Goal: Task Accomplishment & Management: Use online tool/utility

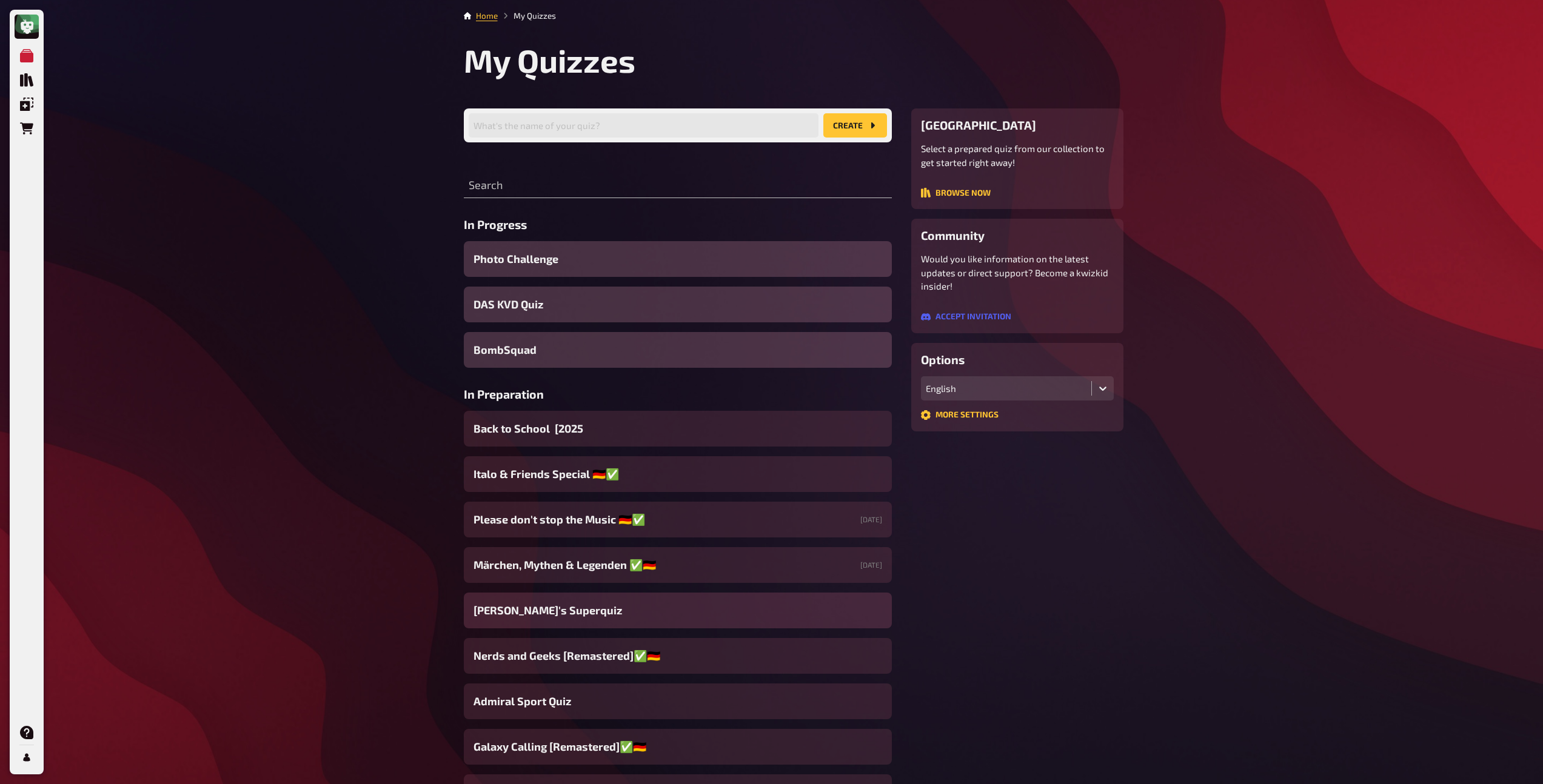
click at [534, 613] on span "[PERSON_NAME]'s Superquiz" at bounding box center [547, 610] width 148 height 16
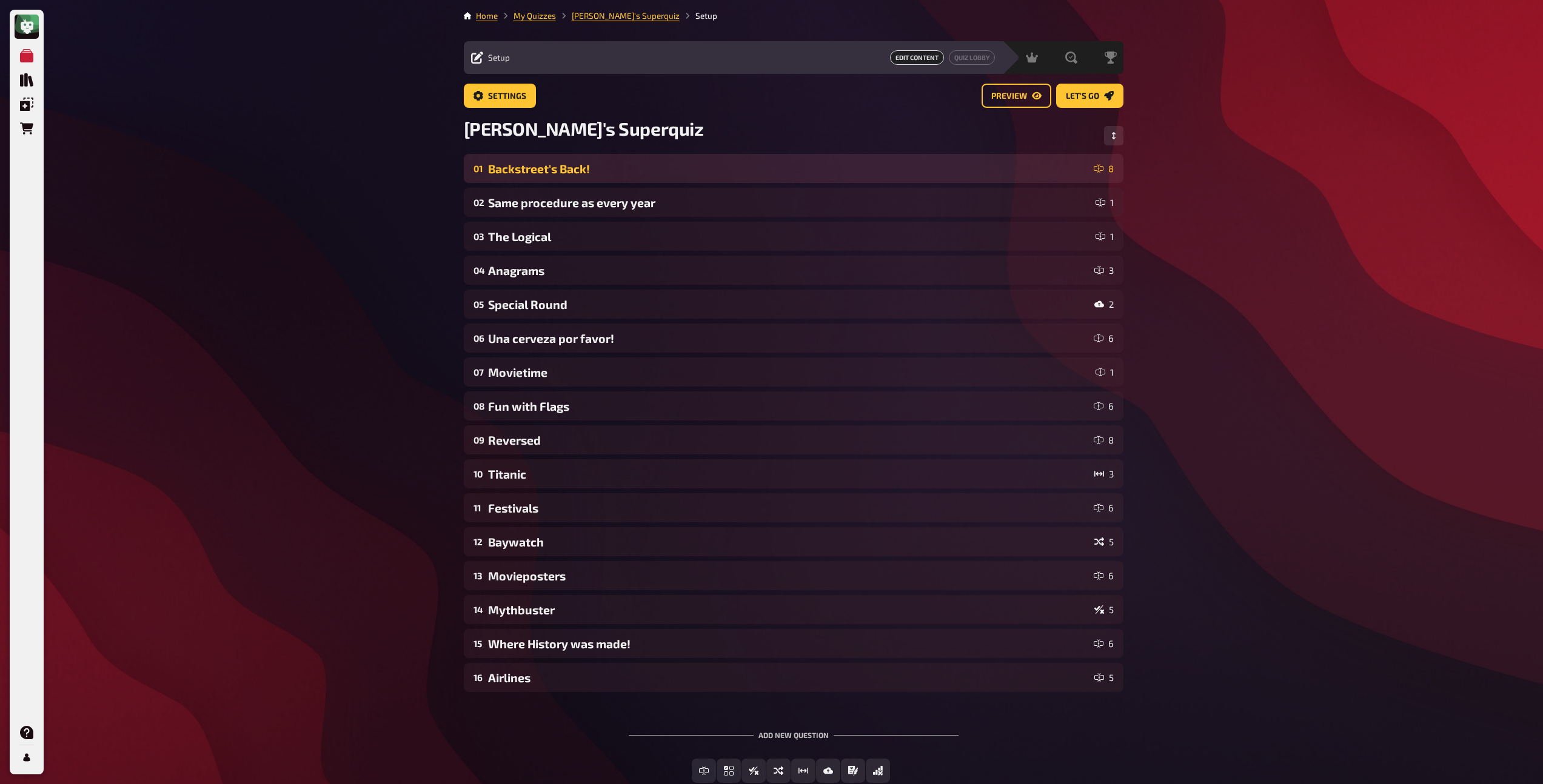
click at [611, 170] on div "Backstreet's Back!" at bounding box center [788, 168] width 600 height 14
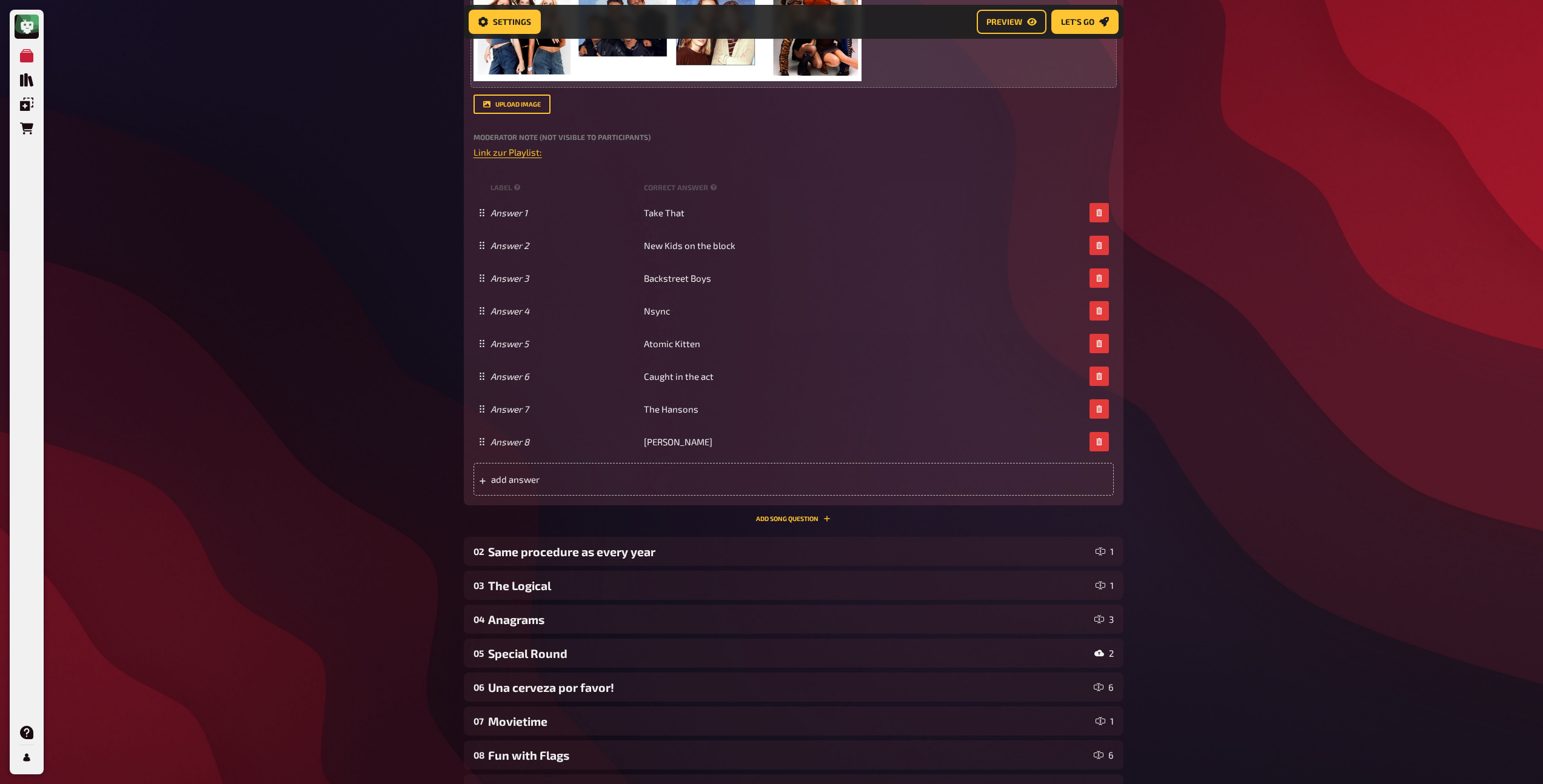
scroll to position [440, 0]
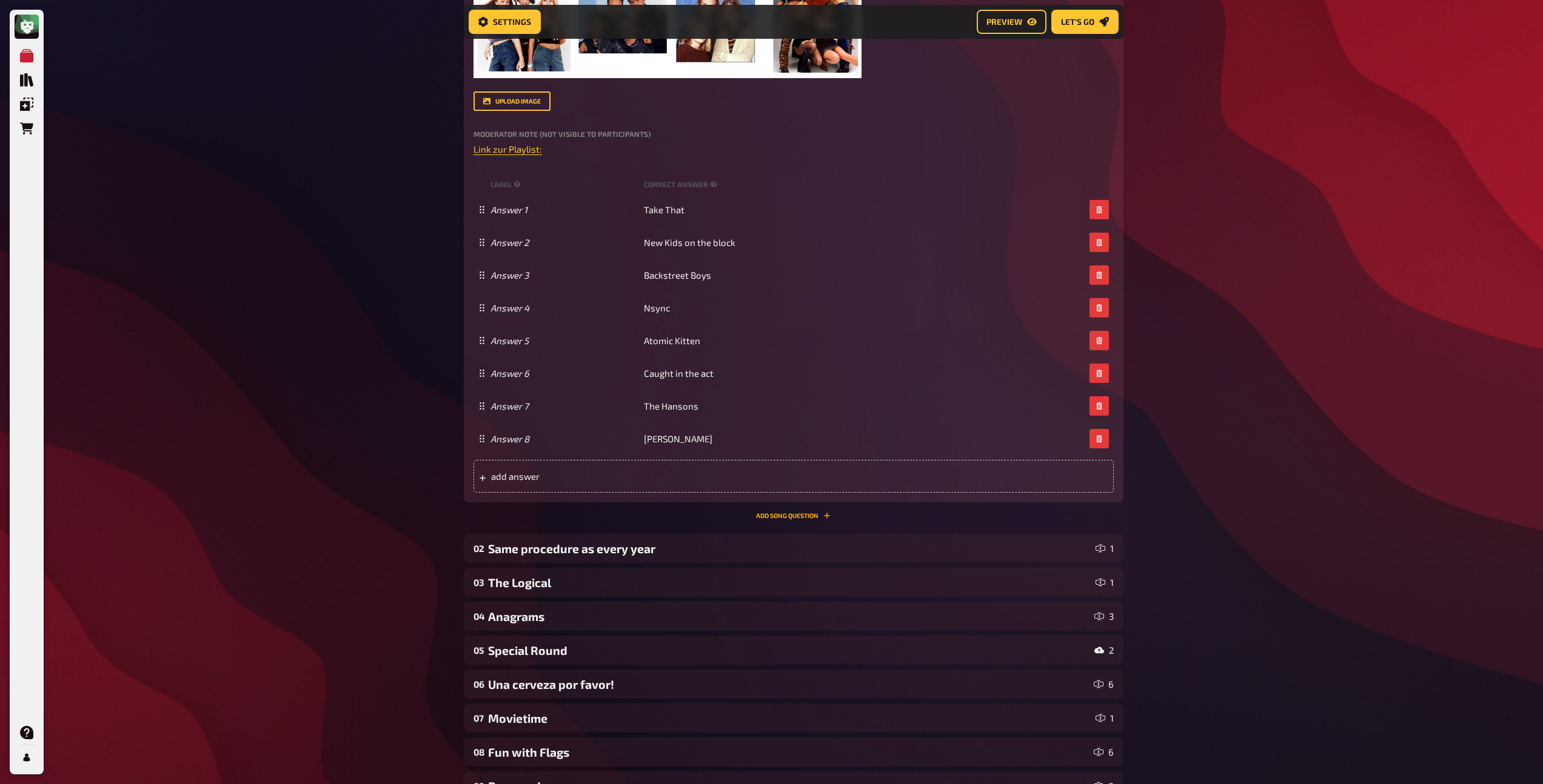
click at [782, 515] on button "Add Song question" at bounding box center [793, 516] width 75 height 7
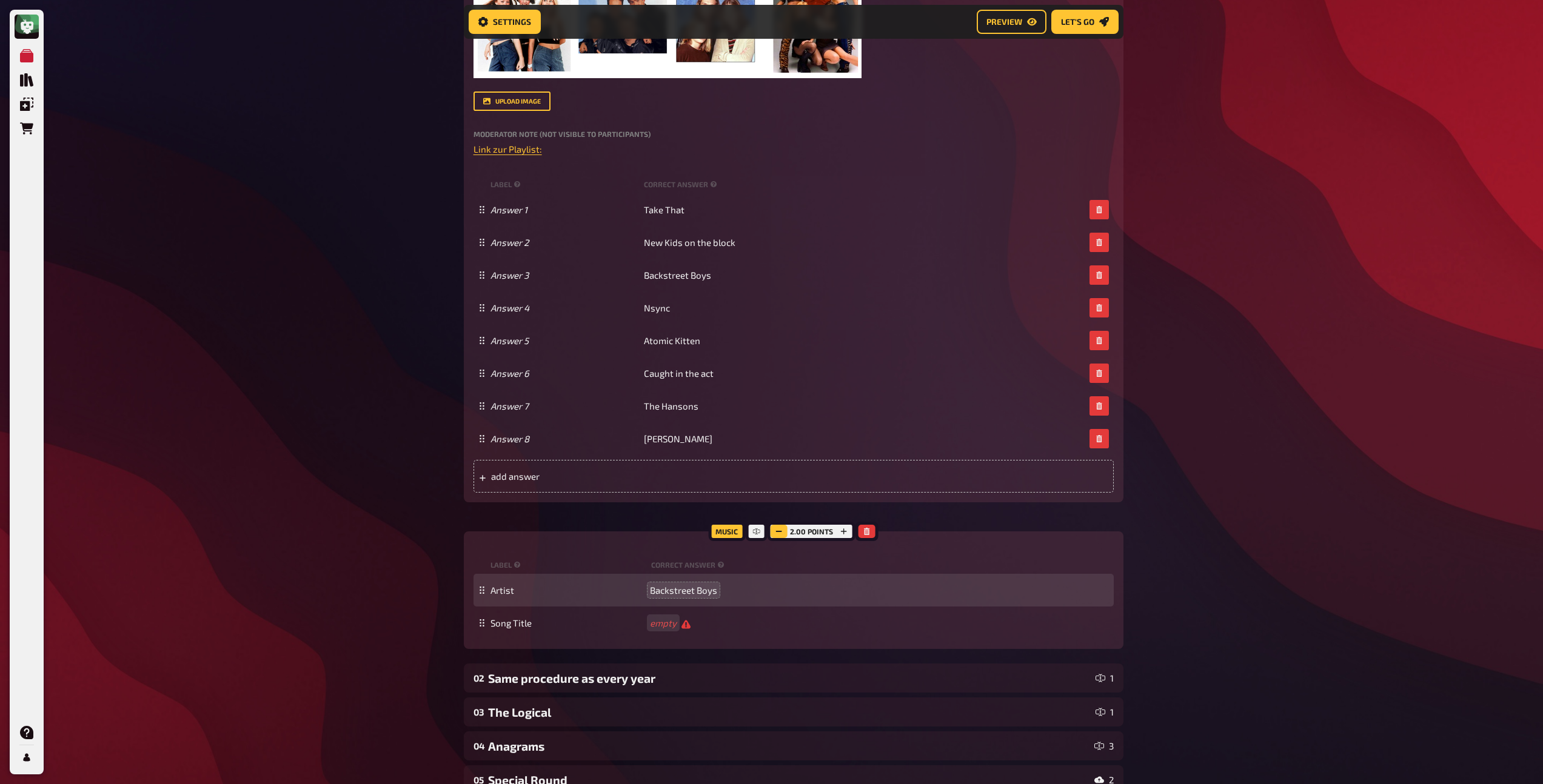
click at [773, 531] on button "button" at bounding box center [779, 531] width 17 height 14
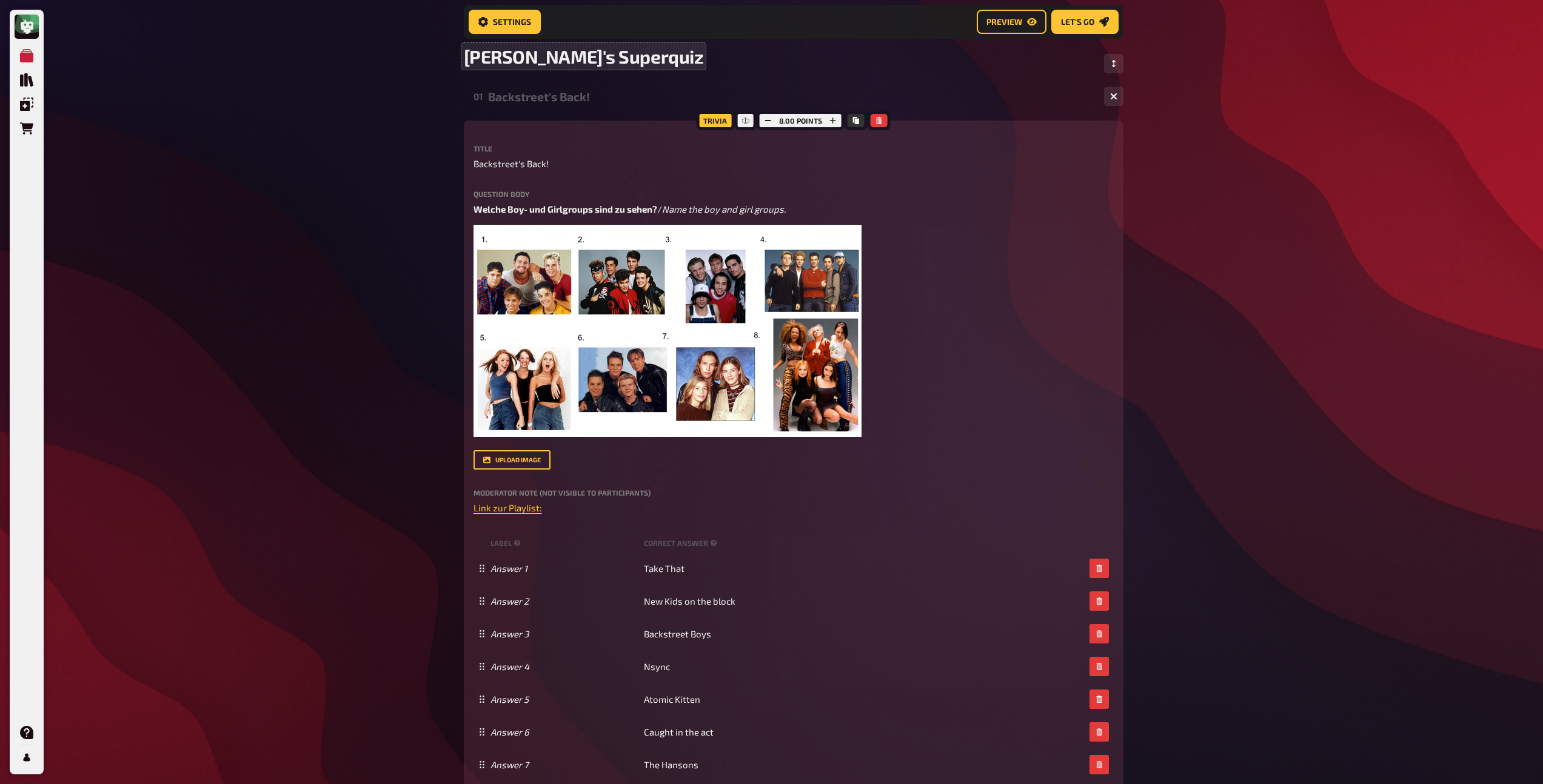
scroll to position [0, 0]
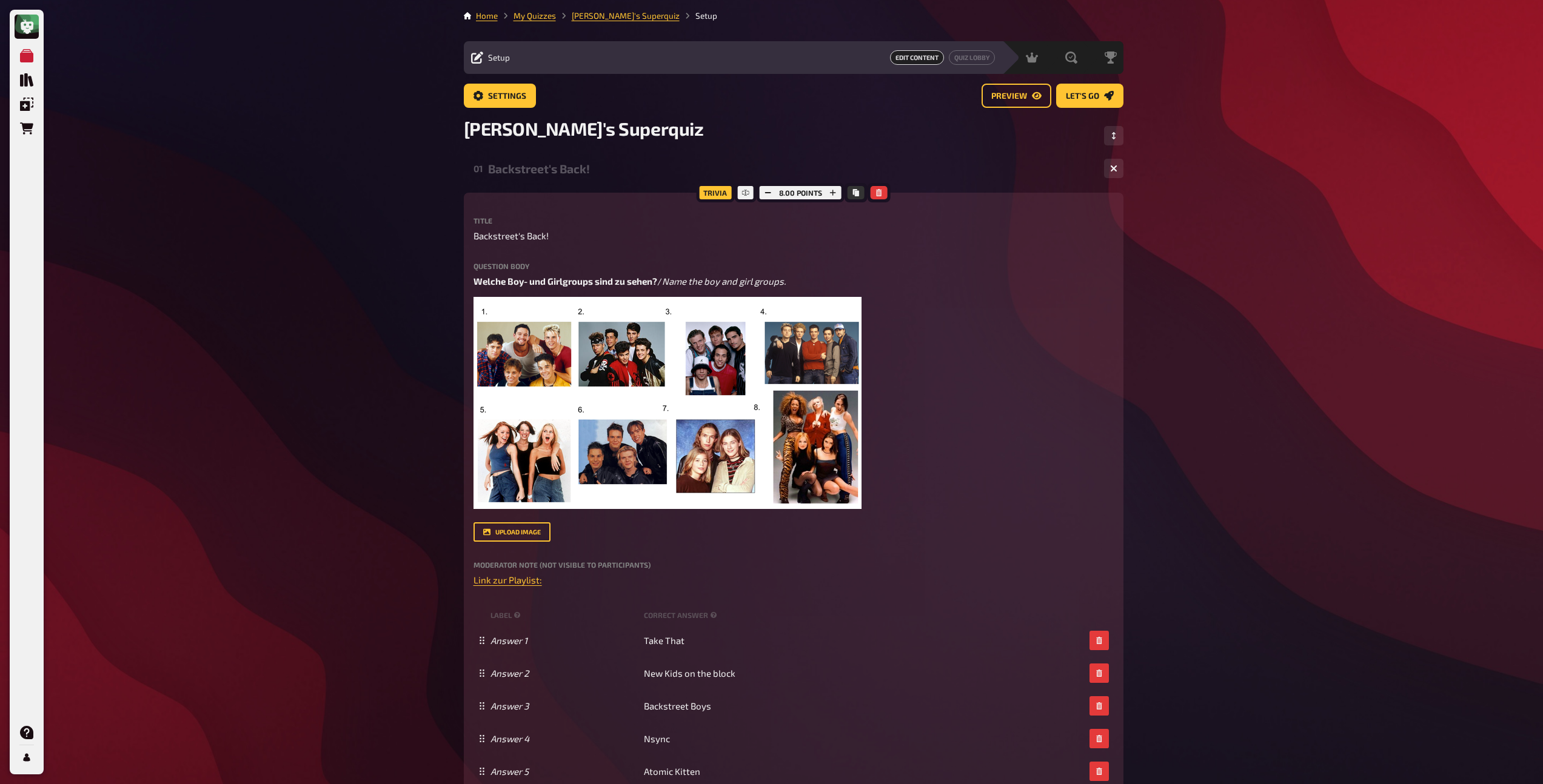
click at [532, 166] on div "Backstreet's Back!" at bounding box center [791, 168] width 606 height 14
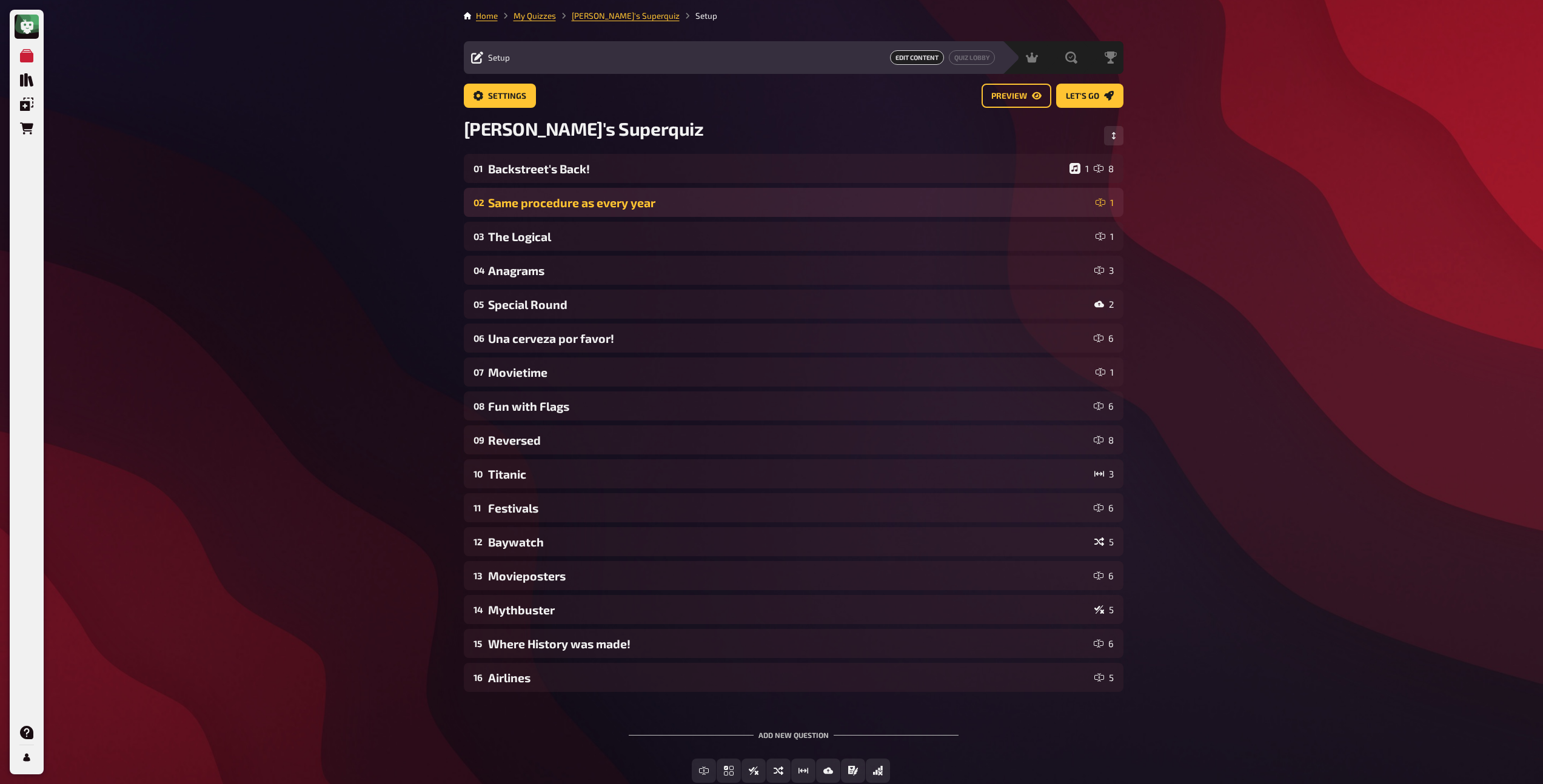
click at [546, 190] on div "02 Same procedure as every year 1" at bounding box center [793, 203] width 660 height 29
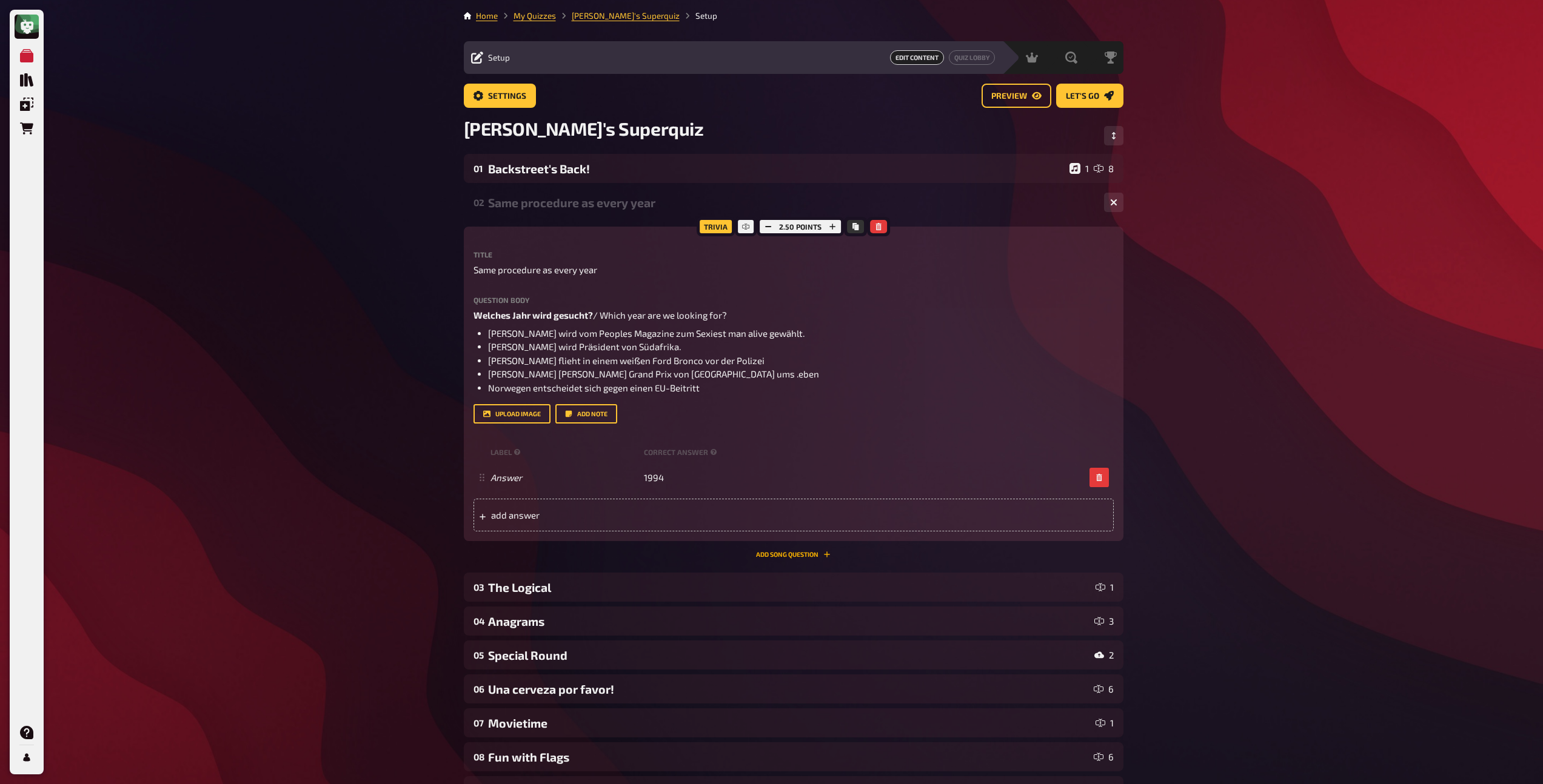
click at [788, 557] on button "Add Song question" at bounding box center [793, 555] width 75 height 7
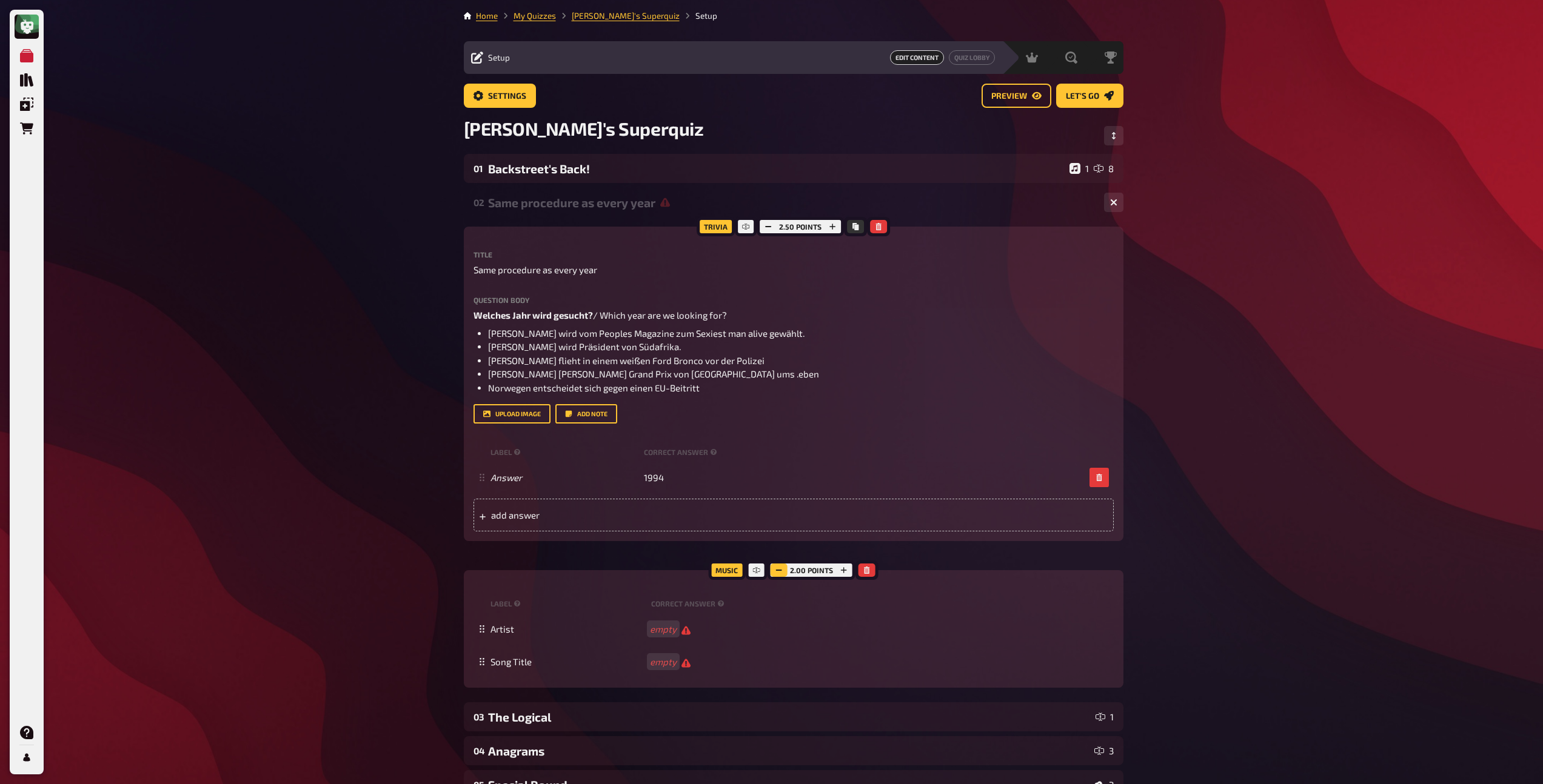
click at [776, 567] on icon "button" at bounding box center [779, 570] width 7 height 7
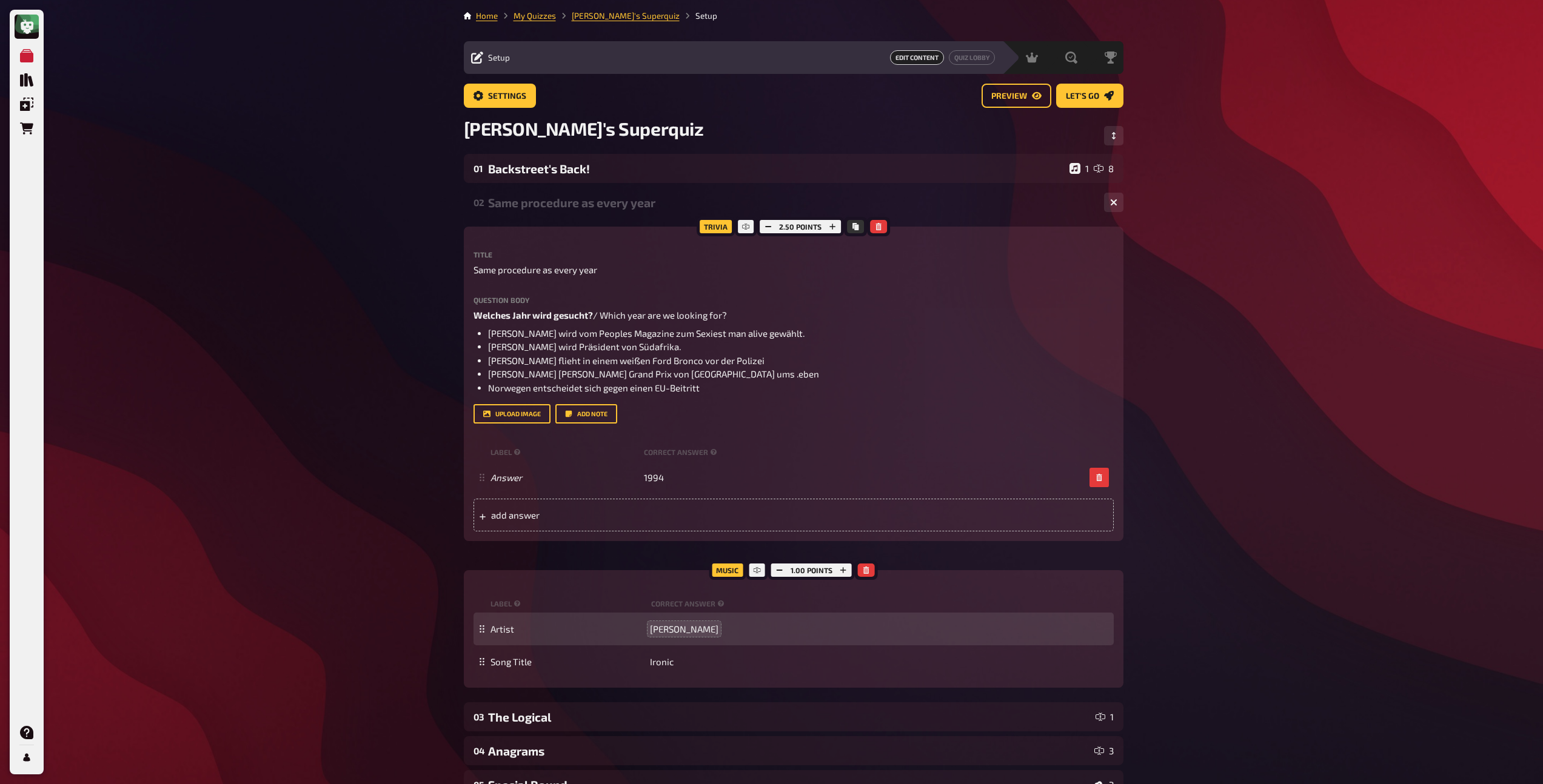
click at [613, 201] on div "Same procedure as every year" at bounding box center [791, 202] width 606 height 14
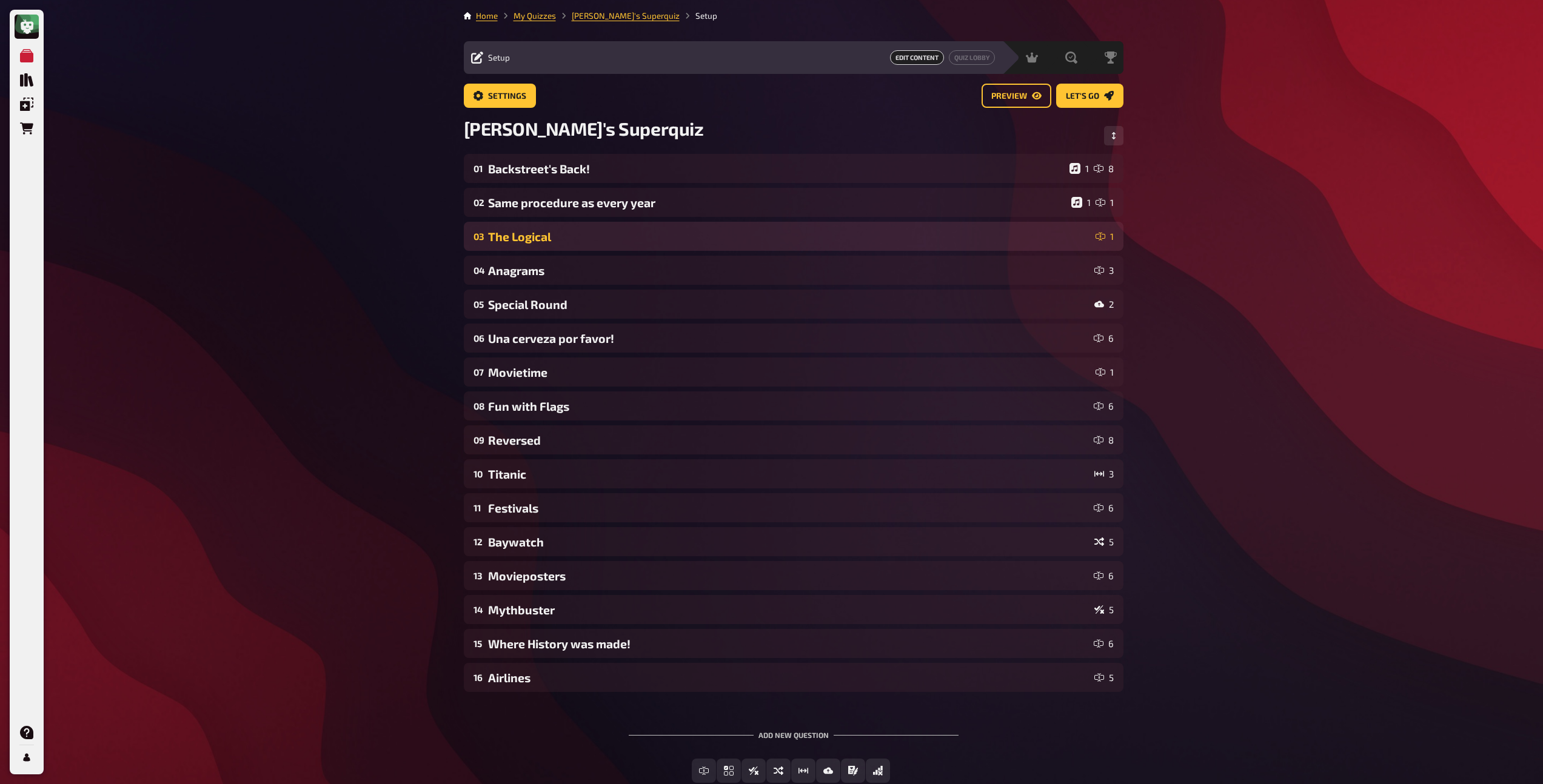
click at [593, 245] on div "03 The Logical 1" at bounding box center [793, 236] width 660 height 29
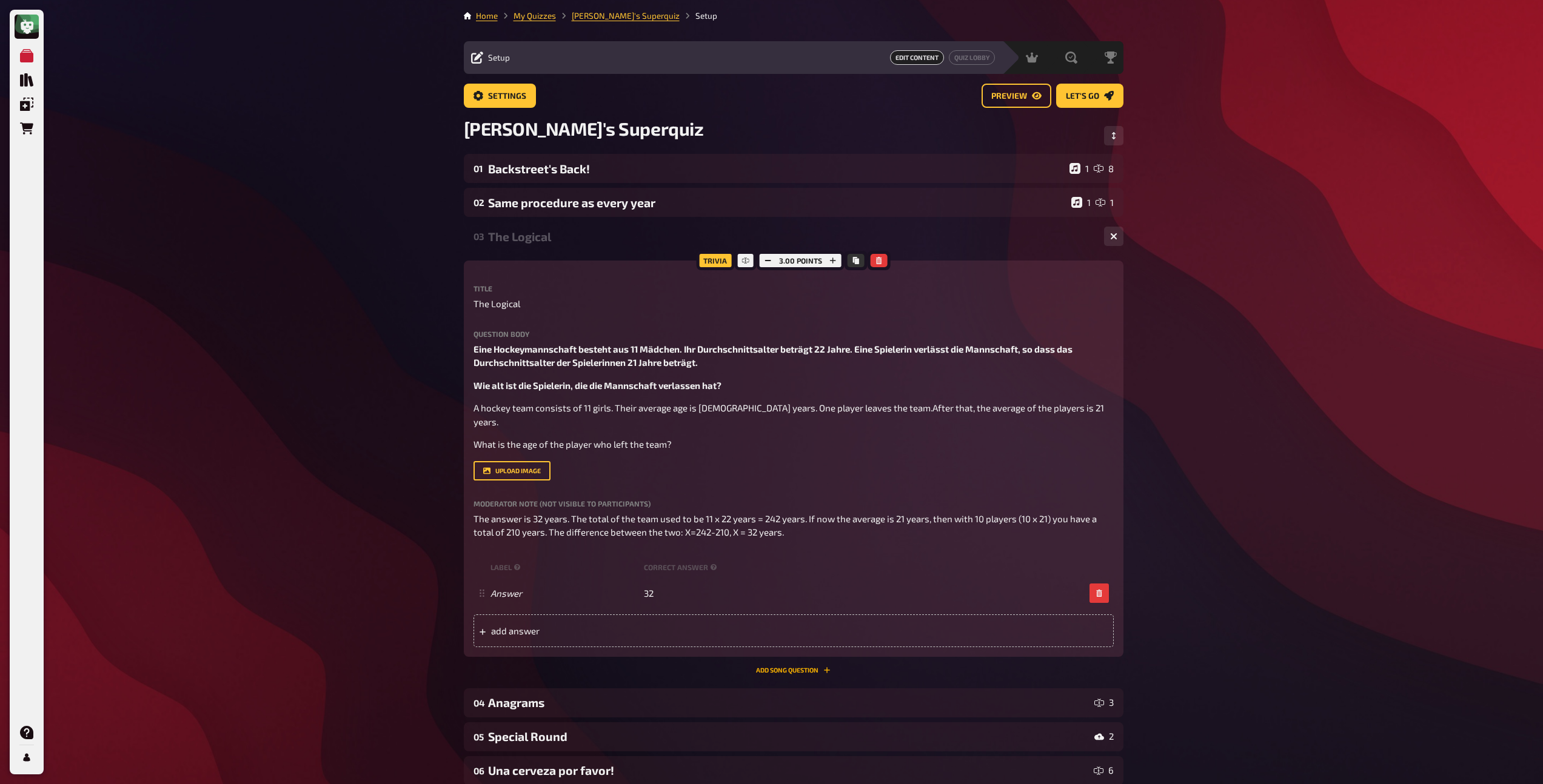
click at [795, 667] on button "Add Song question" at bounding box center [793, 670] width 75 height 7
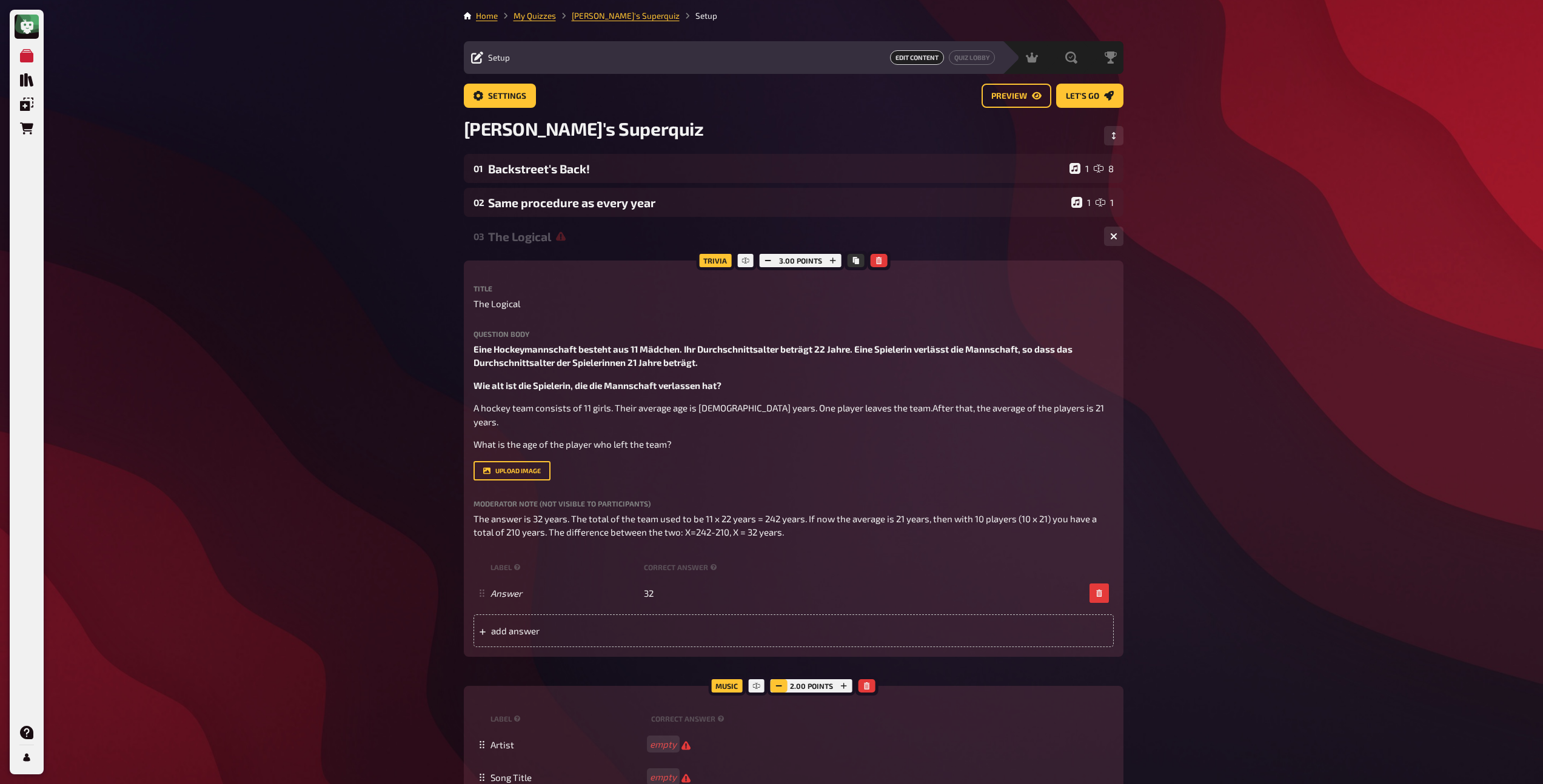
click at [782, 682] on icon "button" at bounding box center [779, 686] width 7 height 7
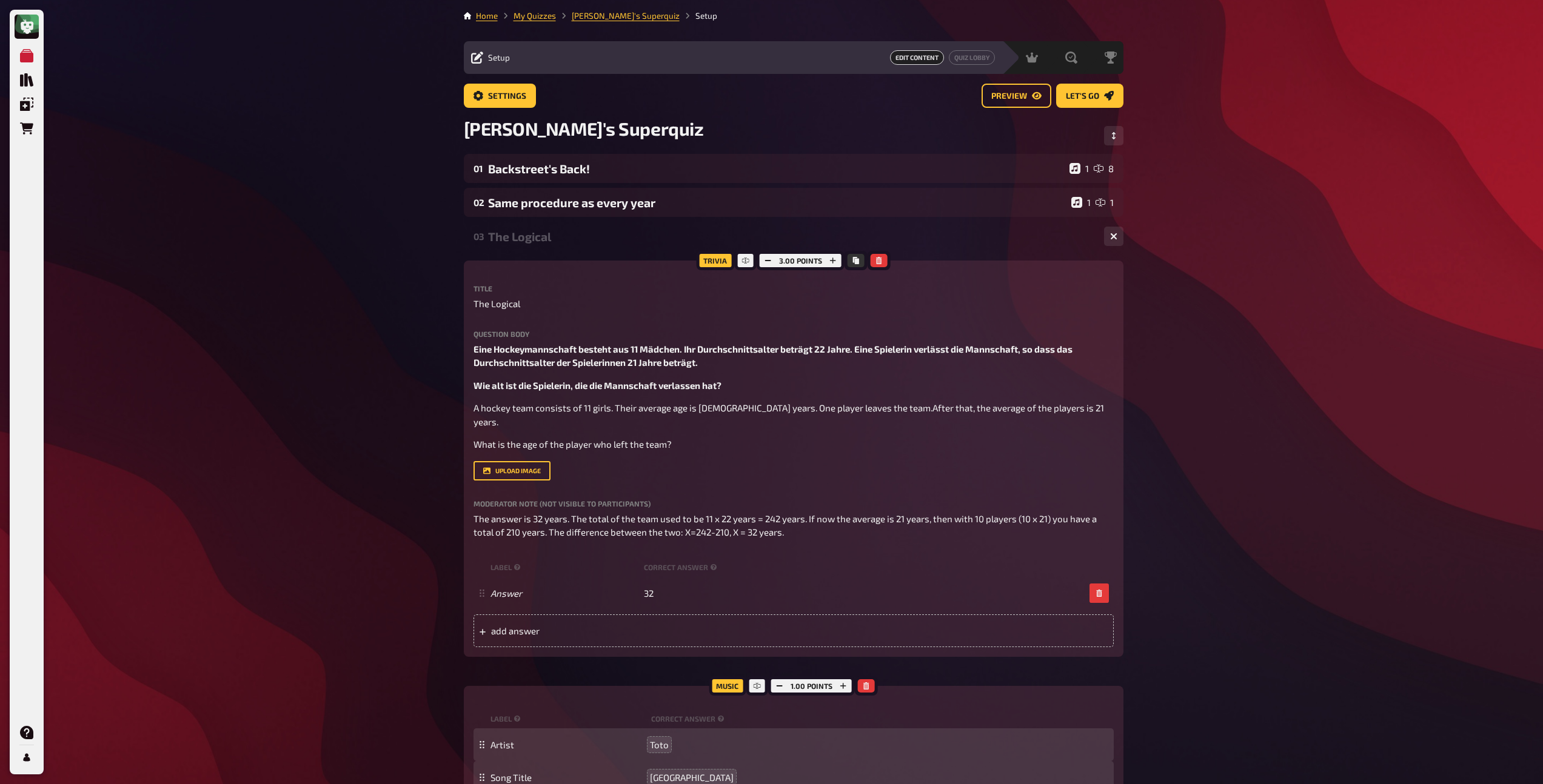
click at [536, 236] on div "The Logical" at bounding box center [791, 236] width 606 height 14
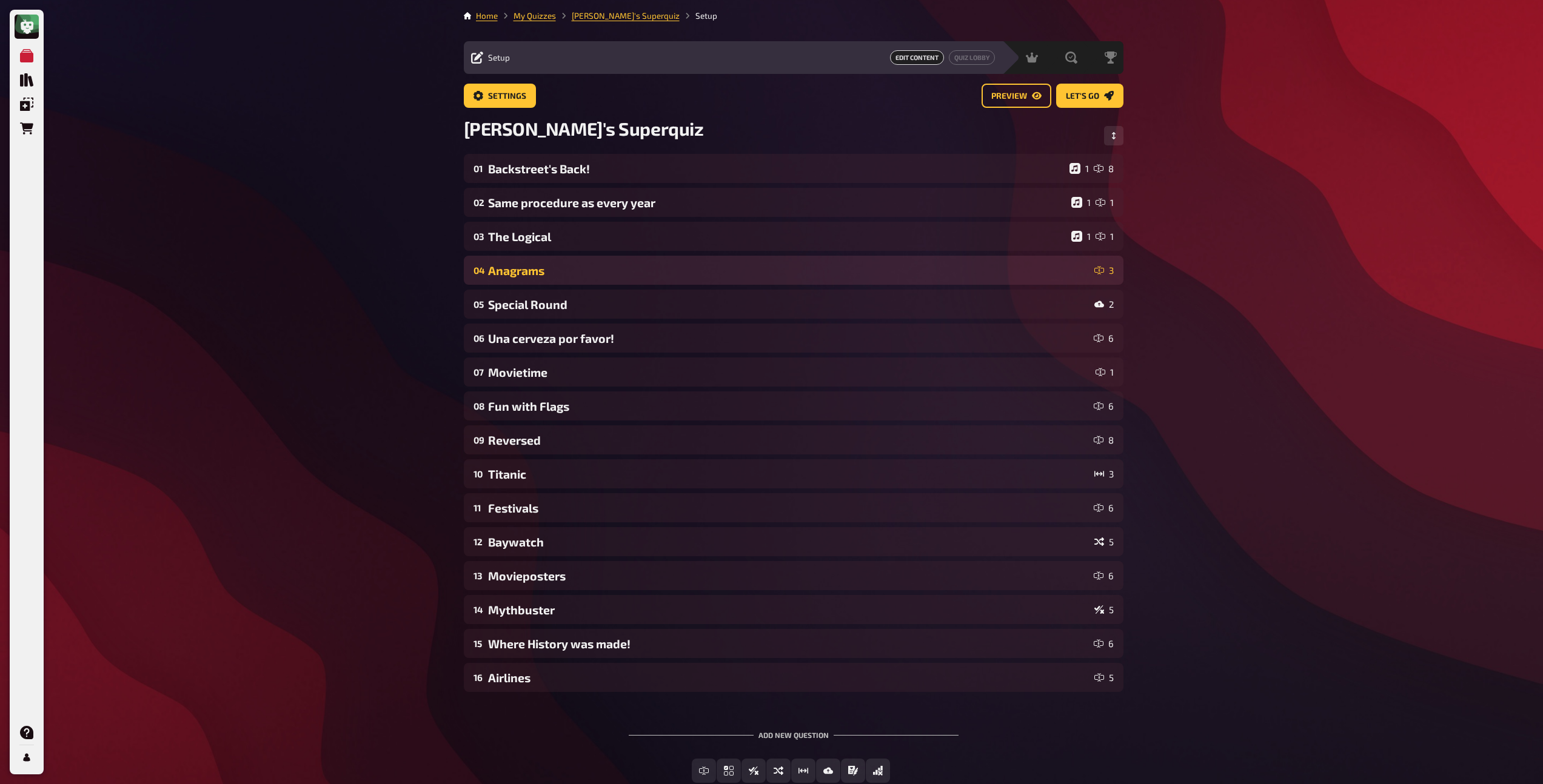
click at [540, 260] on div "04 Anagrams 3" at bounding box center [793, 270] width 660 height 29
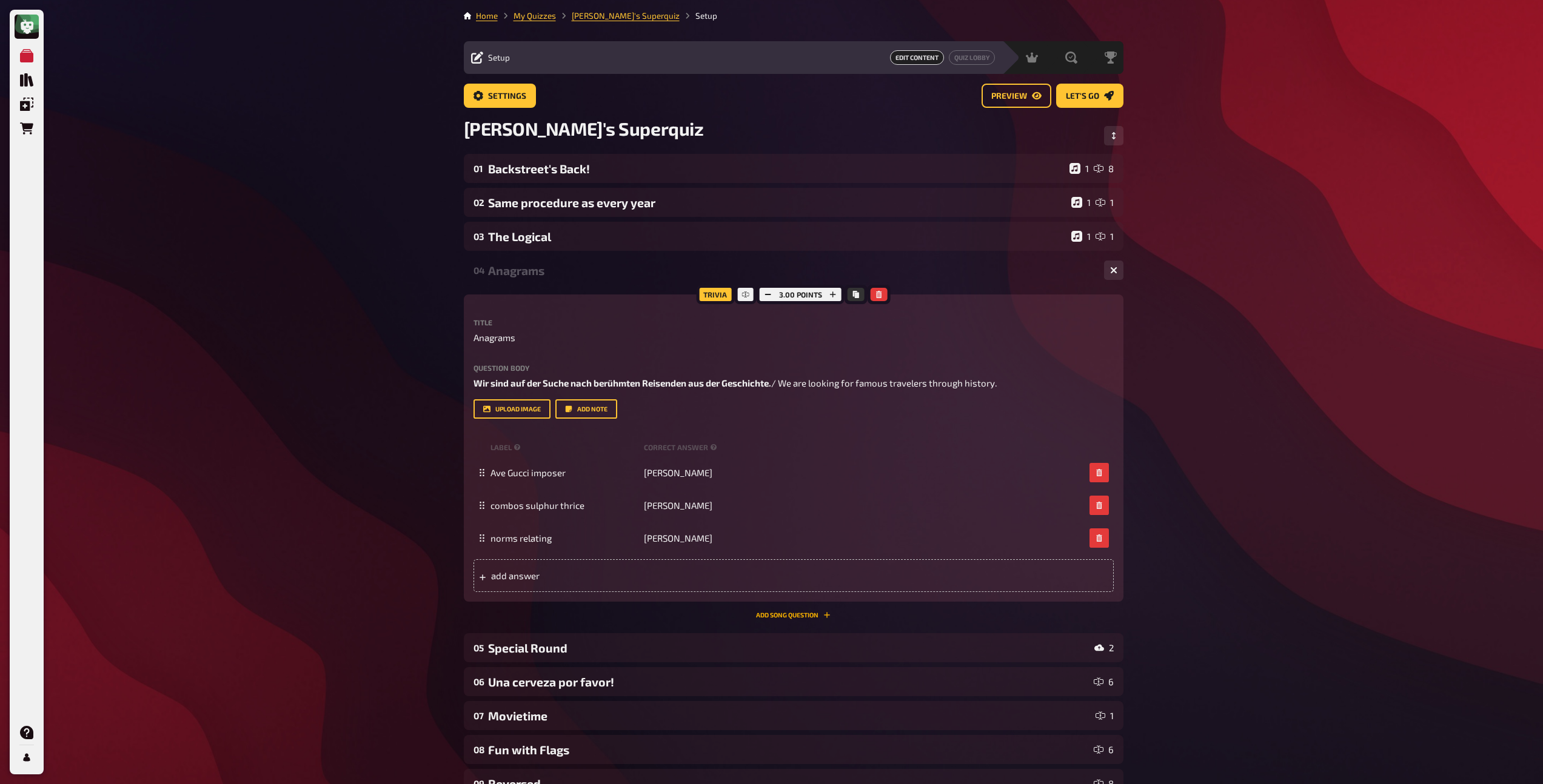
click at [776, 615] on button "Add Song question" at bounding box center [793, 615] width 75 height 7
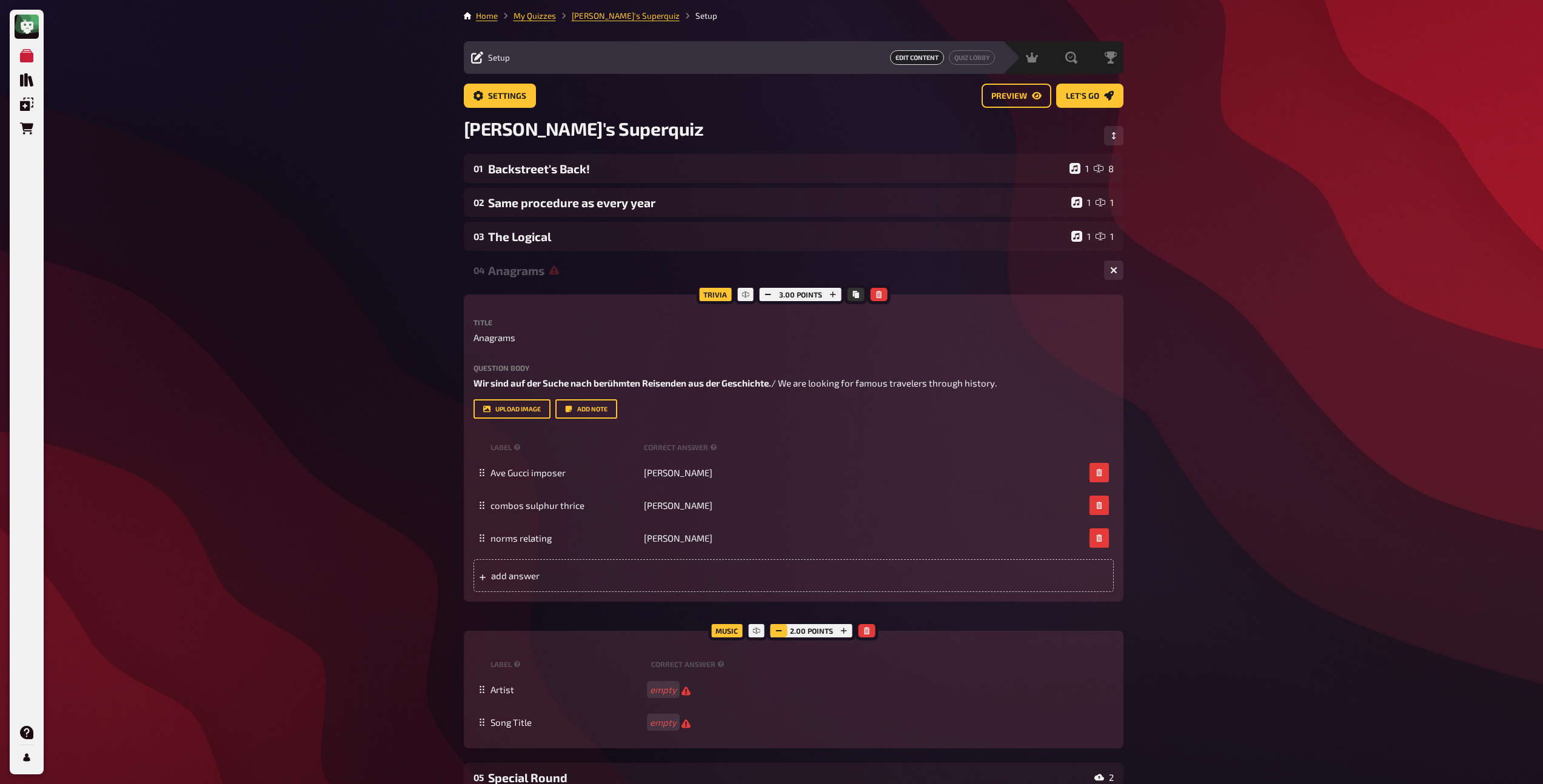
click at [775, 628] on icon "button" at bounding box center [779, 631] width 7 height 7
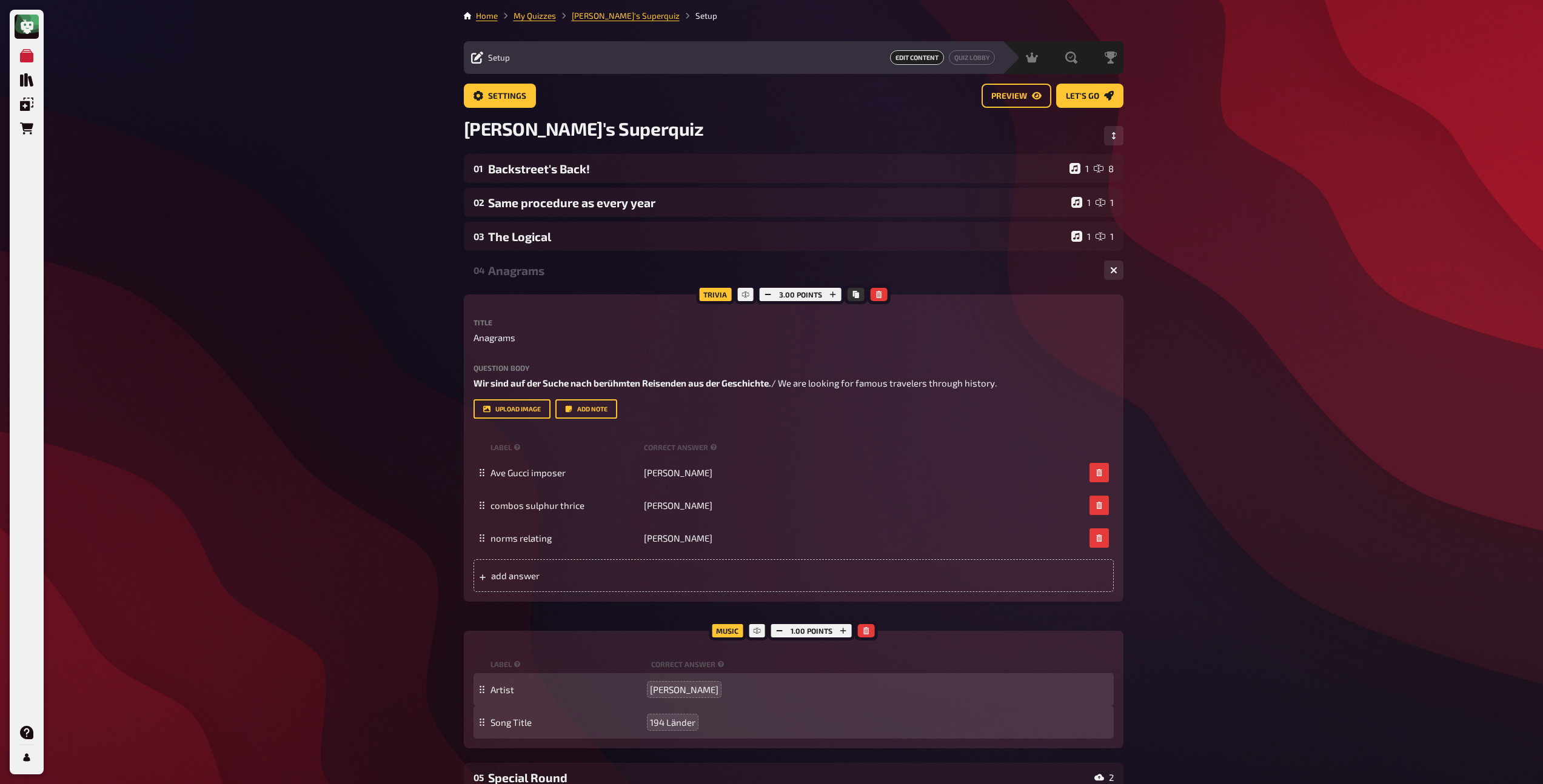
click at [539, 273] on div "Anagrams" at bounding box center [791, 270] width 606 height 14
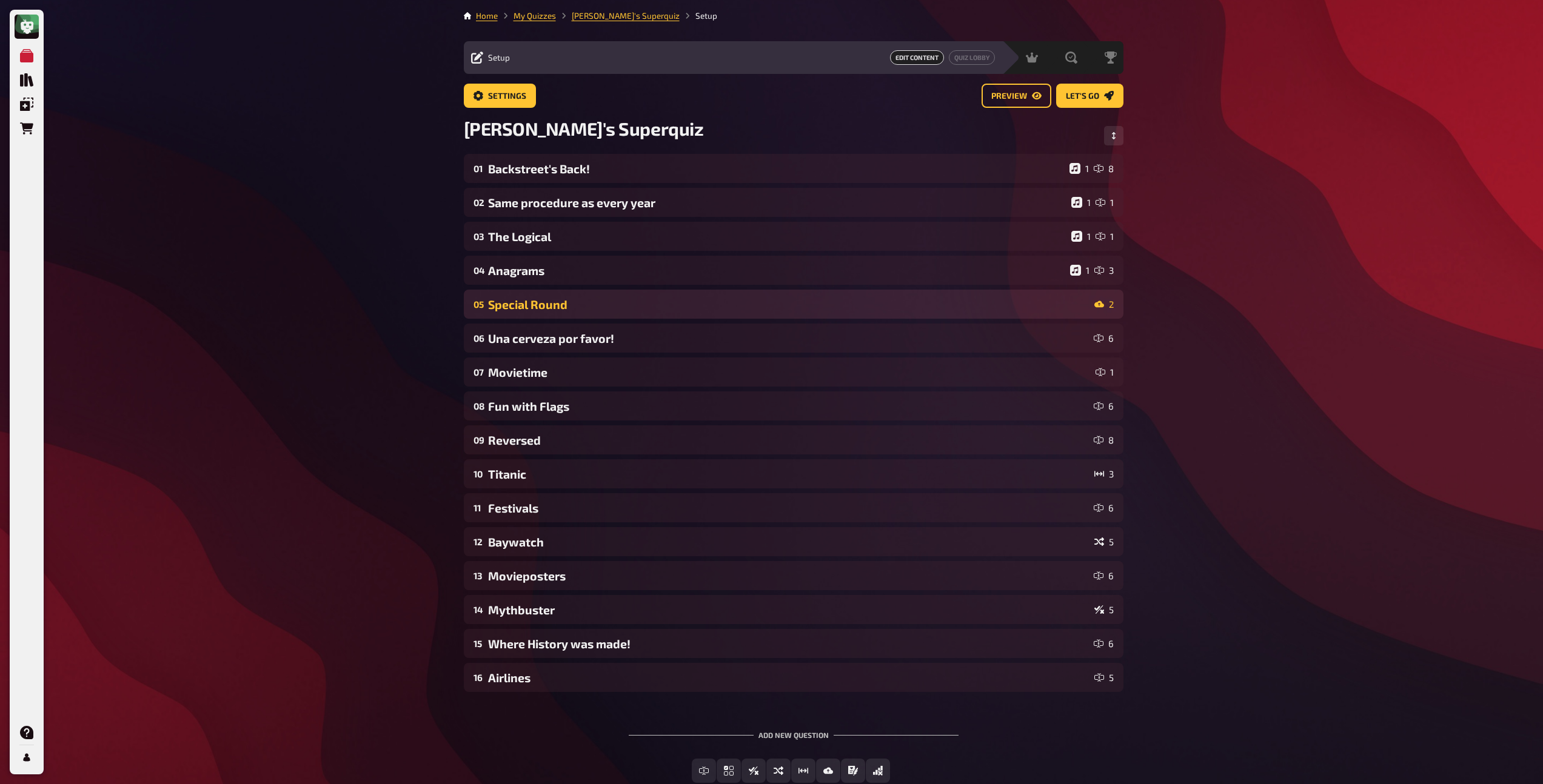
click at [551, 296] on div "05 Special Round 2" at bounding box center [793, 305] width 660 height 29
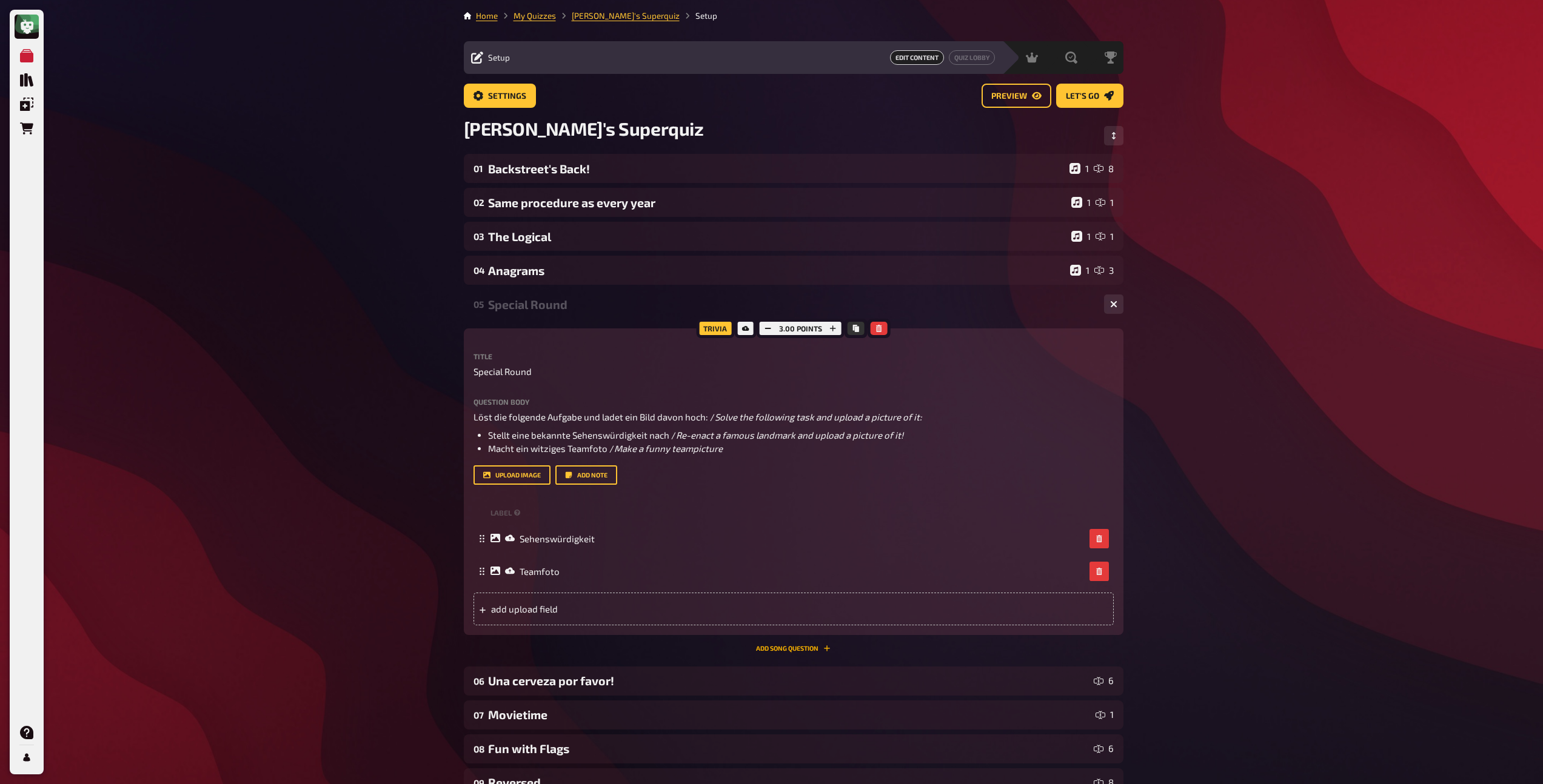
click at [802, 651] on button "Add Song question" at bounding box center [793, 648] width 75 height 7
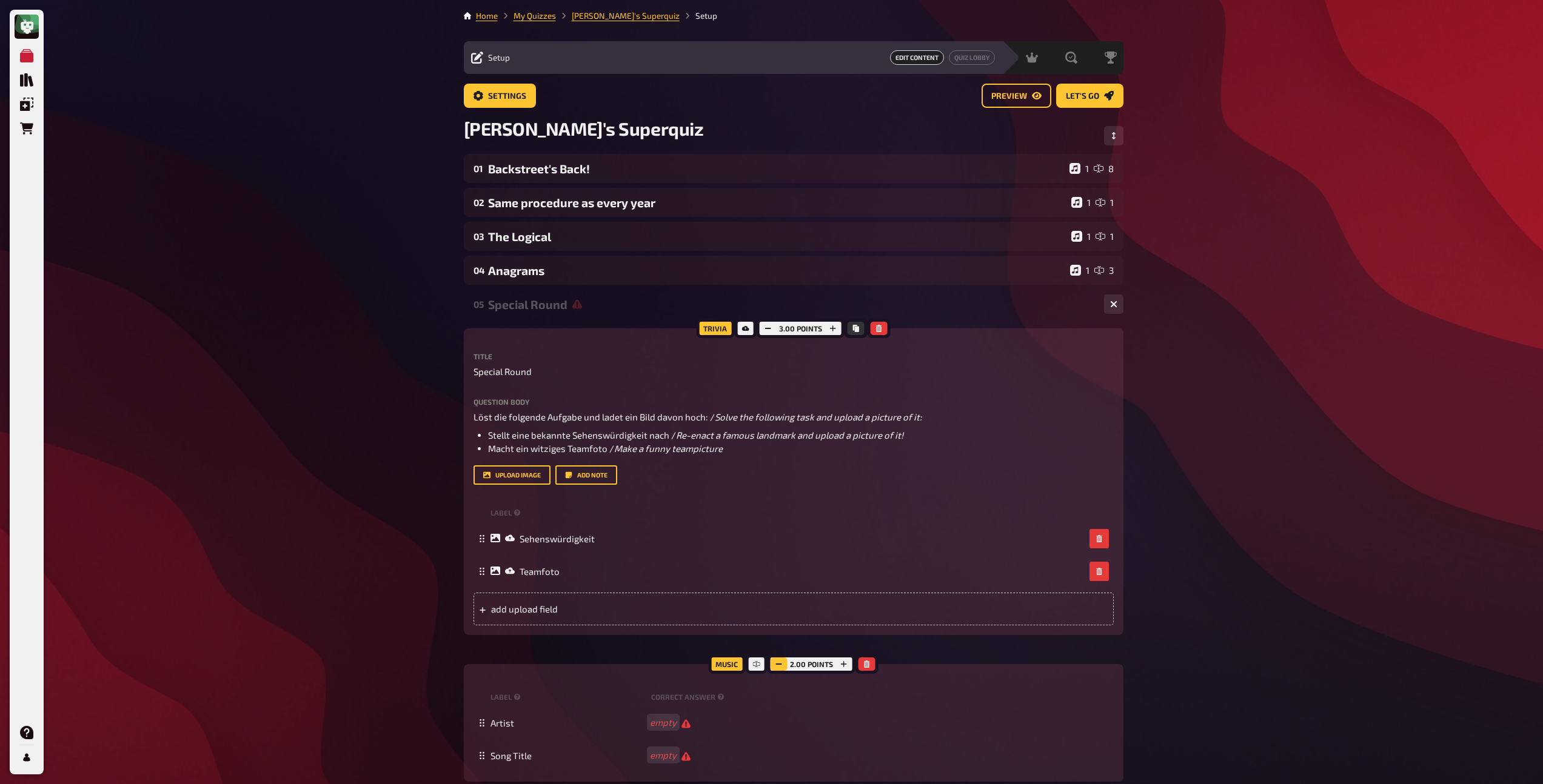
click at [781, 662] on icon "button" at bounding box center [779, 664] width 7 height 7
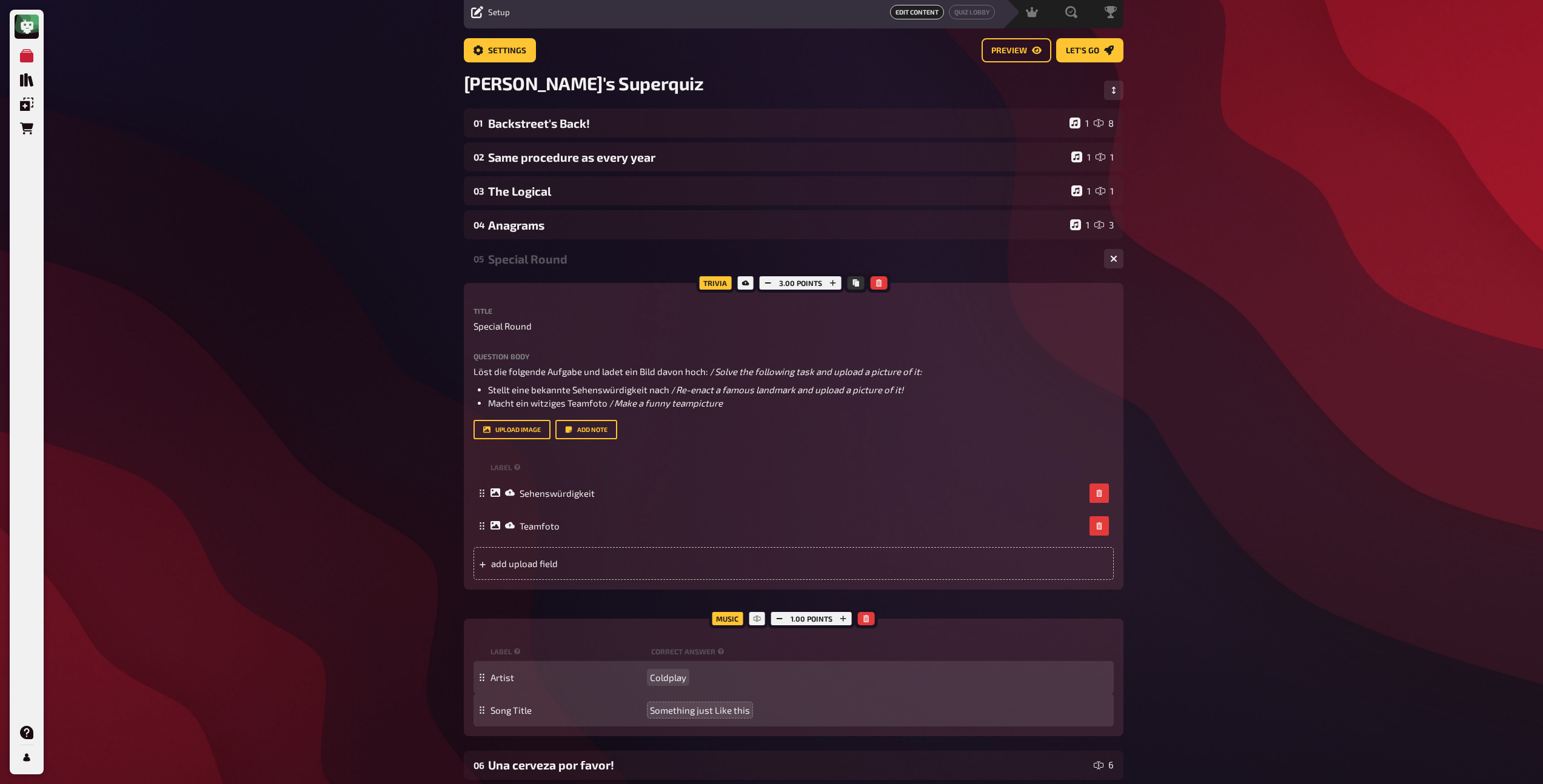
click at [1213, 673] on div "My Quizzes Quiz Library Overlays Orders Help Profile Home My Quizzes [PERSON_NA…" at bounding box center [772, 621] width 1543 height 1333
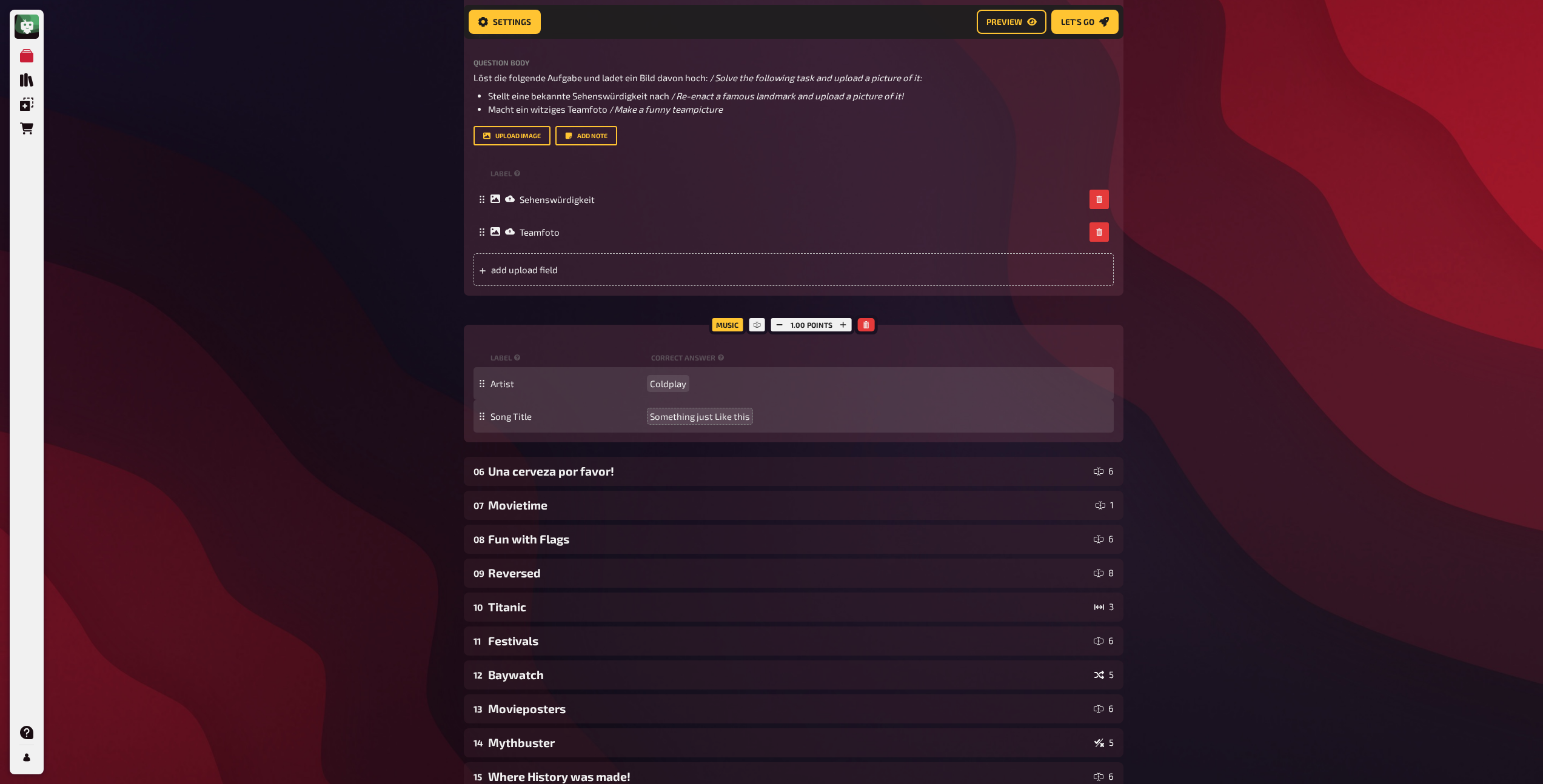
scroll to position [228, 0]
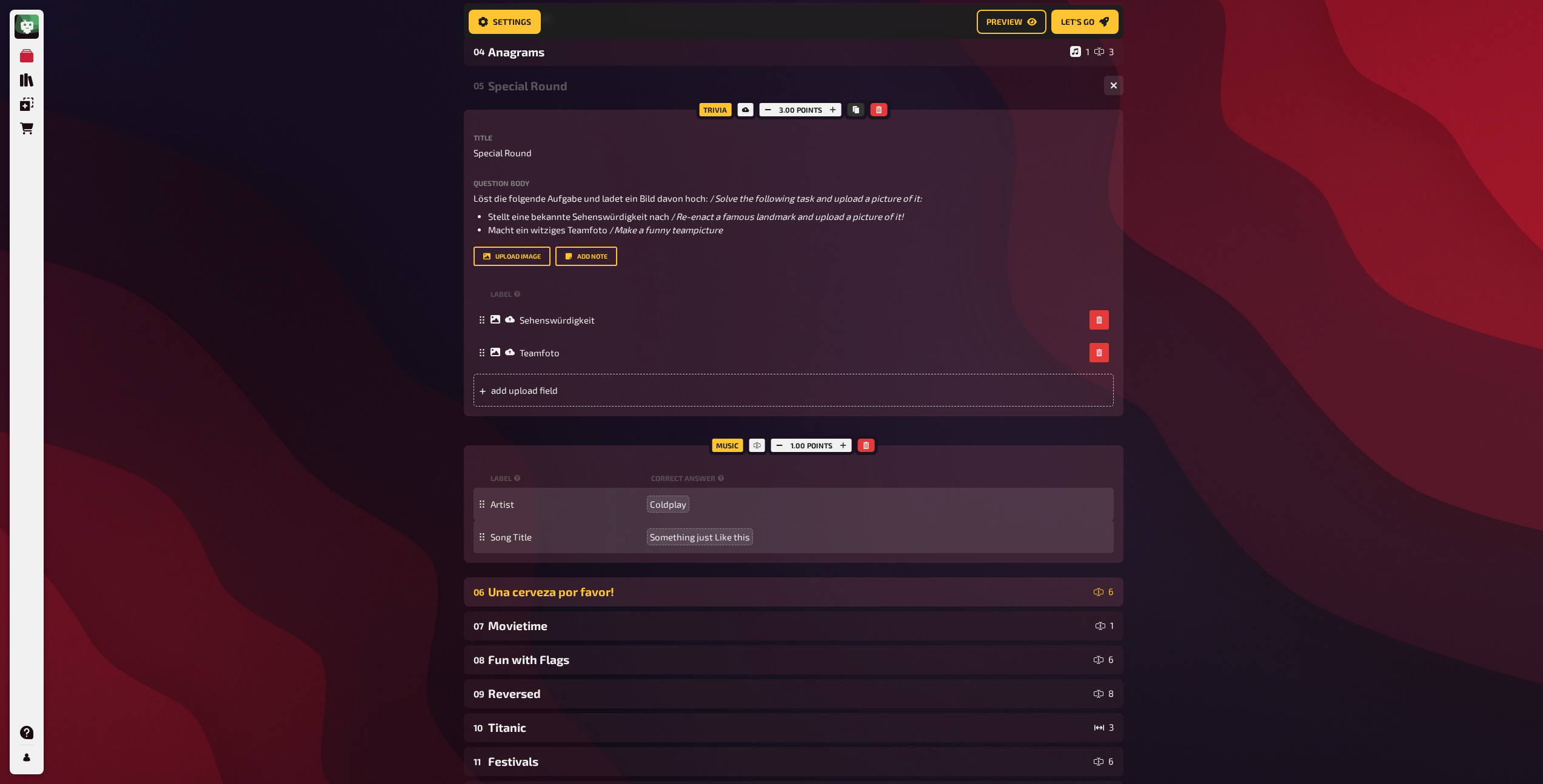
click at [558, 591] on div "Una cerveza por favor!" at bounding box center [788, 591] width 600 height 14
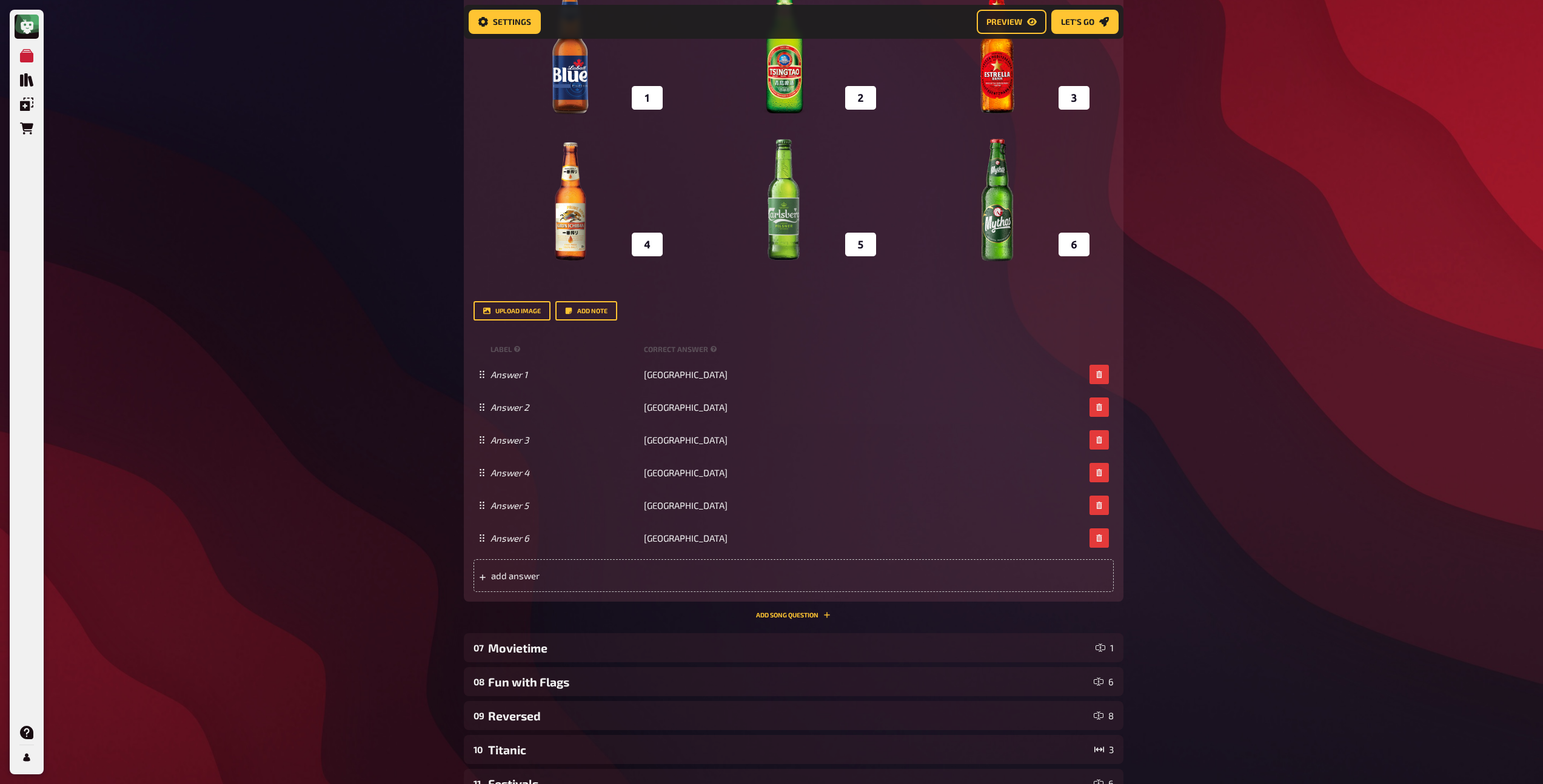
scroll to position [972, 0]
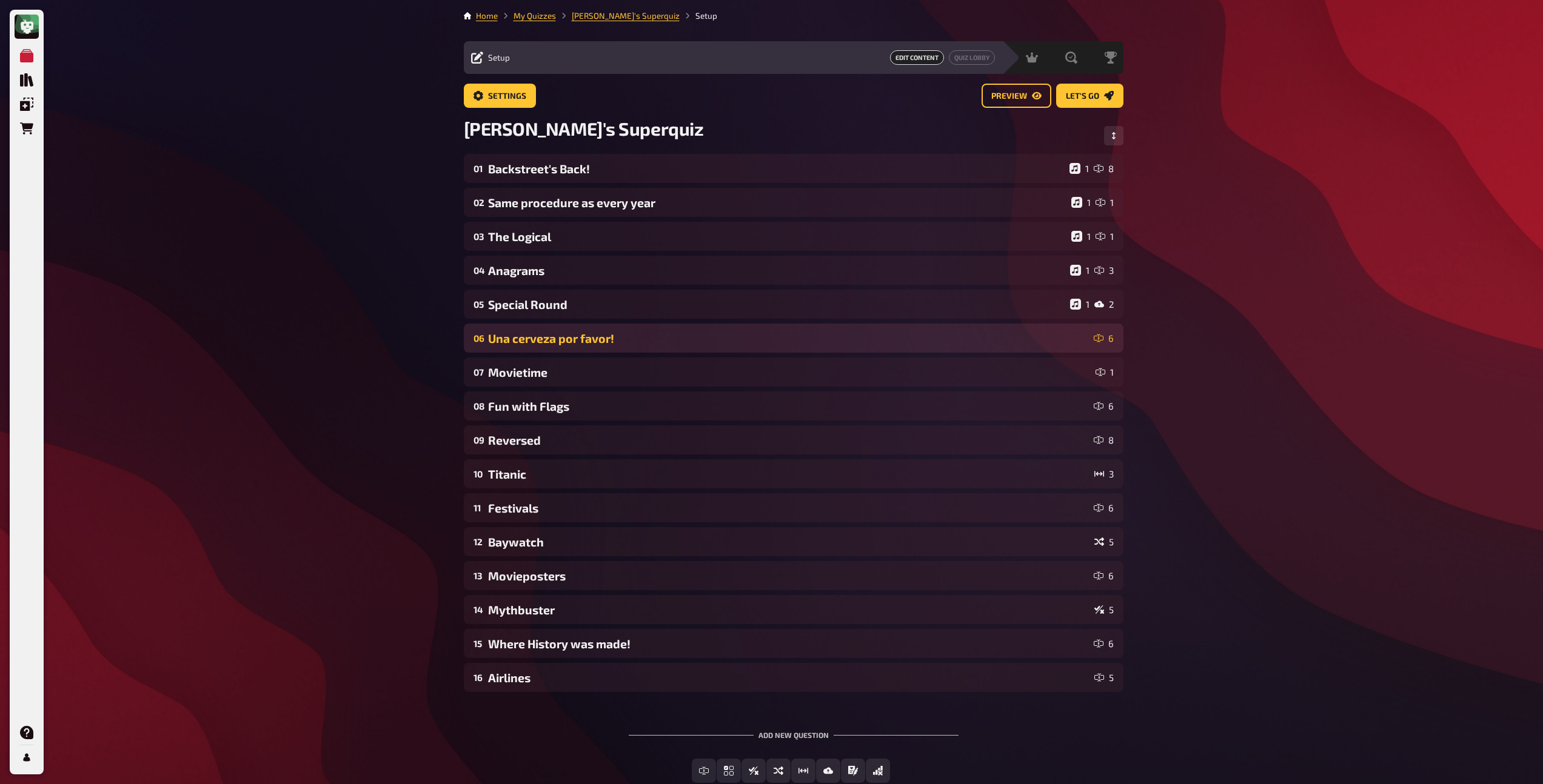
click at [553, 342] on div "Una cerveza por favor!" at bounding box center [788, 337] width 600 height 14
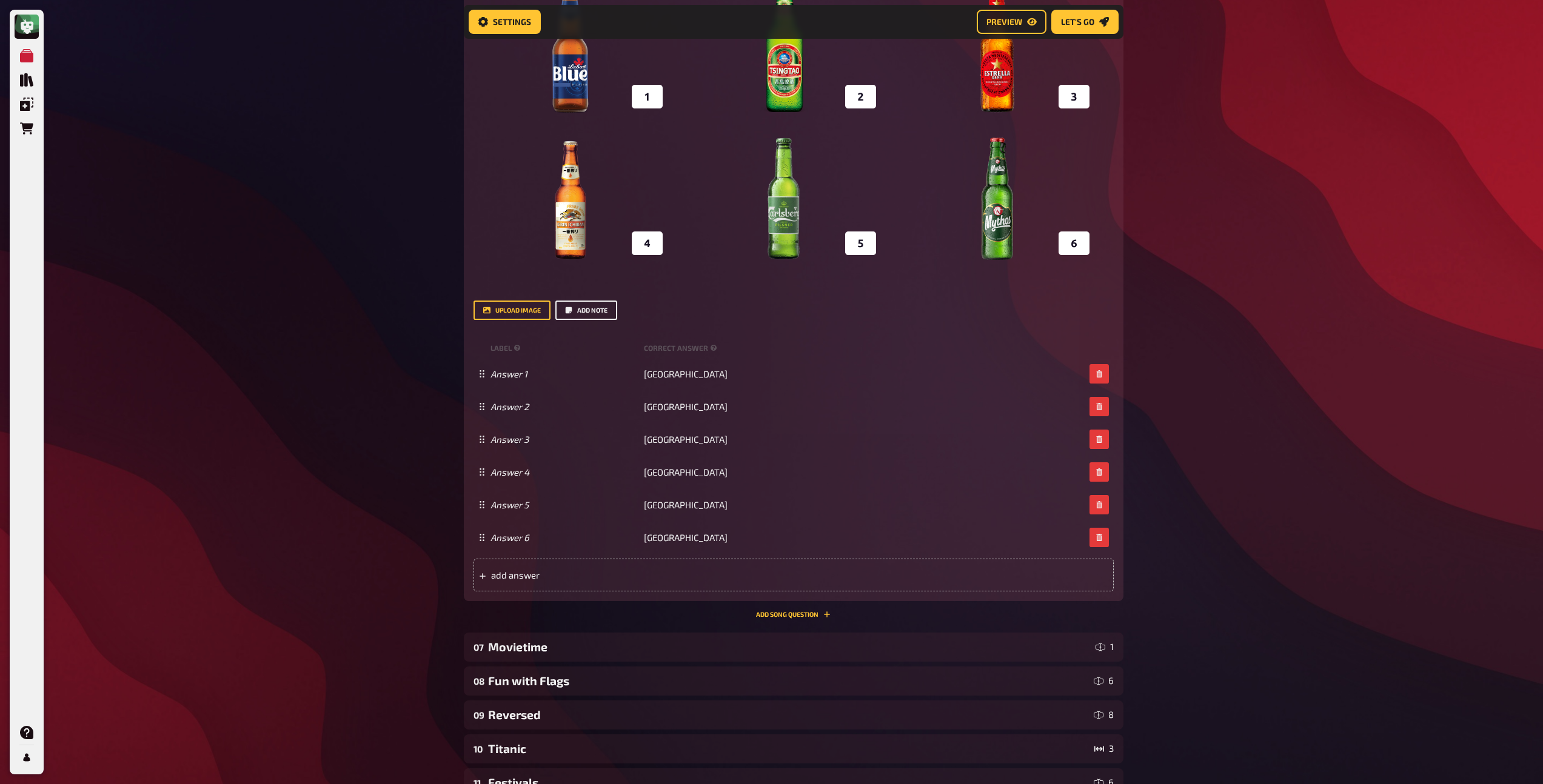
scroll to position [548, 0]
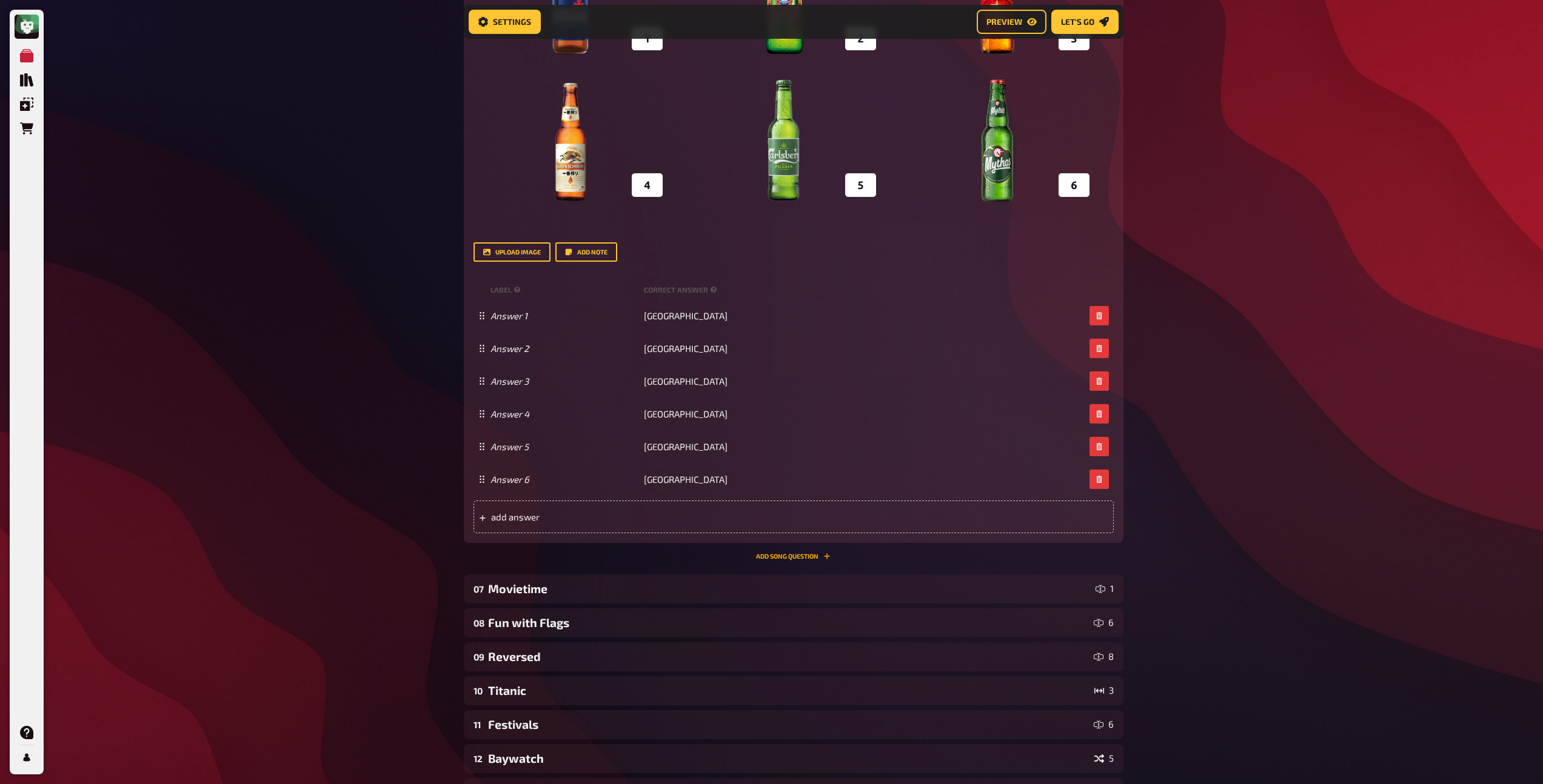
click at [775, 555] on button "Add Song question" at bounding box center [793, 557] width 75 height 7
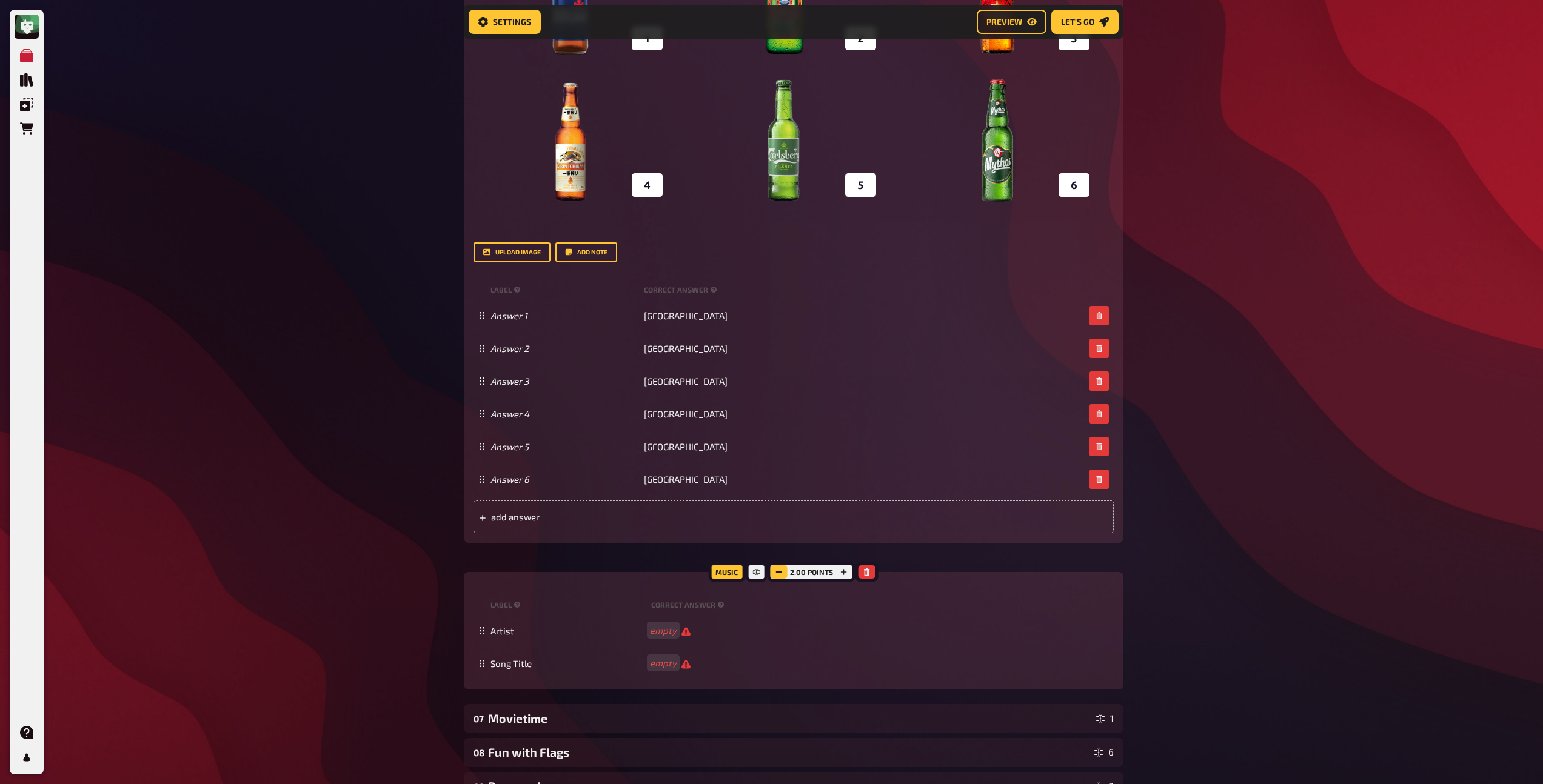
click at [782, 569] on icon "button" at bounding box center [779, 572] width 7 height 7
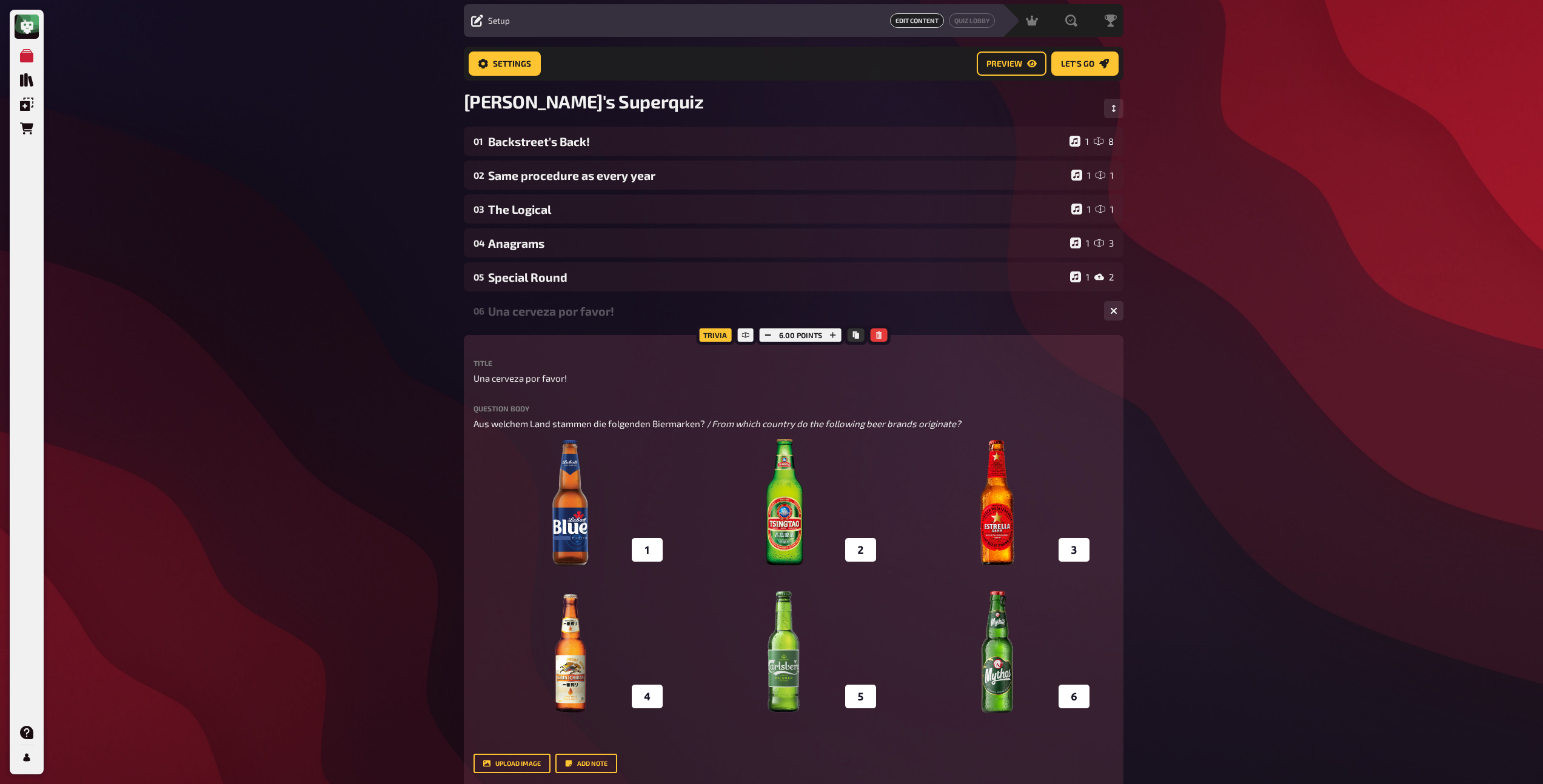
scroll to position [25, 0]
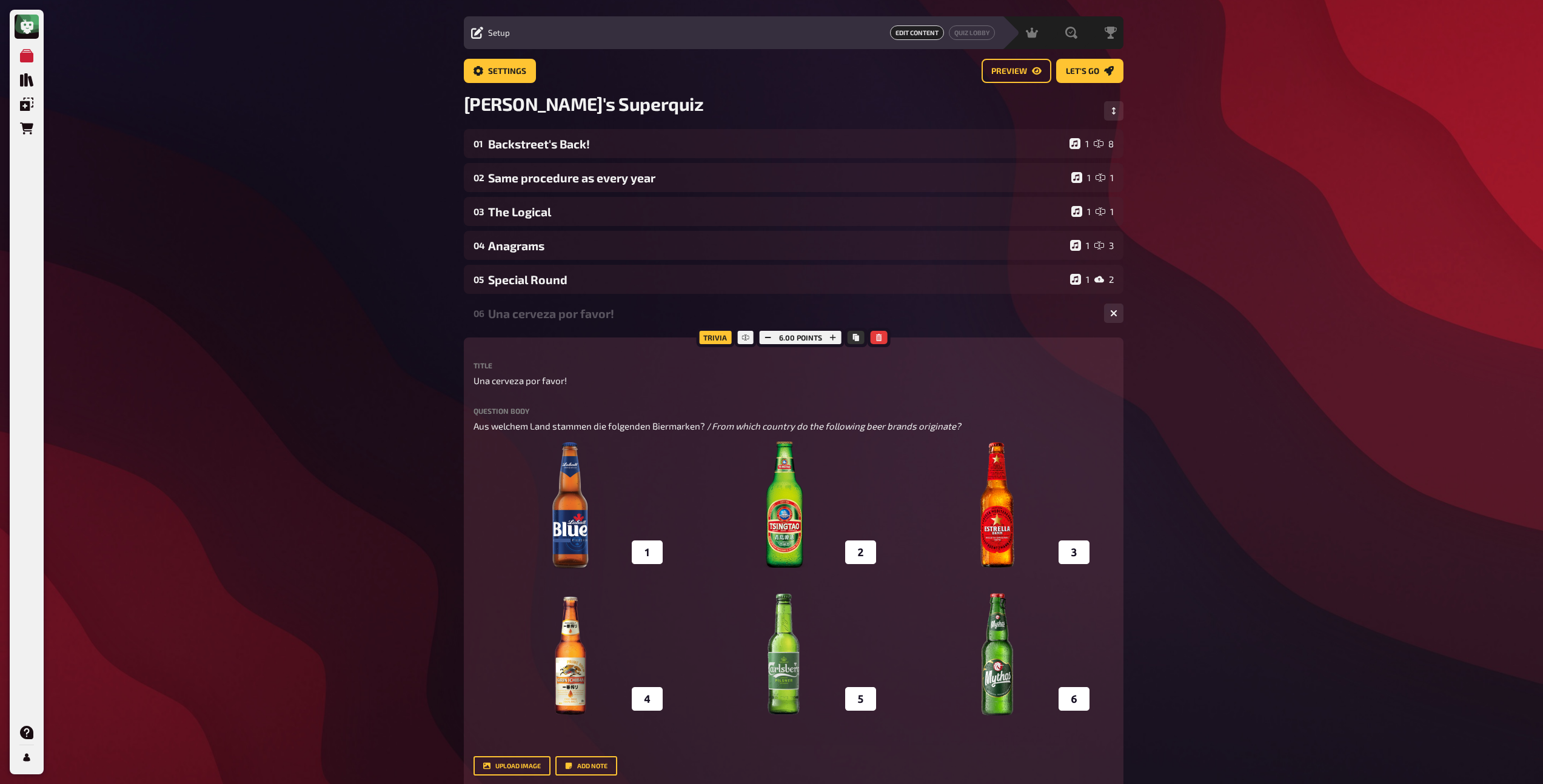
click at [535, 316] on div "Una cerveza por favor!" at bounding box center [791, 313] width 606 height 14
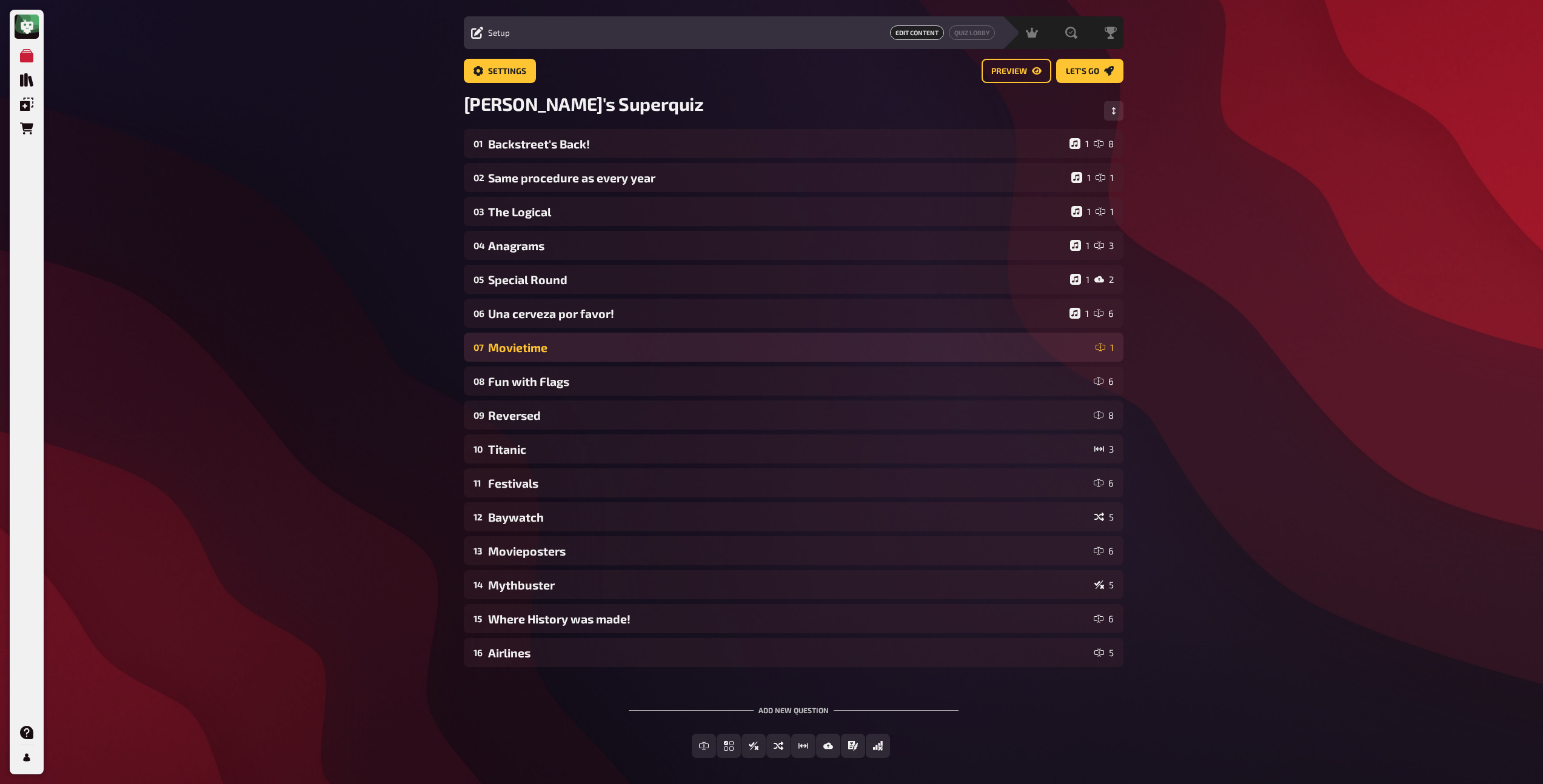
click at [530, 342] on div "Movietime" at bounding box center [789, 347] width 602 height 14
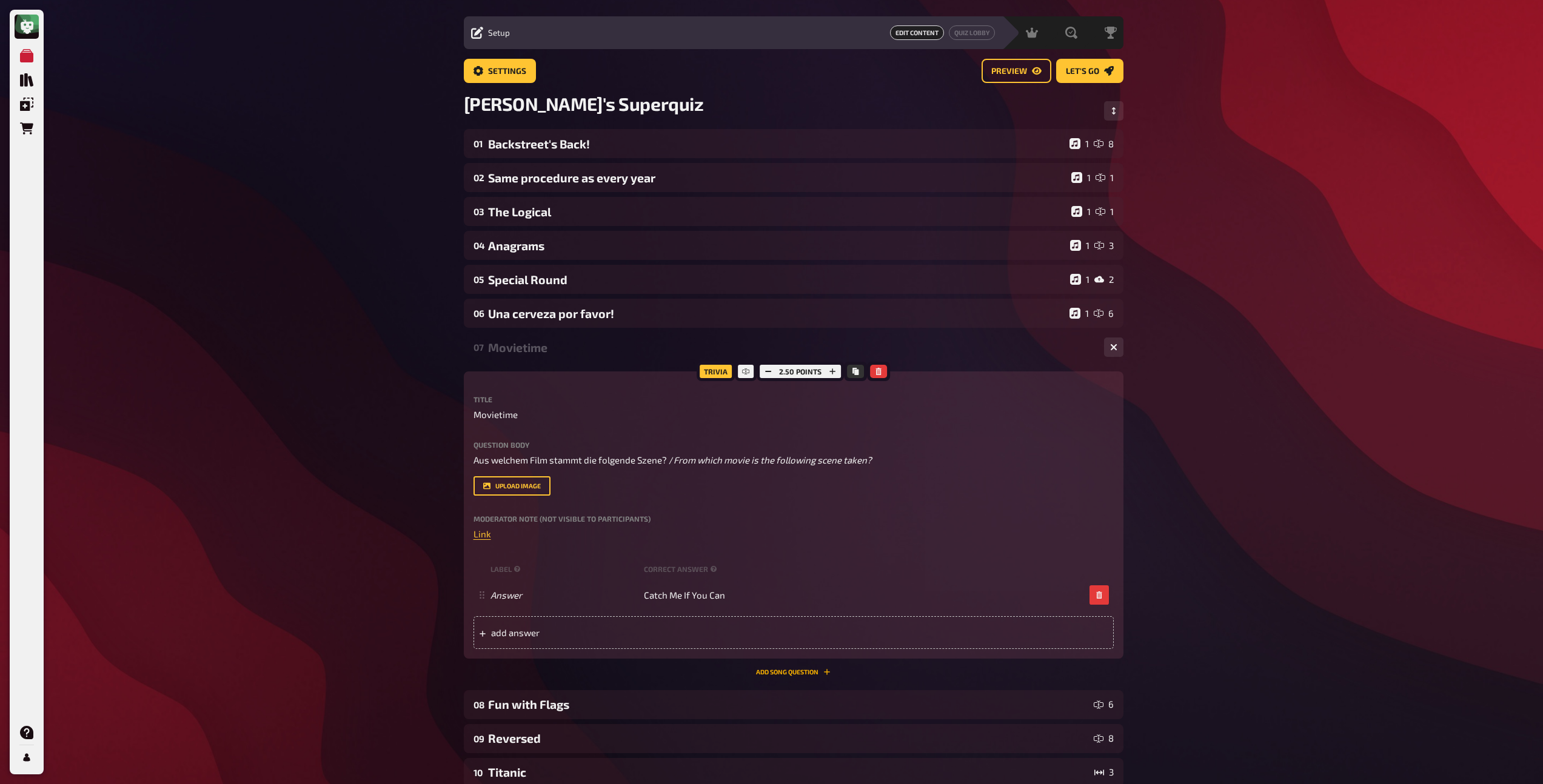
click at [781, 672] on button "Add Song question" at bounding box center [793, 672] width 75 height 7
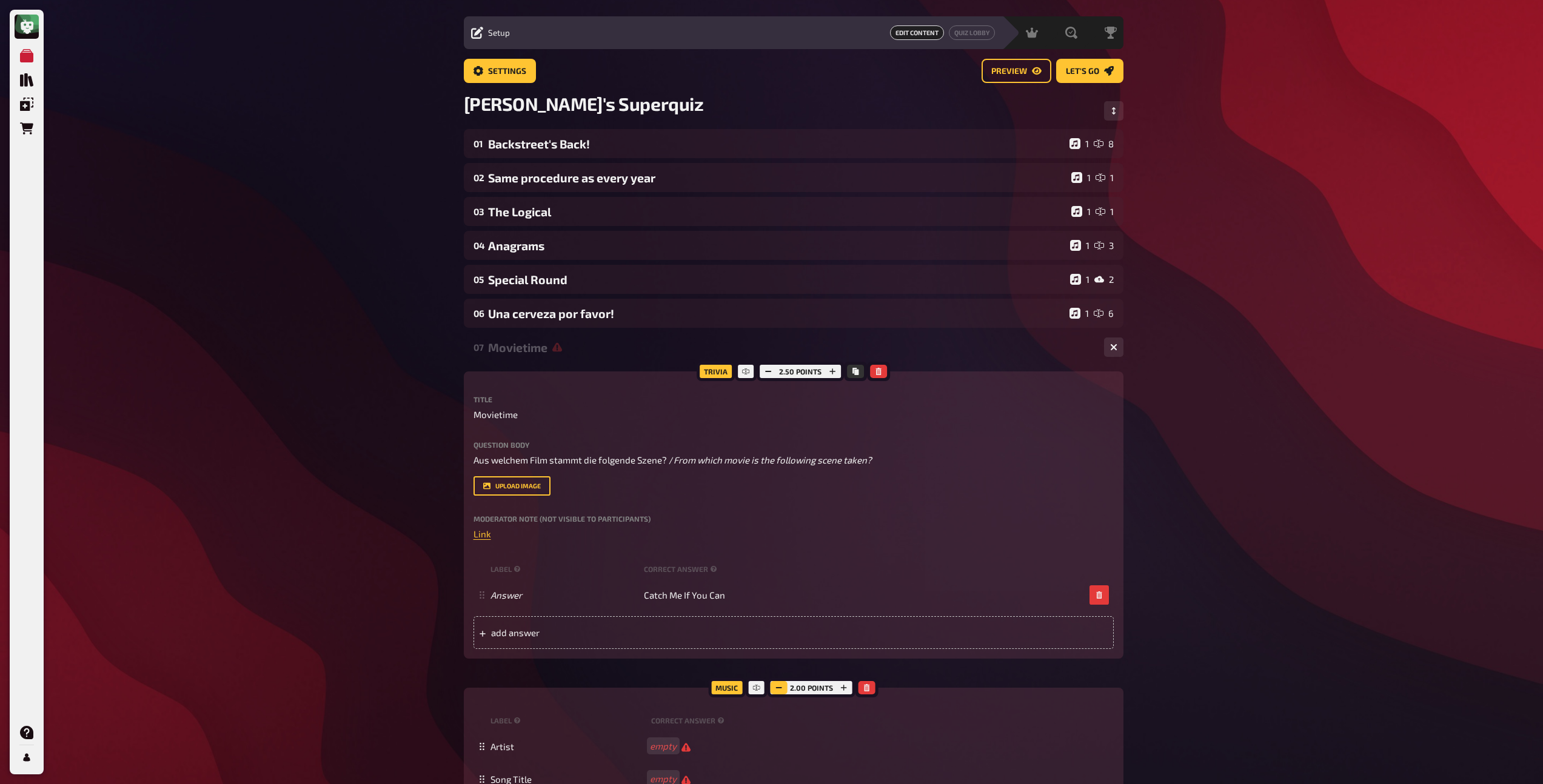
click at [779, 689] on icon "button" at bounding box center [779, 688] width 7 height 7
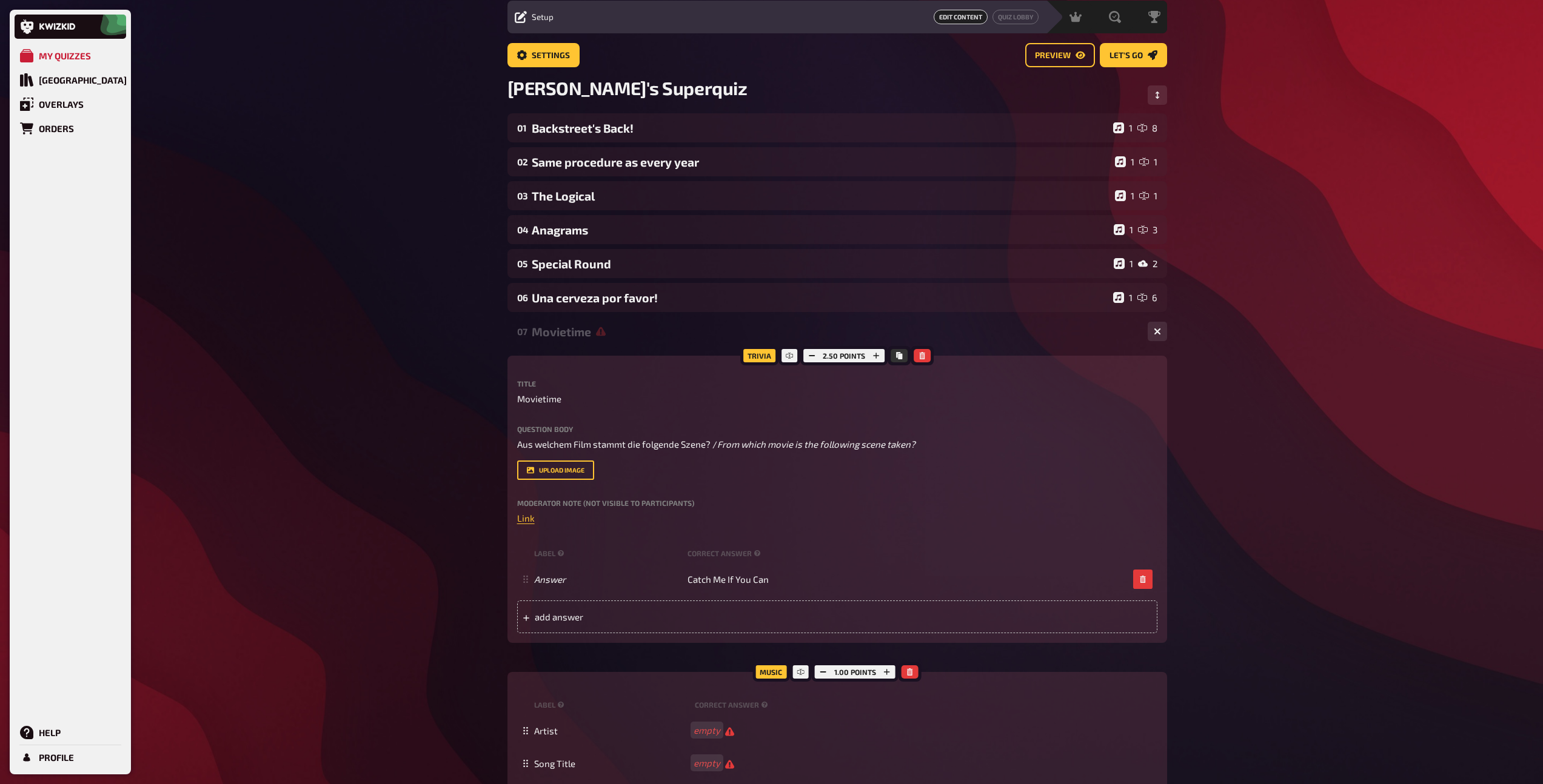
scroll to position [42, 0]
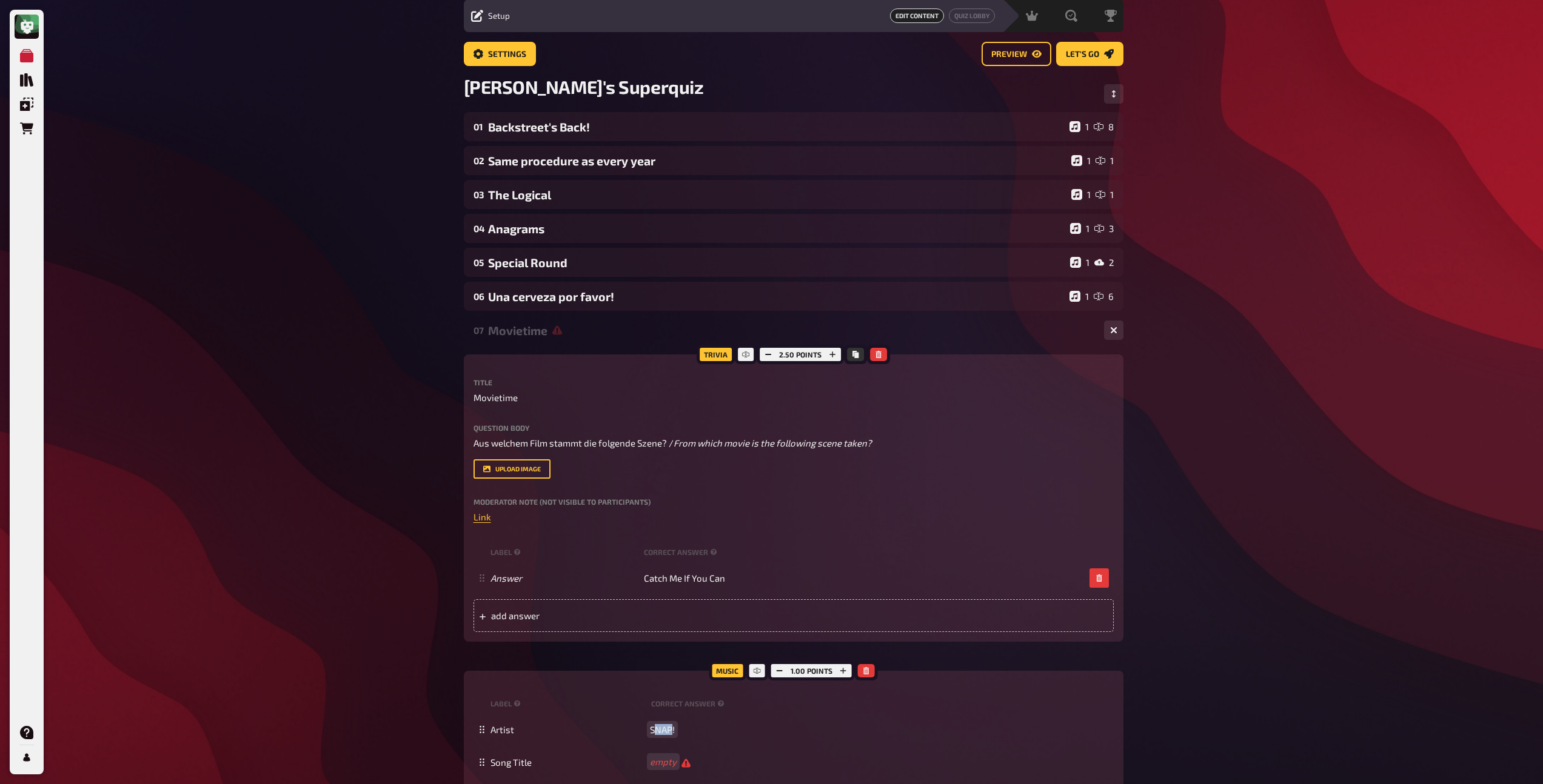
drag, startPoint x: 670, startPoint y: 729, endPoint x: 656, endPoint y: 729, distance: 14.0
click at [656, 729] on span "SNAP!" at bounding box center [661, 729] width 25 height 11
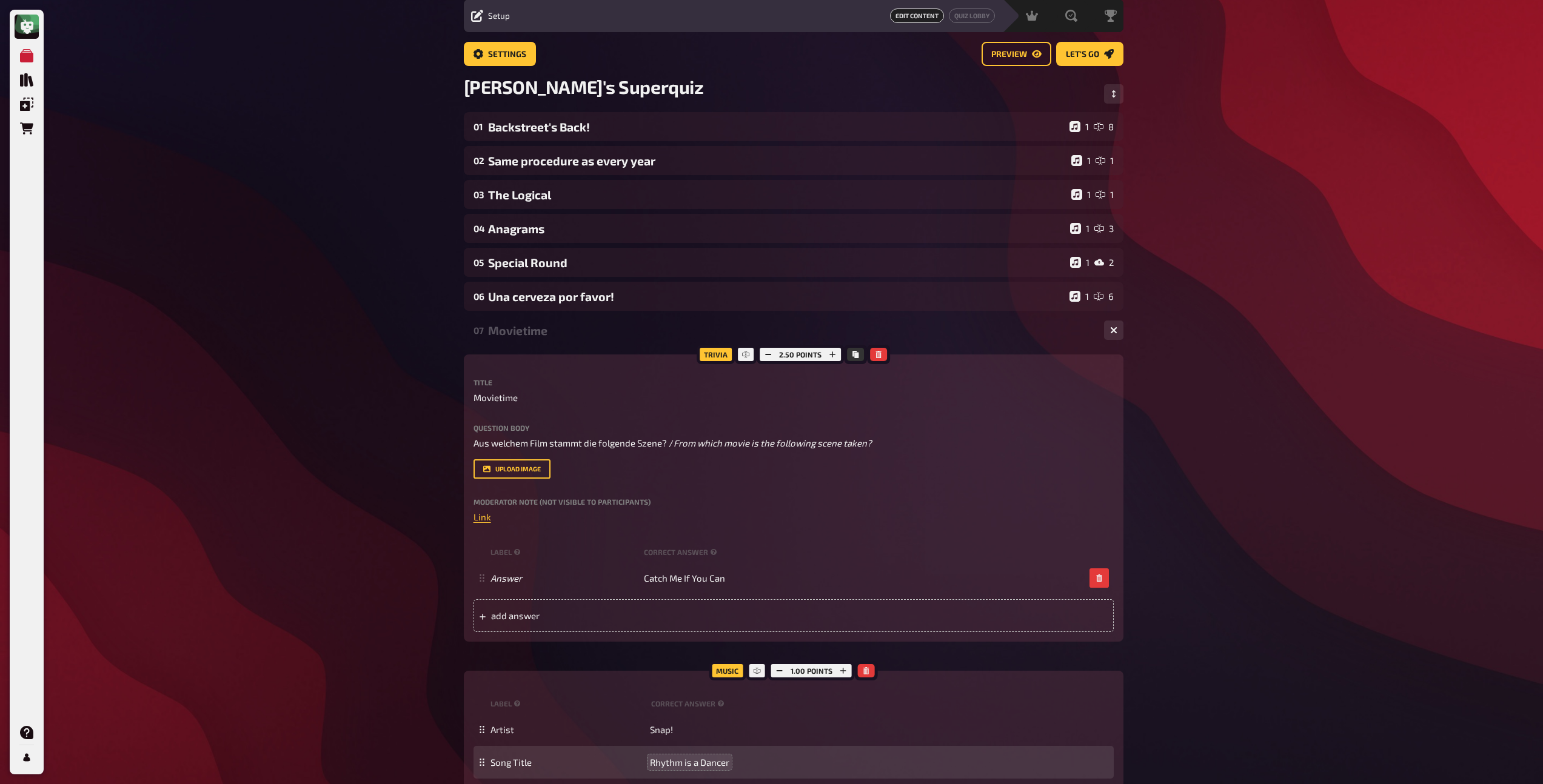
click at [537, 344] on div "07 Movietime 1 1" at bounding box center [793, 330] width 660 height 29
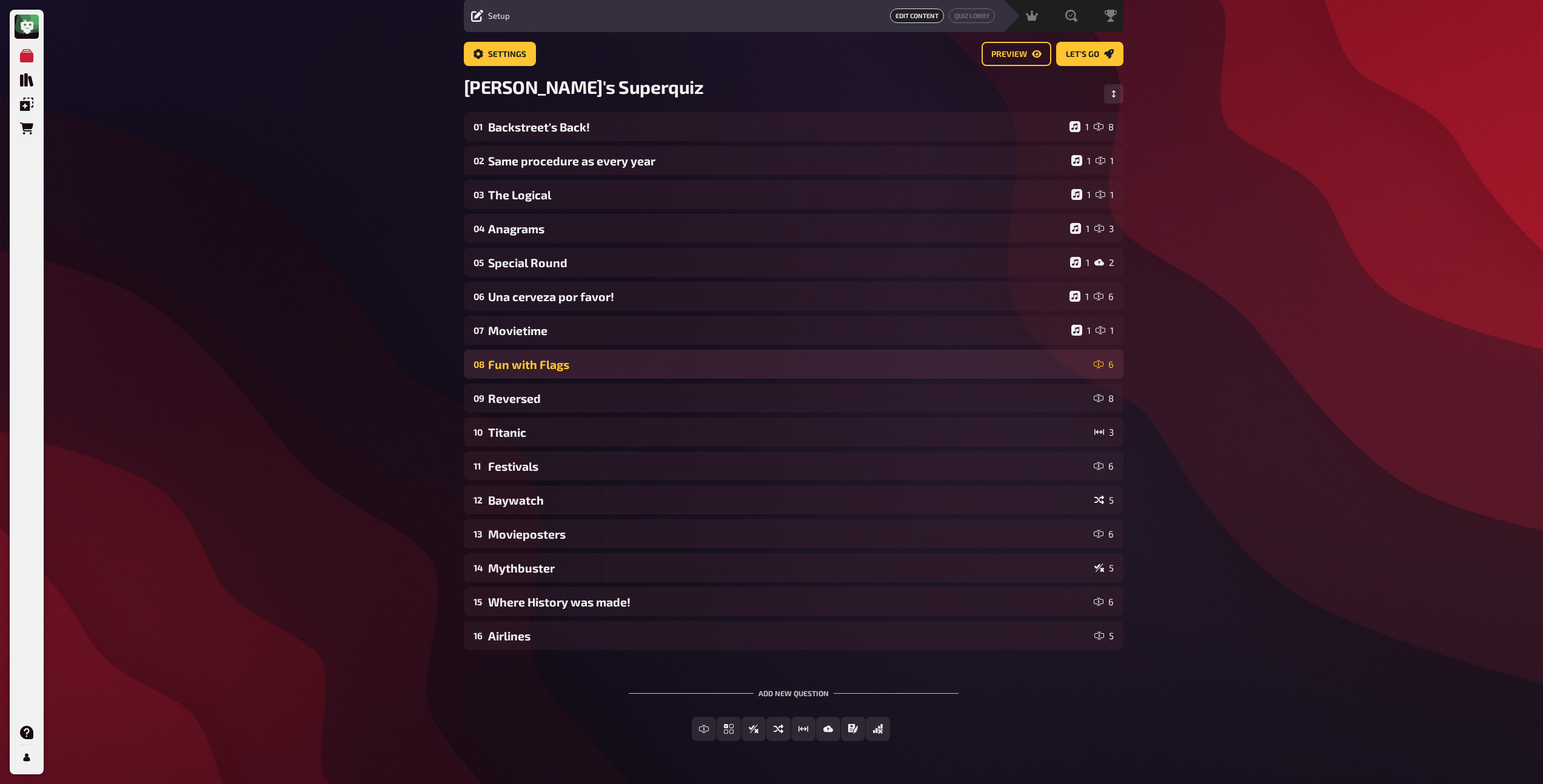
click at [538, 360] on div "Fun with Flags" at bounding box center [788, 364] width 600 height 14
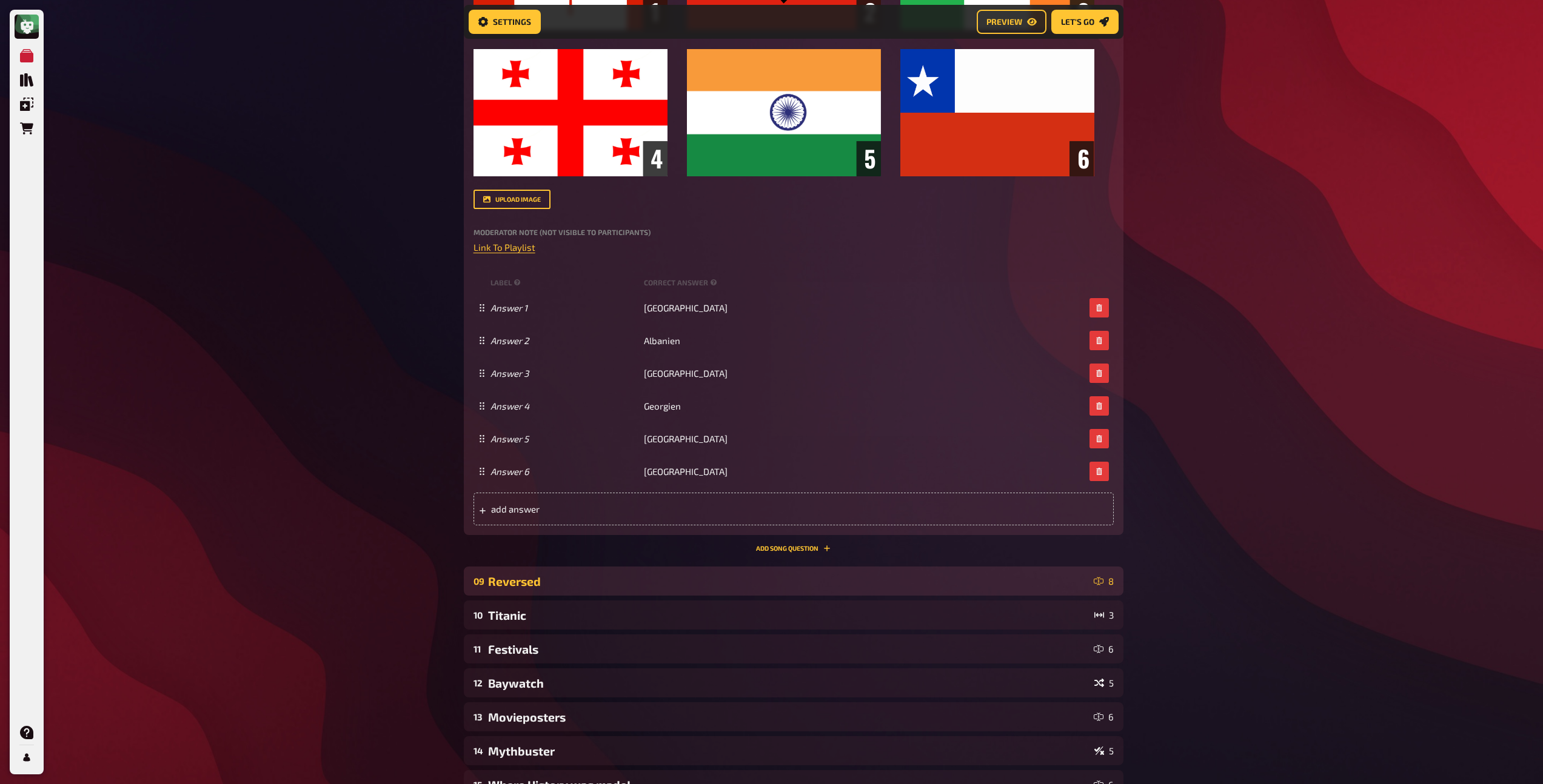
scroll to position [644, 0]
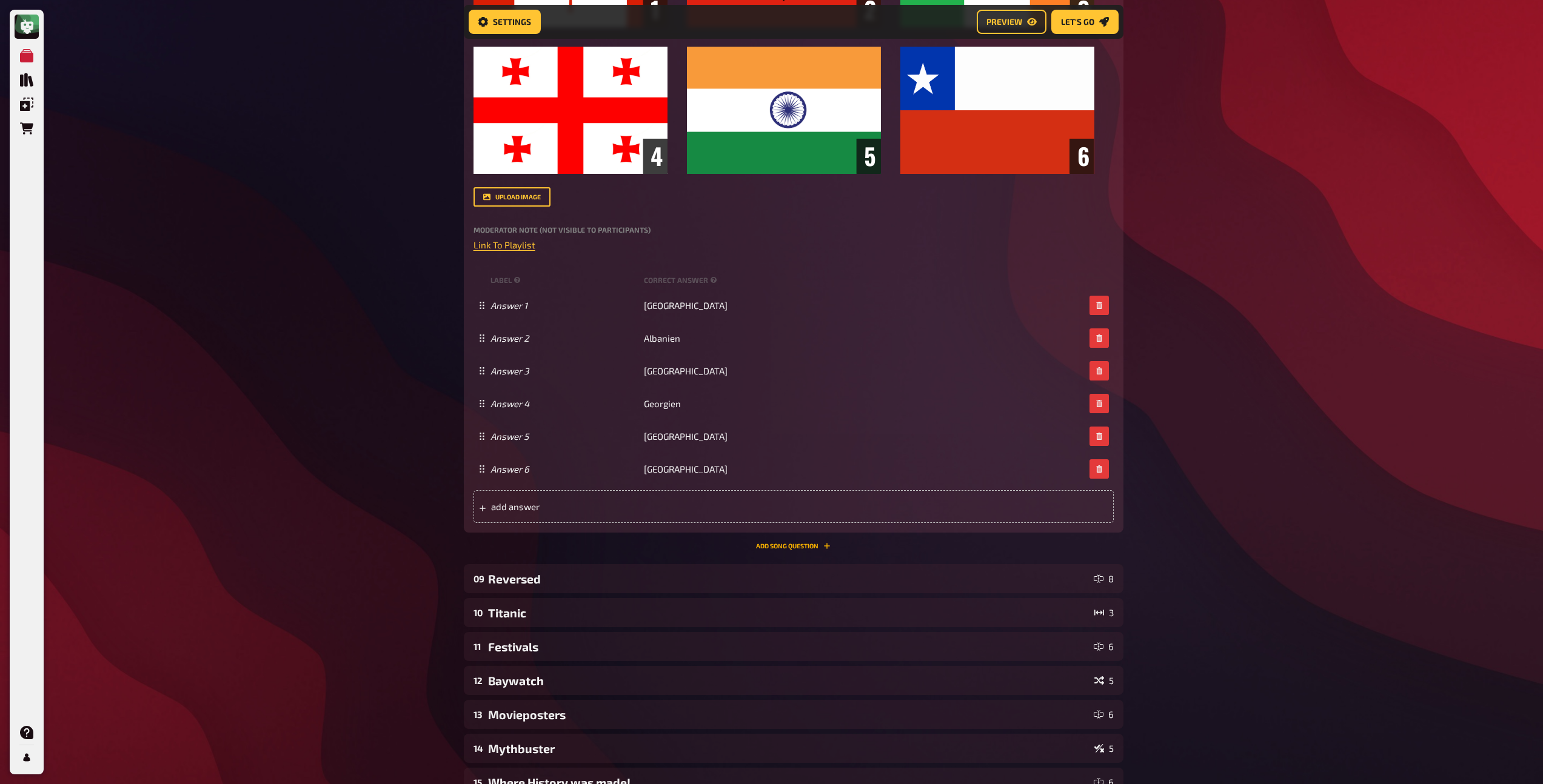
click at [772, 548] on button "Add Song question" at bounding box center [793, 546] width 75 height 7
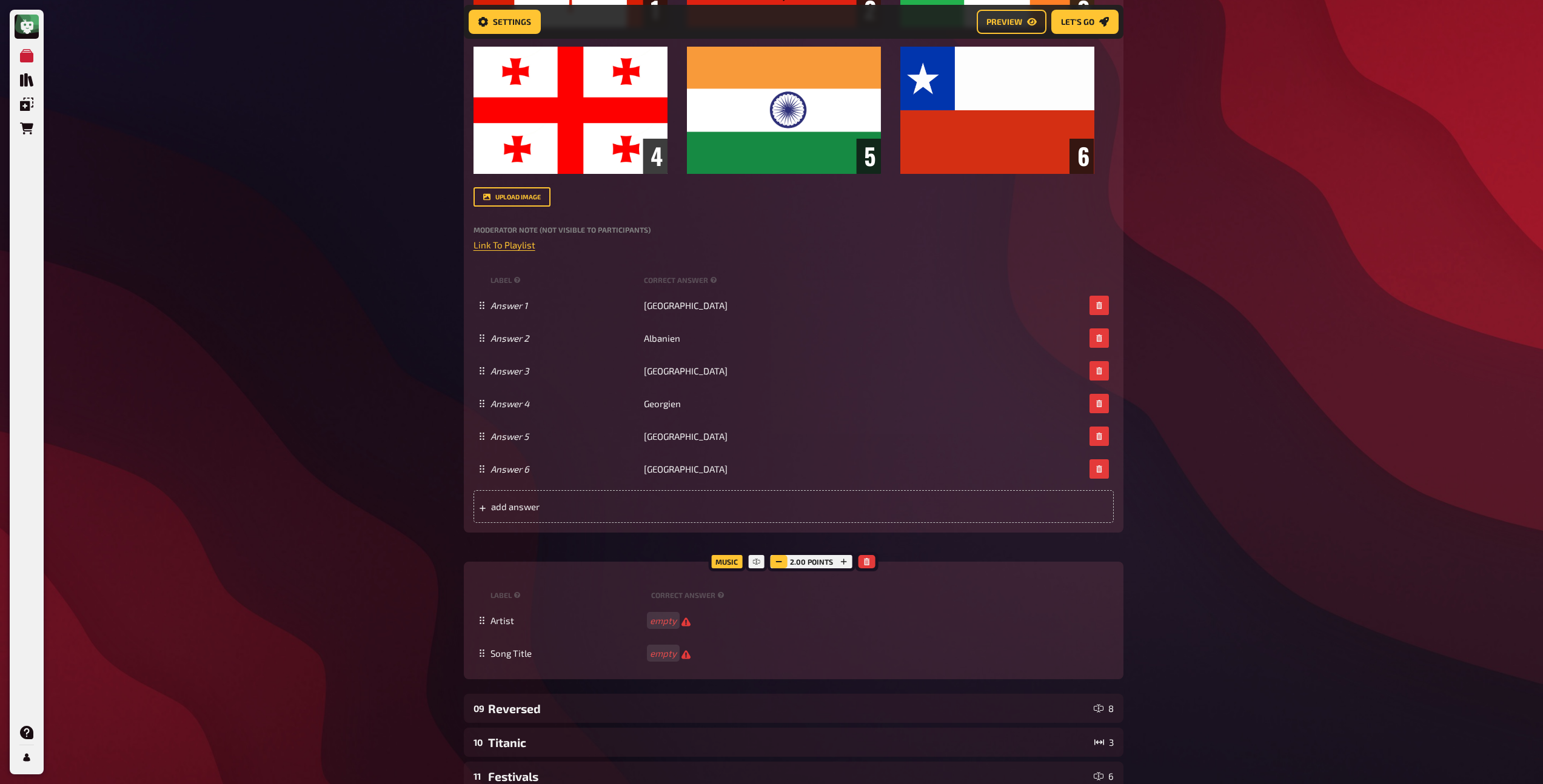
click at [782, 566] on button "button" at bounding box center [779, 561] width 17 height 14
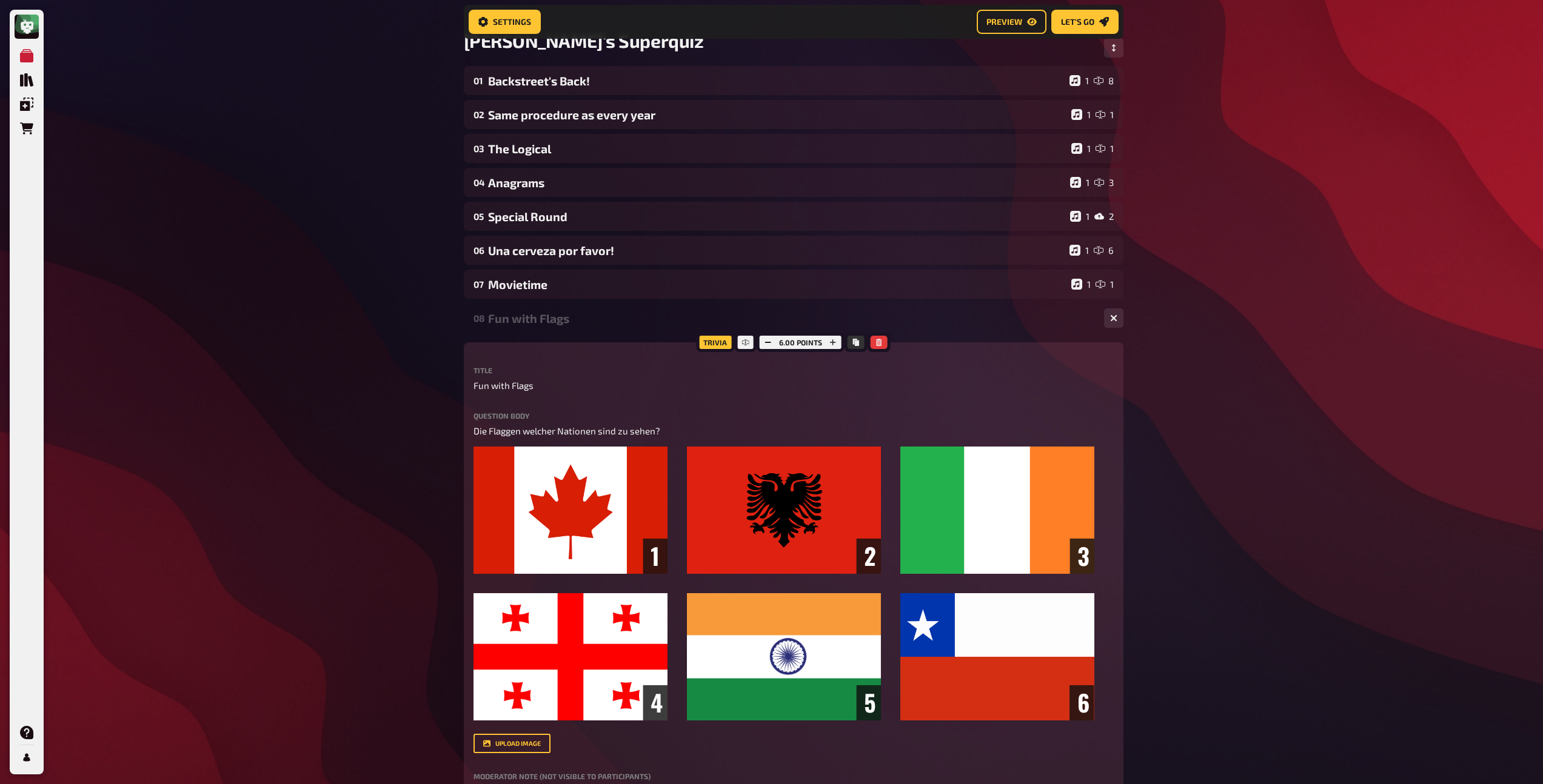
click at [546, 330] on div "08 Fun with Flags 1 6" at bounding box center [793, 318] width 660 height 29
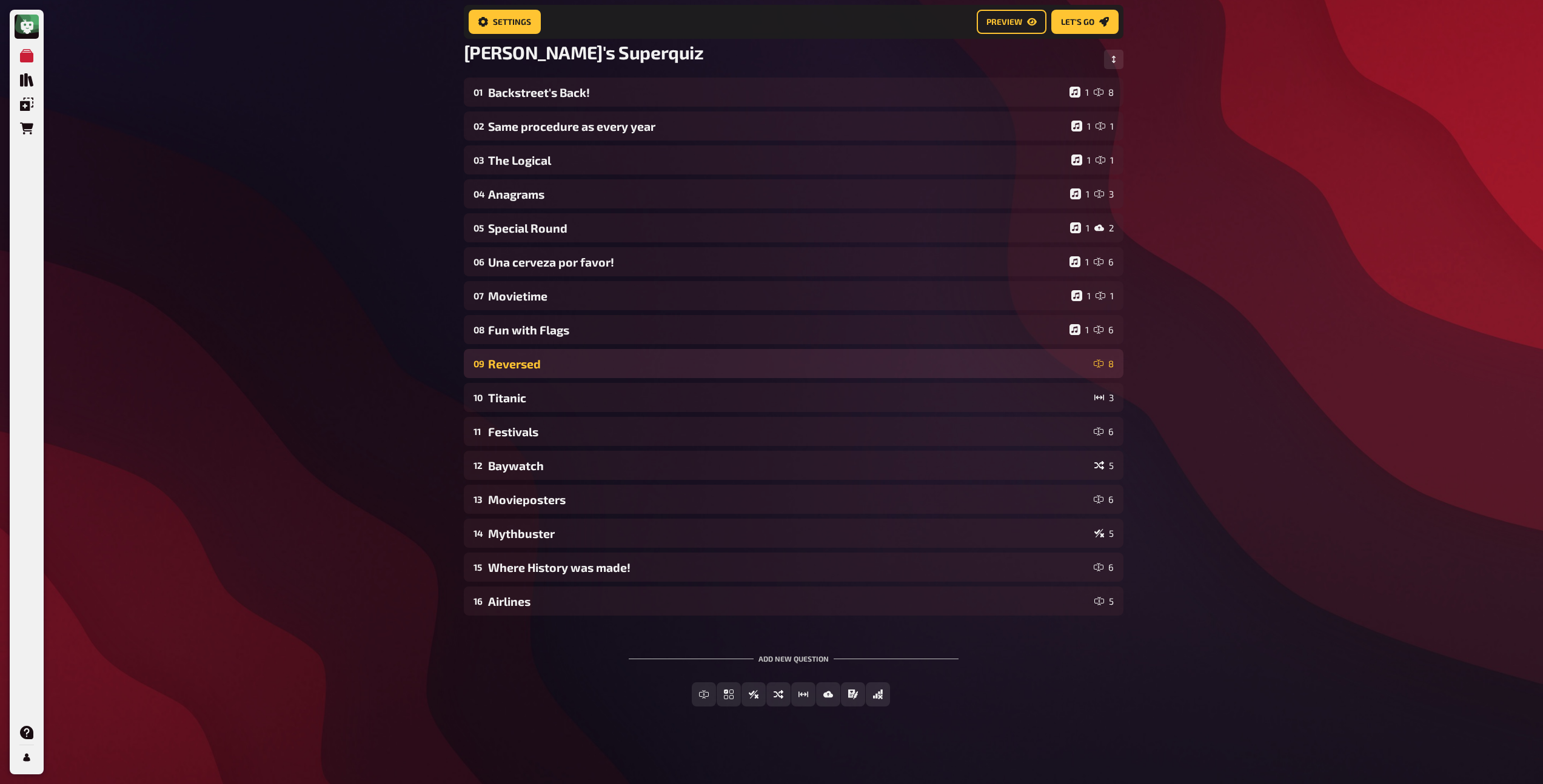
click at [541, 357] on div "Reversed" at bounding box center [788, 363] width 600 height 14
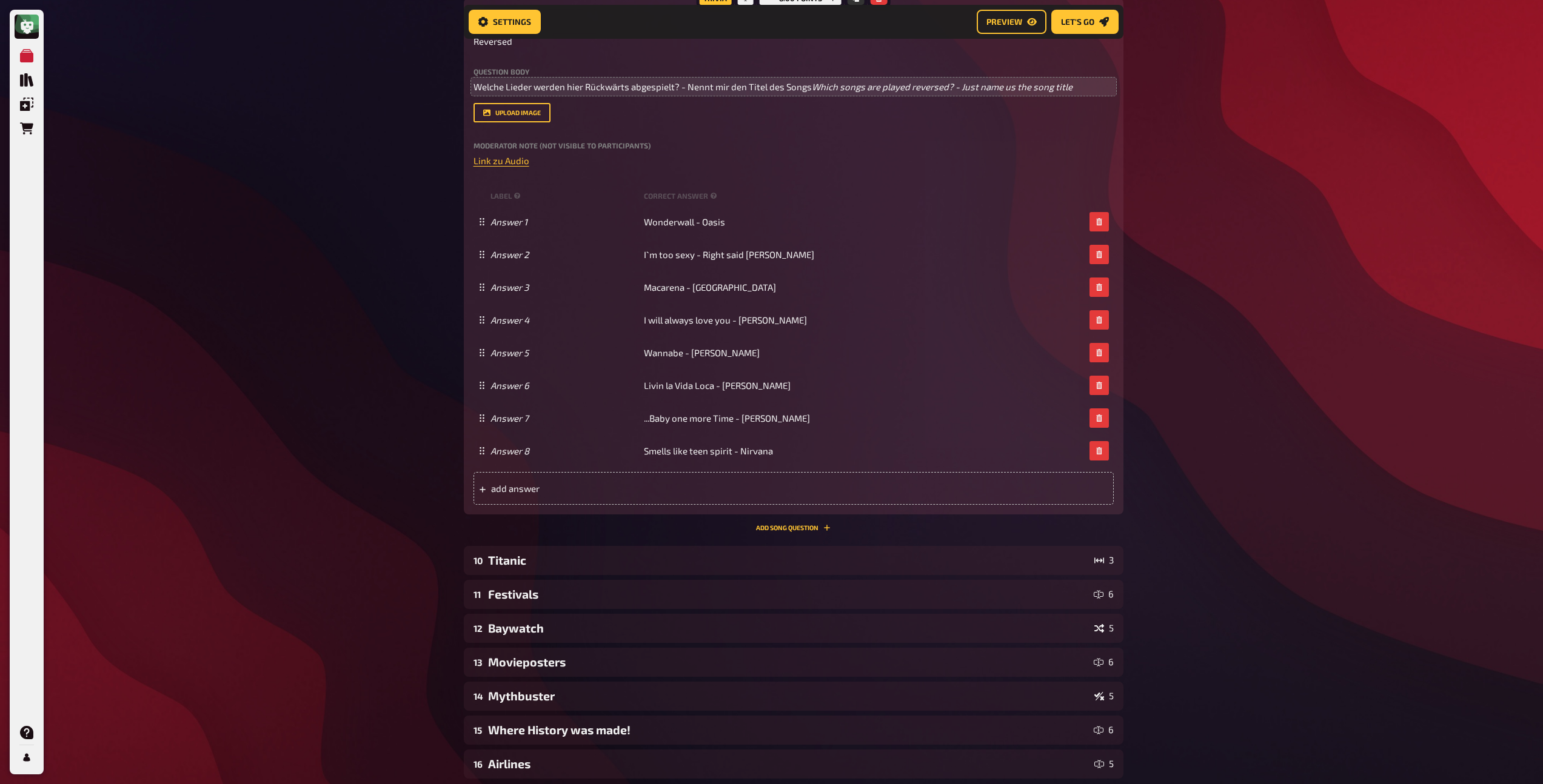
scroll to position [495, 0]
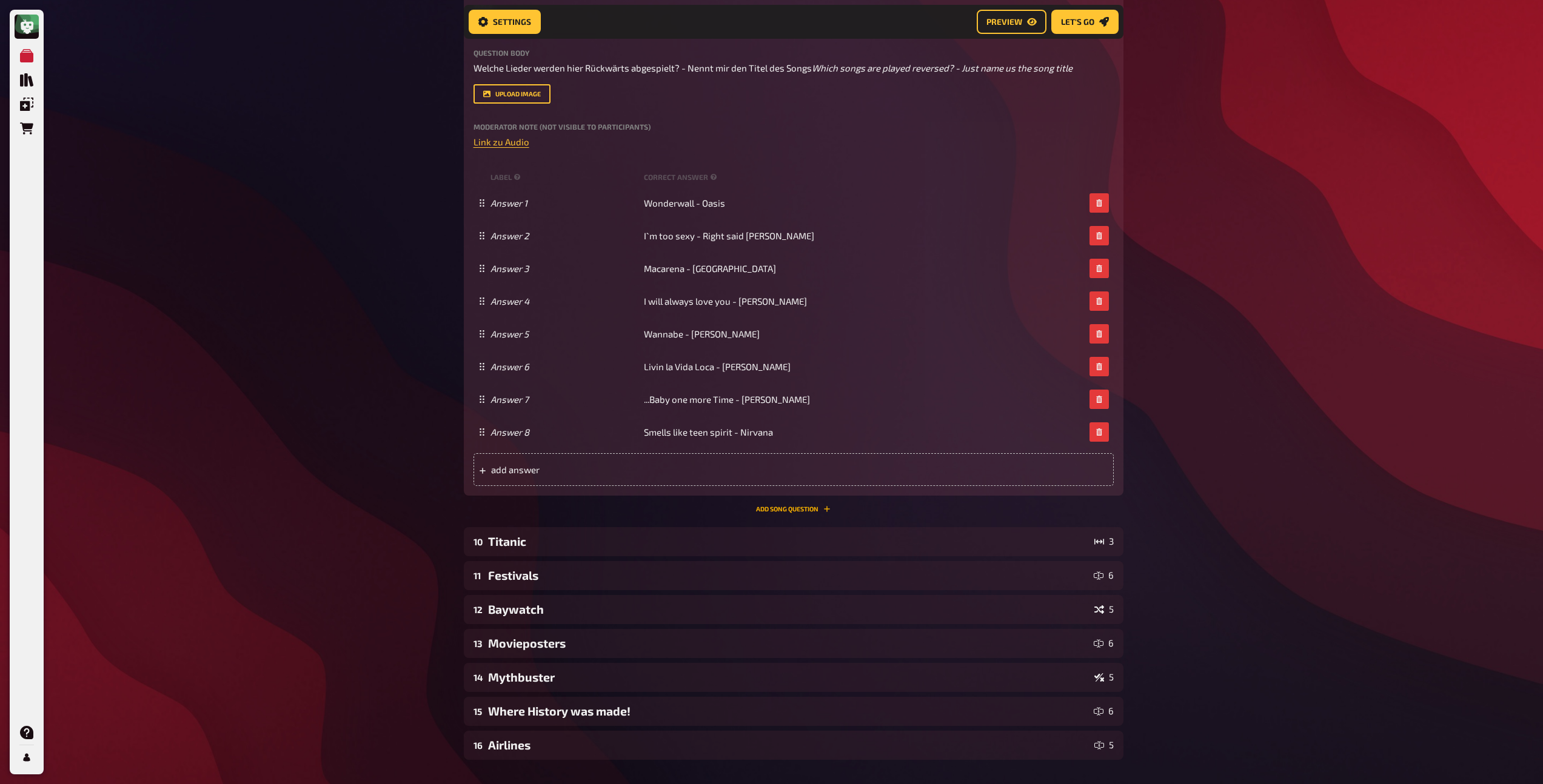
click at [786, 513] on button "Add Song question" at bounding box center [793, 509] width 75 height 7
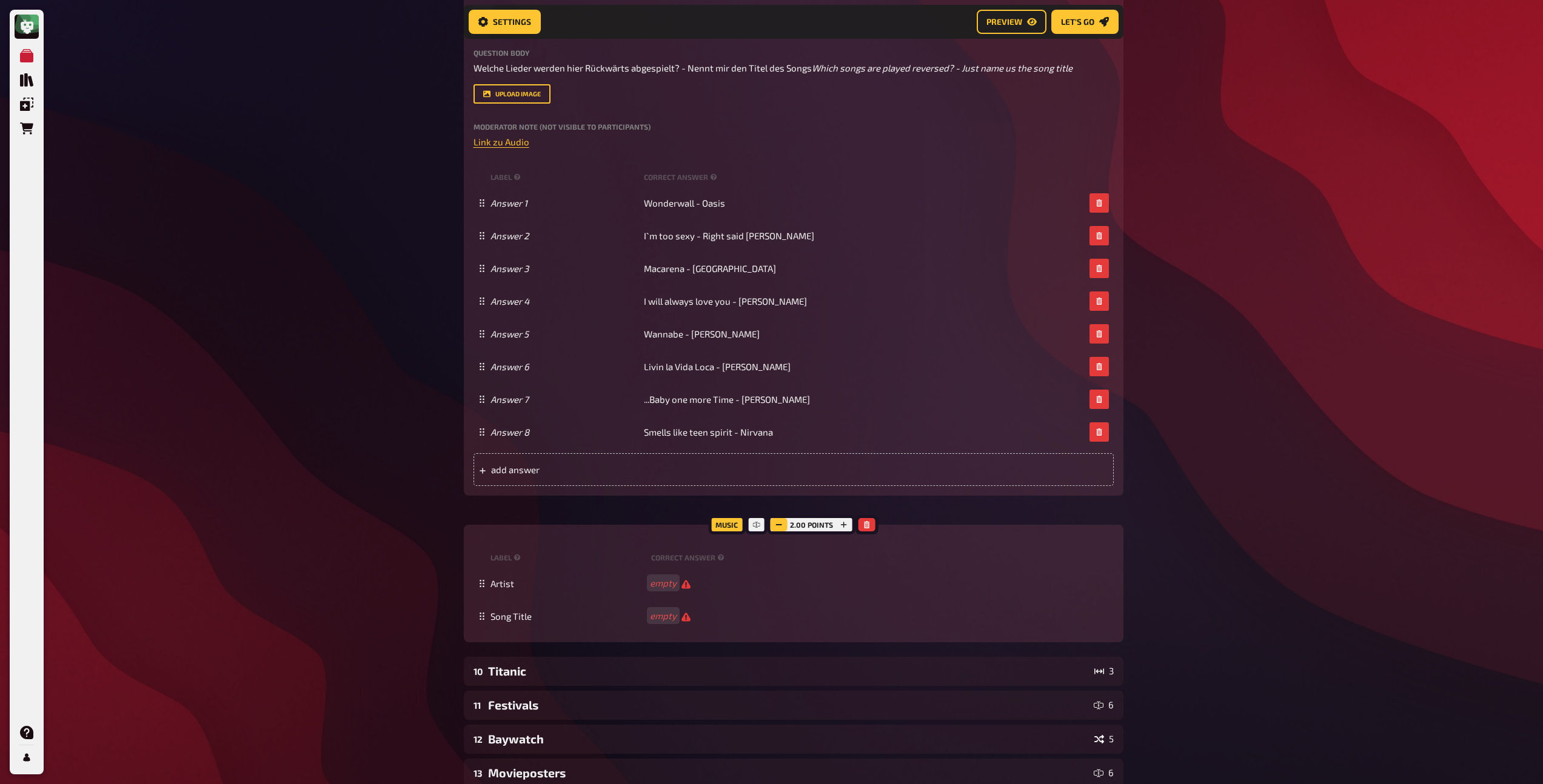
click at [779, 528] on icon "button" at bounding box center [779, 525] width 7 height 7
click at [736, 589] on span "Buena Vista Social CLub" at bounding box center [699, 584] width 98 height 11
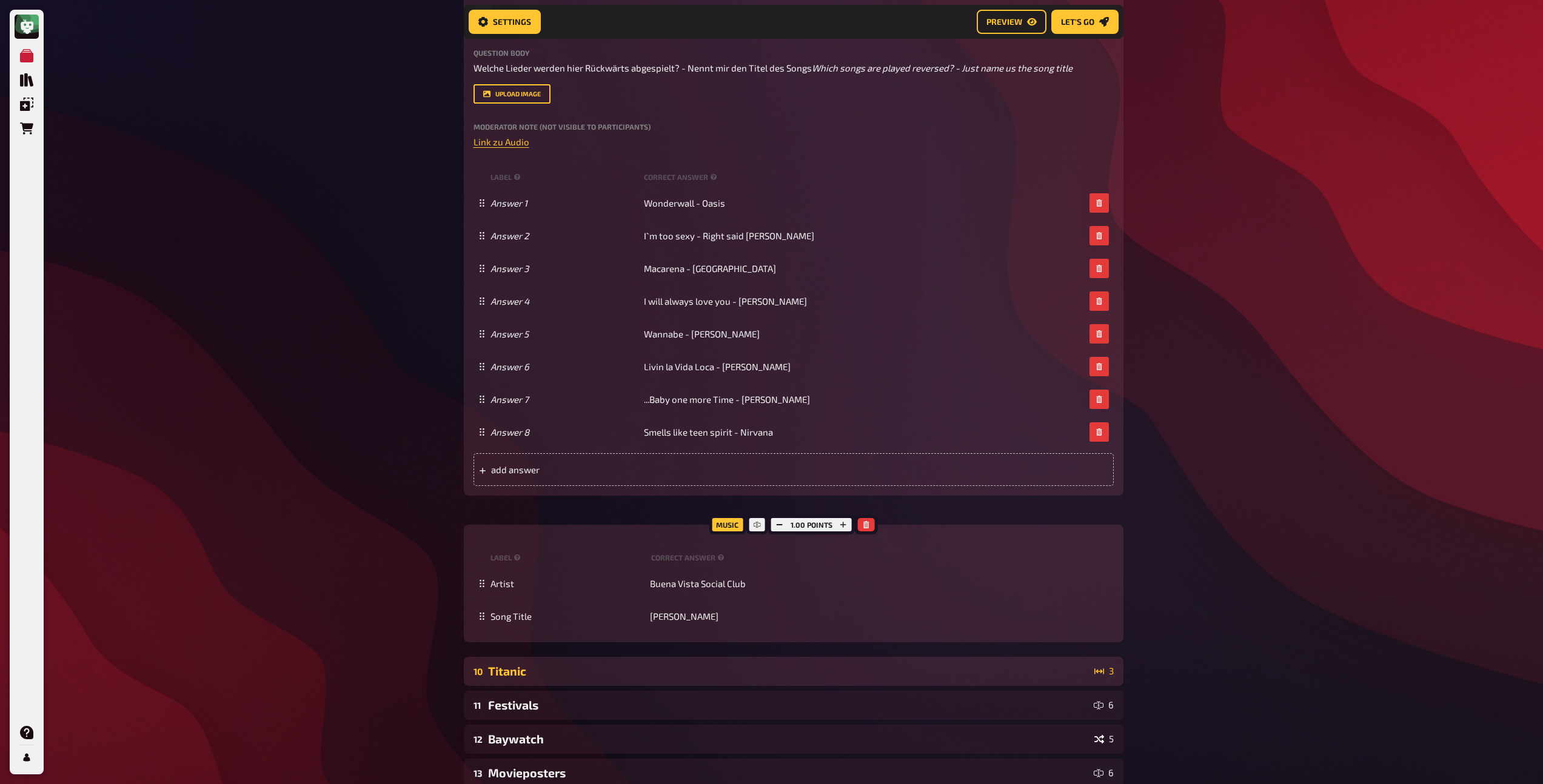
click at [588, 678] on div "Titanic" at bounding box center [788, 670] width 601 height 14
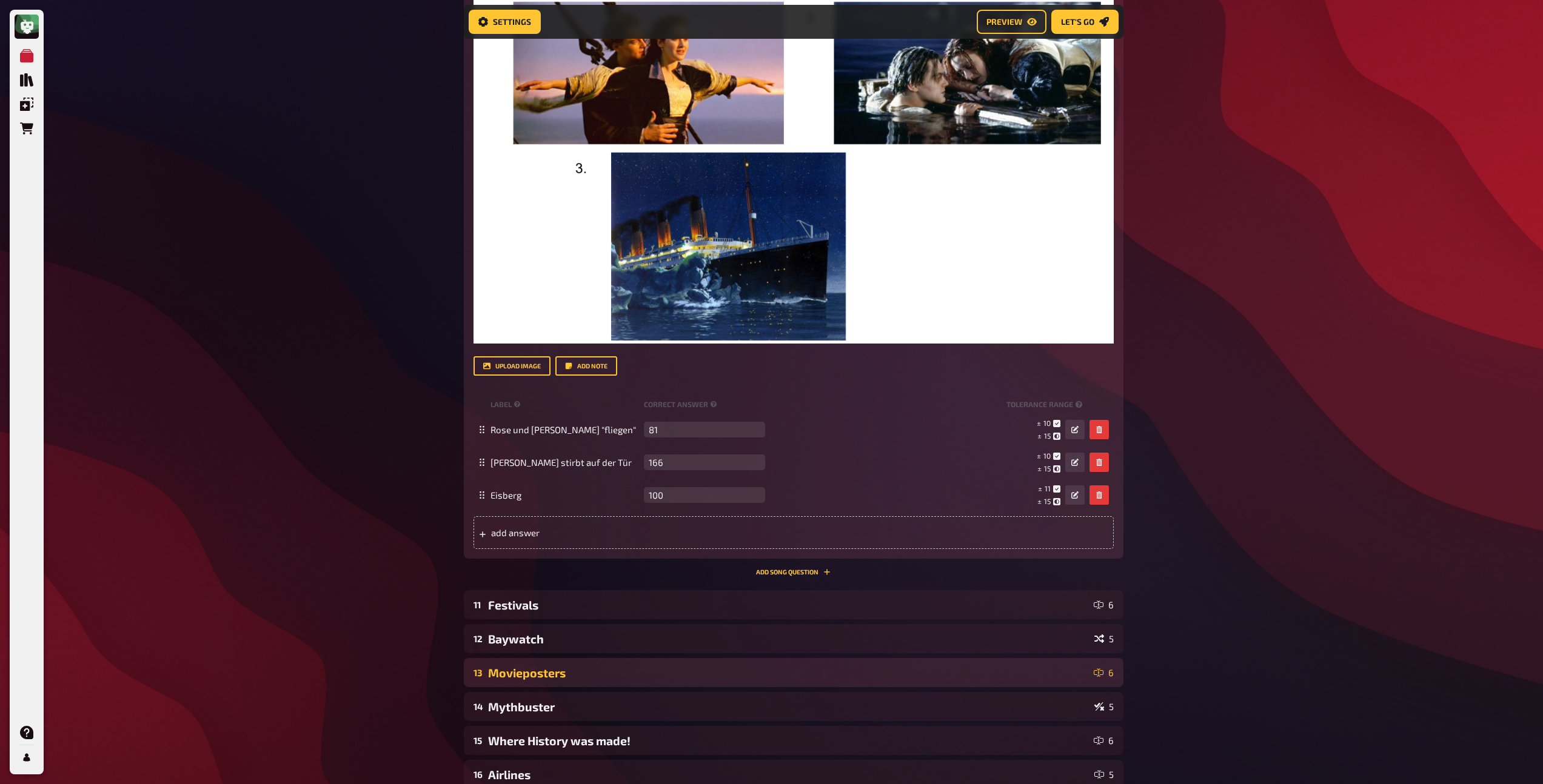
scroll to position [1425, 0]
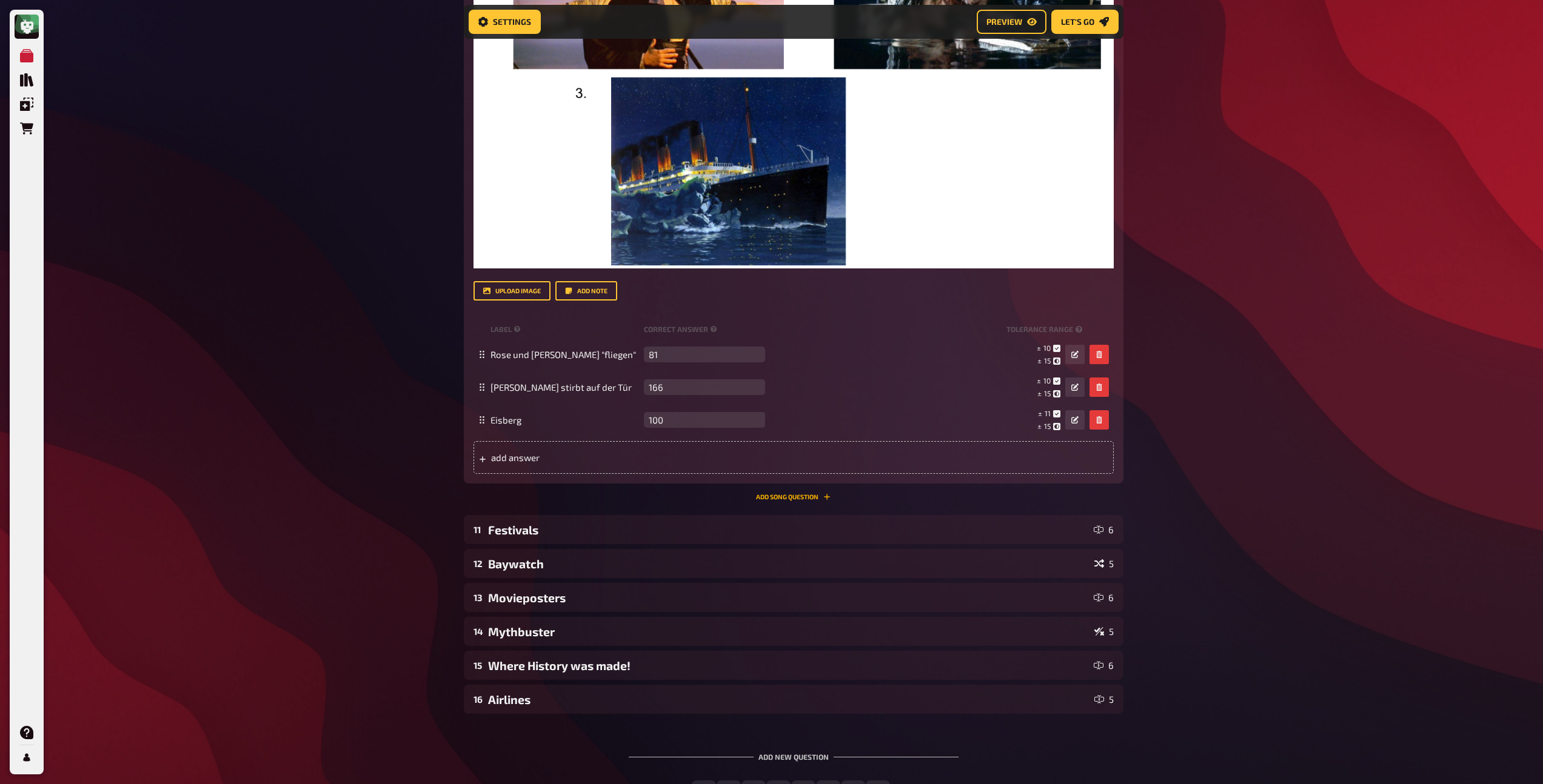
click at [778, 500] on button "Add Song question" at bounding box center [793, 497] width 75 height 7
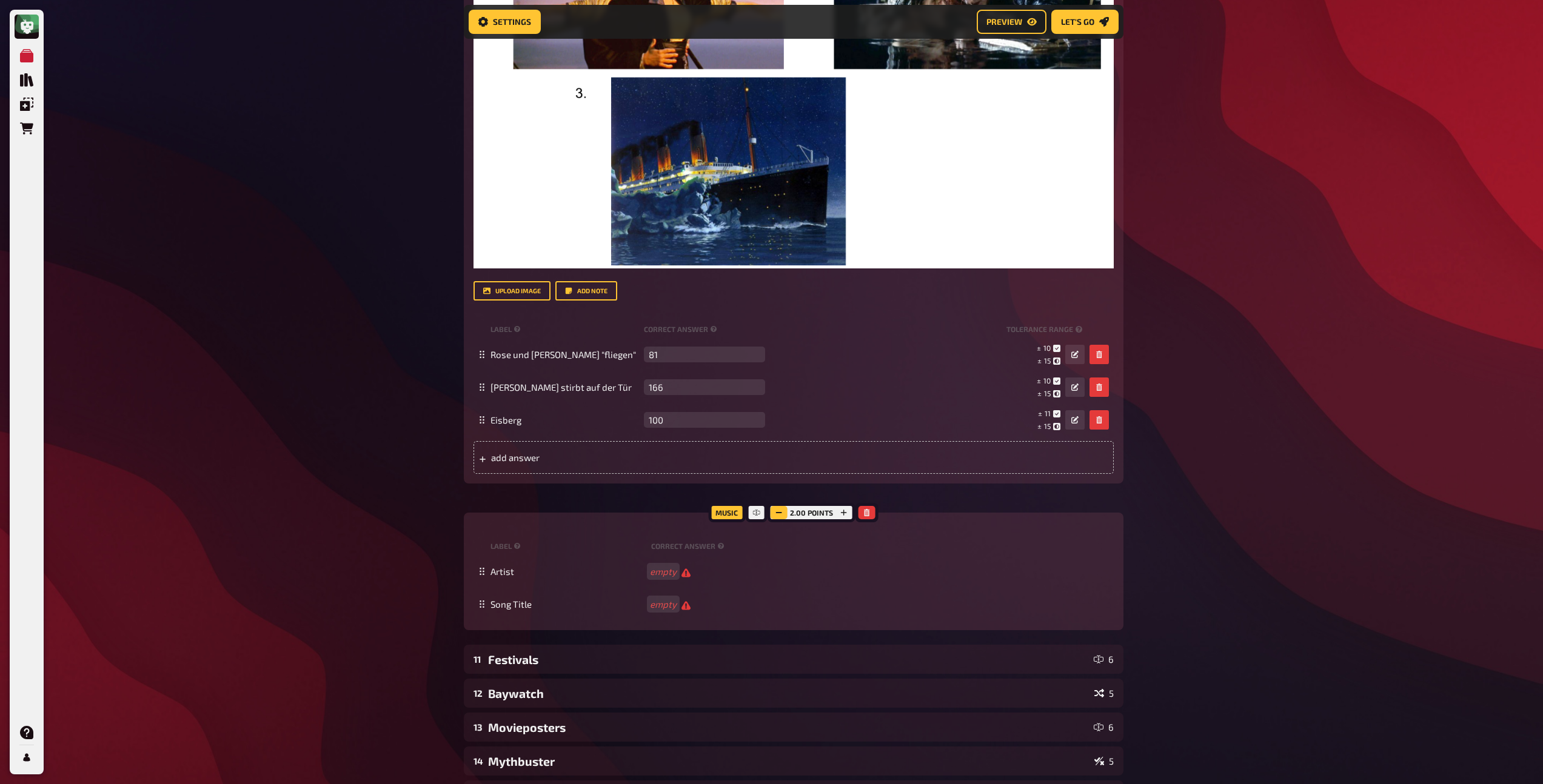
click at [781, 513] on rect "button" at bounding box center [779, 512] width 6 height 1
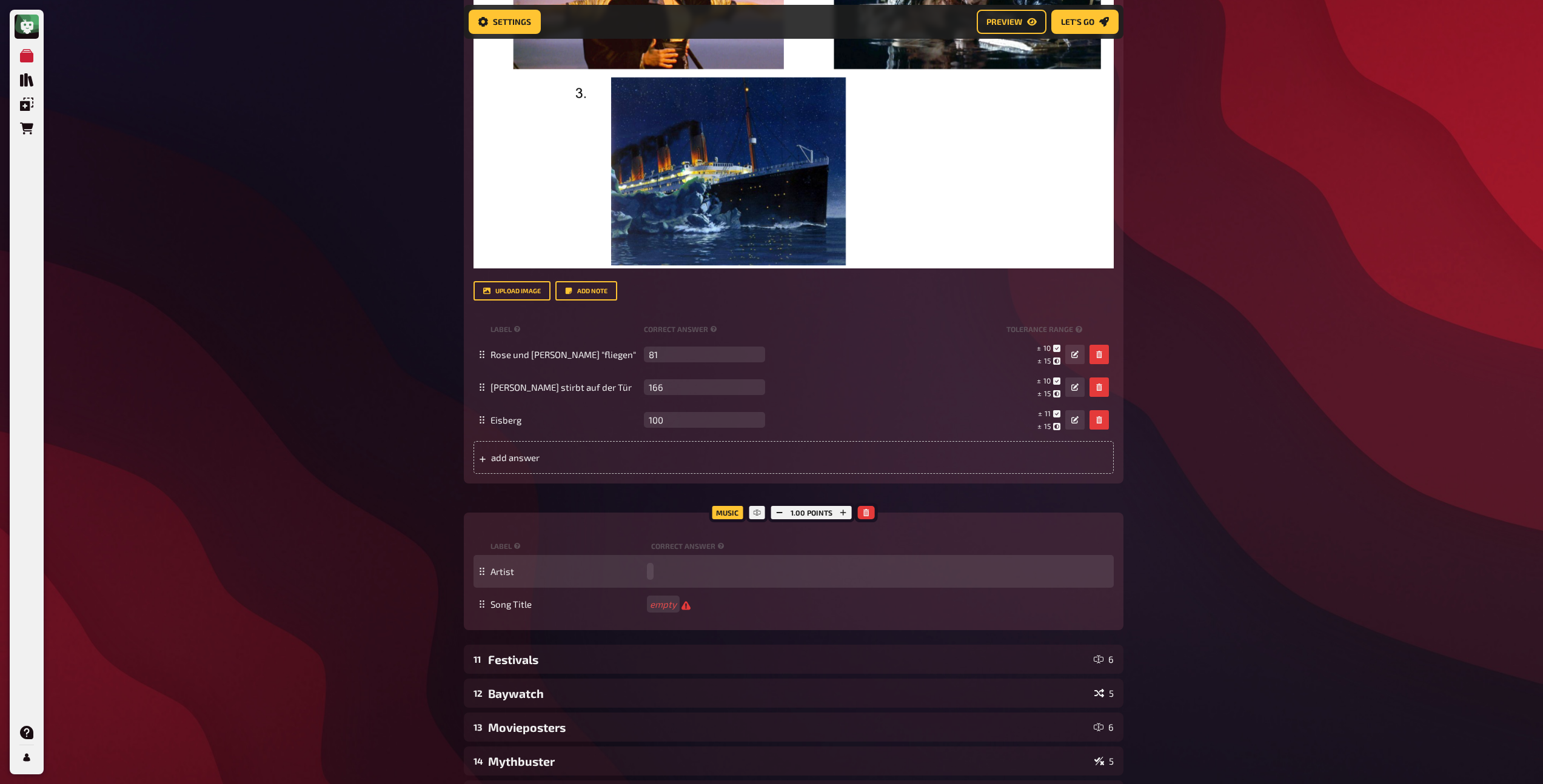
click at [661, 577] on div "Artist" at bounding box center [800, 571] width 619 height 11
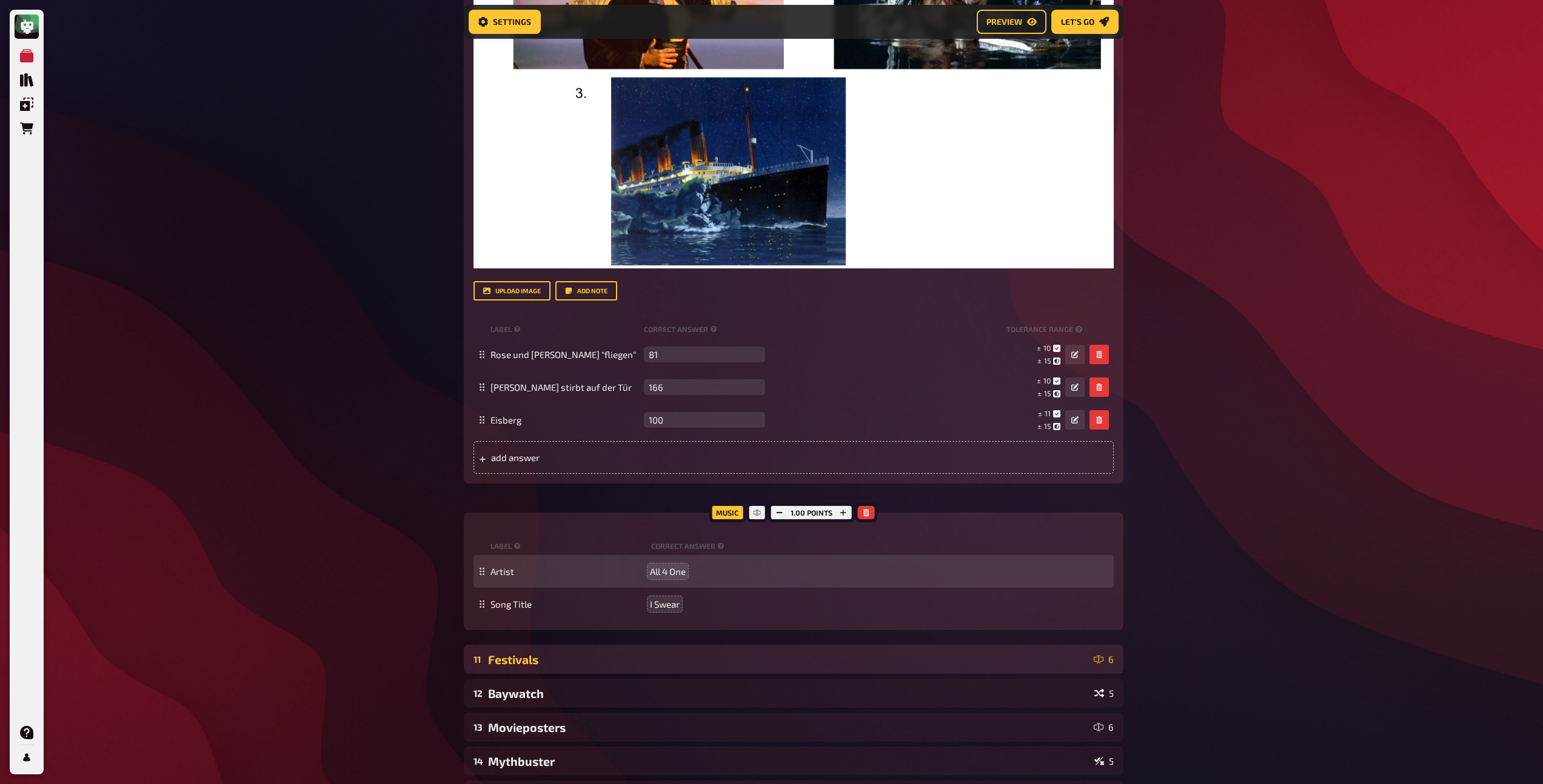
click at [594, 667] on div "Festivals" at bounding box center [788, 659] width 600 height 14
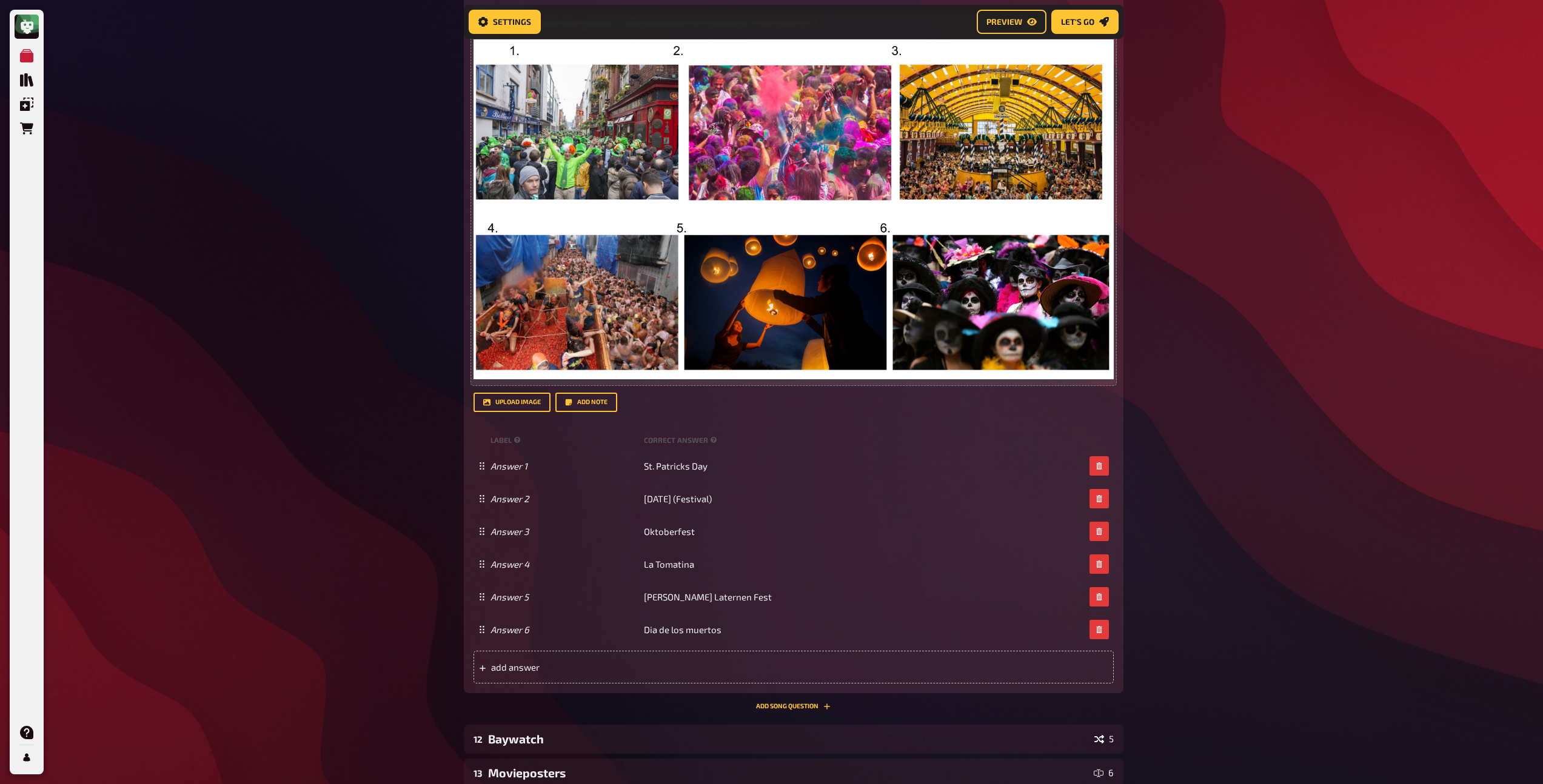
scroll to position [2333, 0]
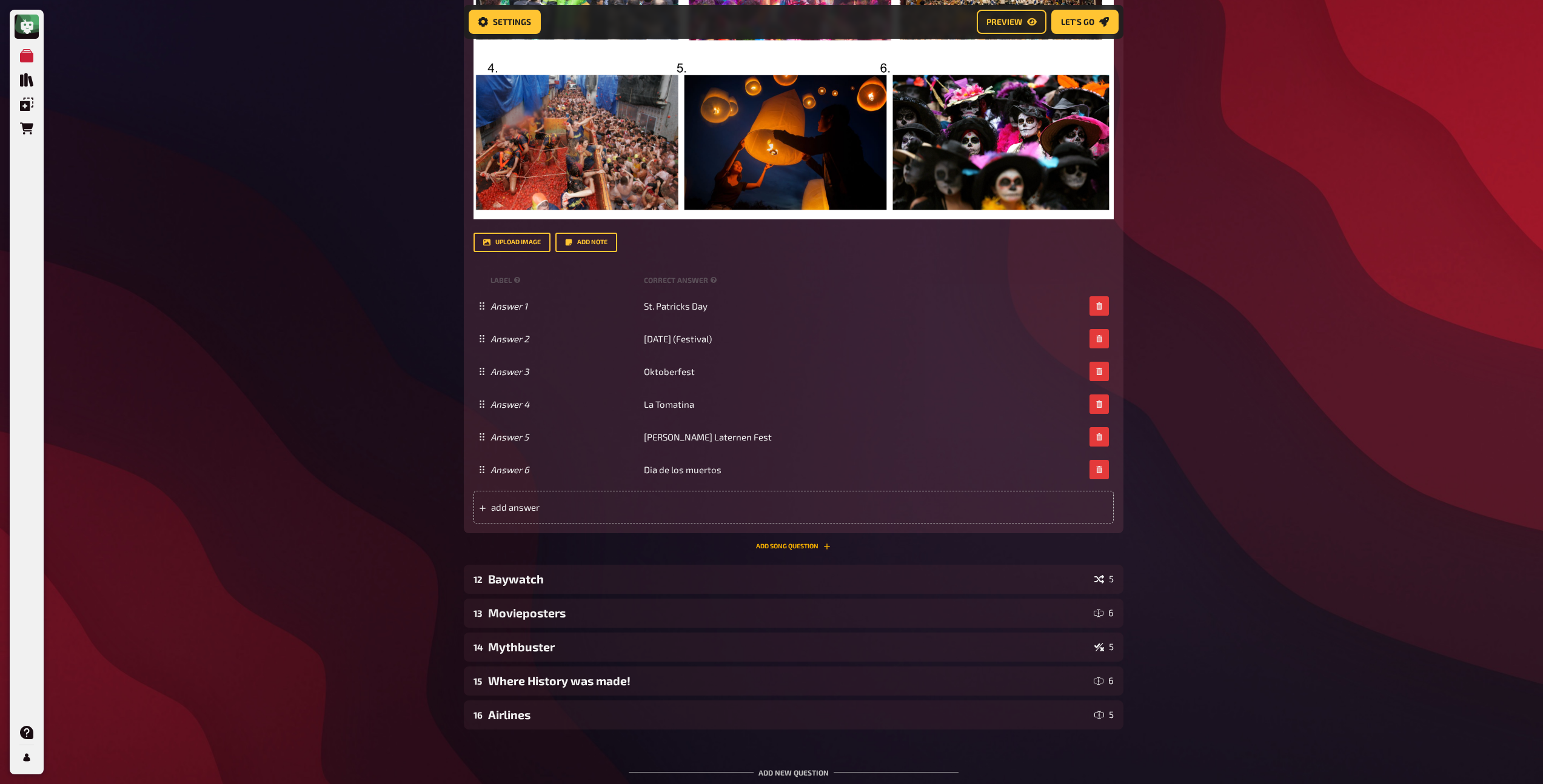
click at [764, 550] on button "Add Song question" at bounding box center [793, 547] width 75 height 7
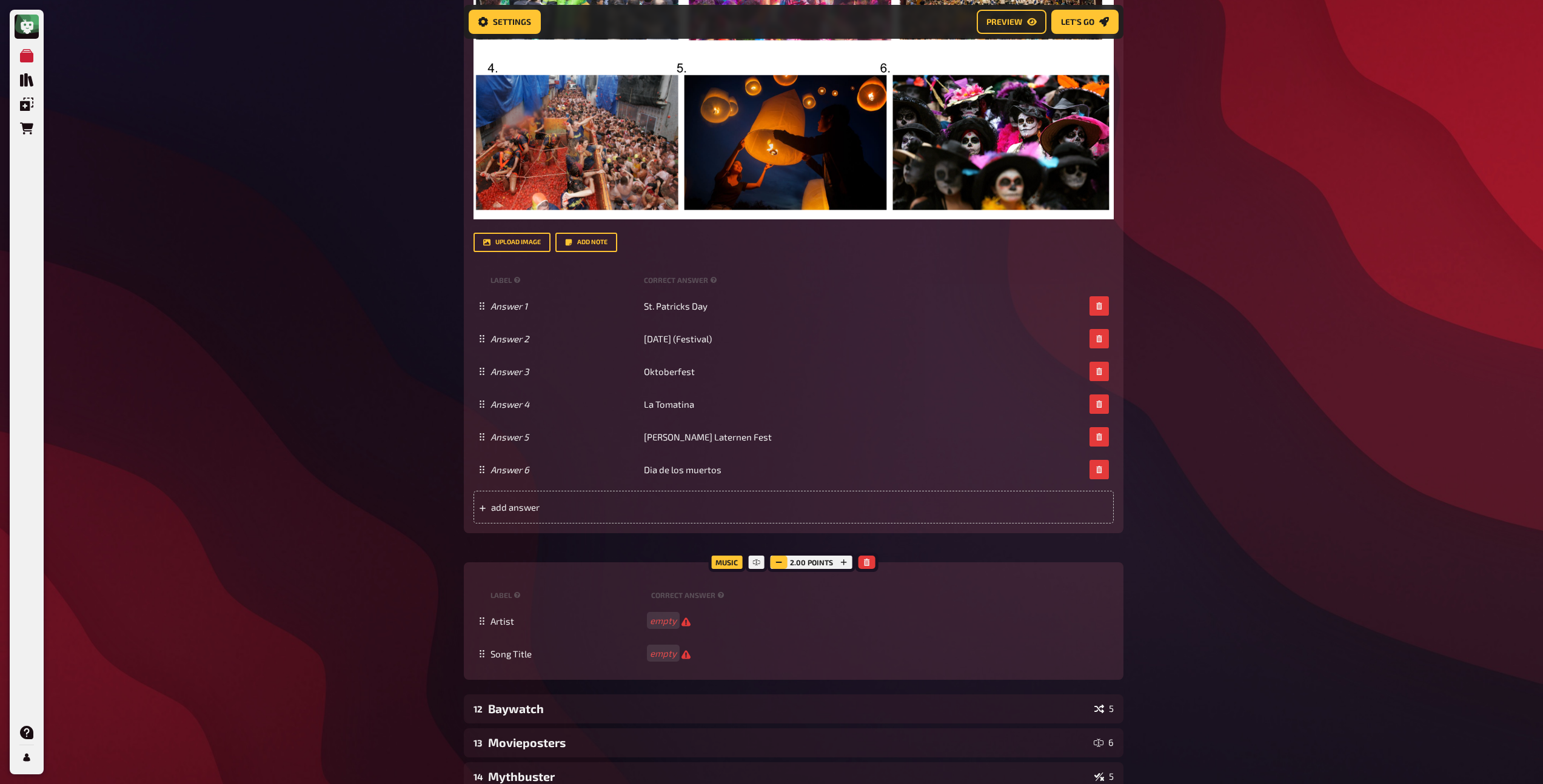
click at [778, 566] on icon "button" at bounding box center [779, 562] width 7 height 7
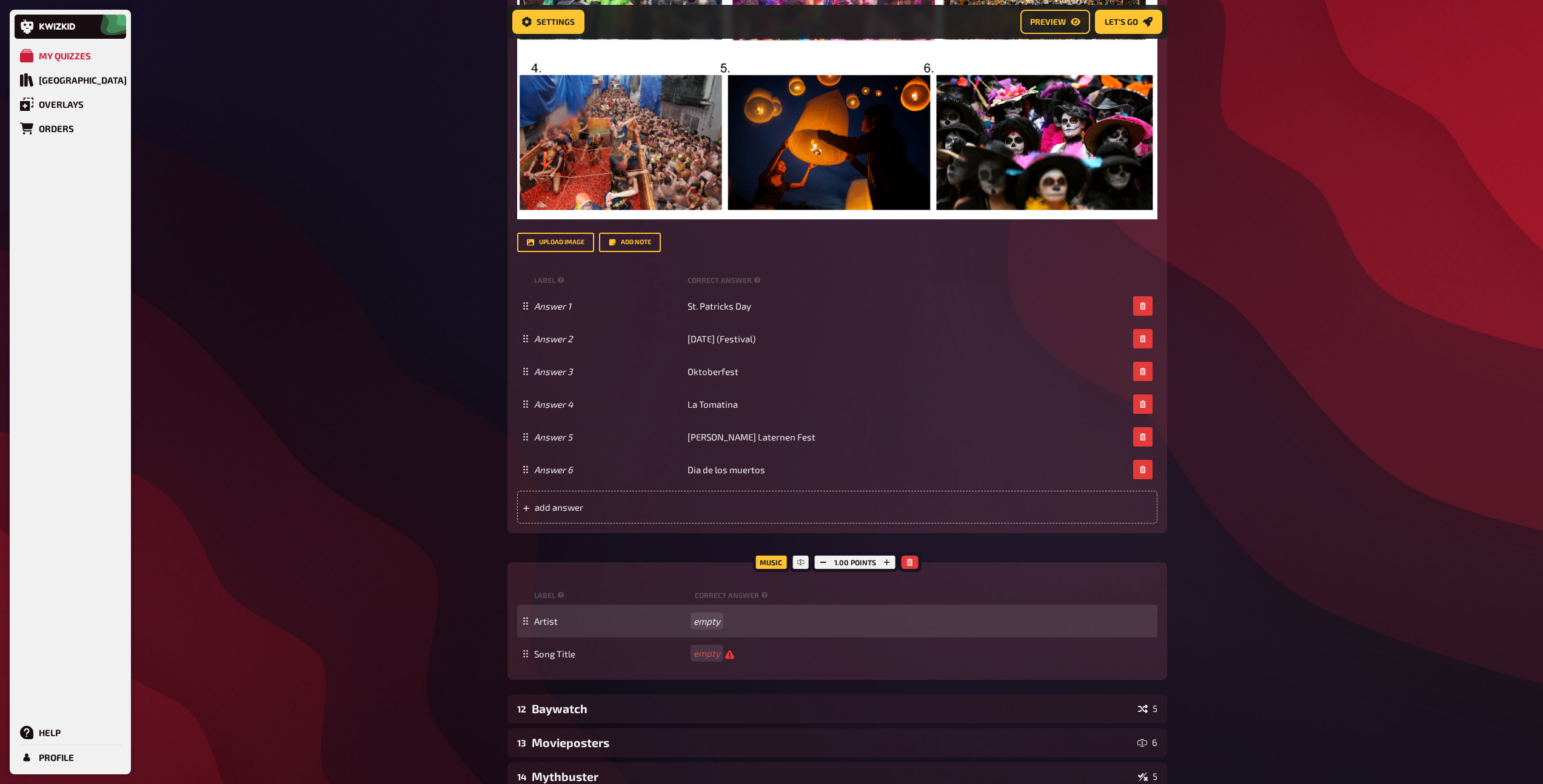
click at [703, 627] on div "Artist empty" at bounding box center [843, 621] width 619 height 11
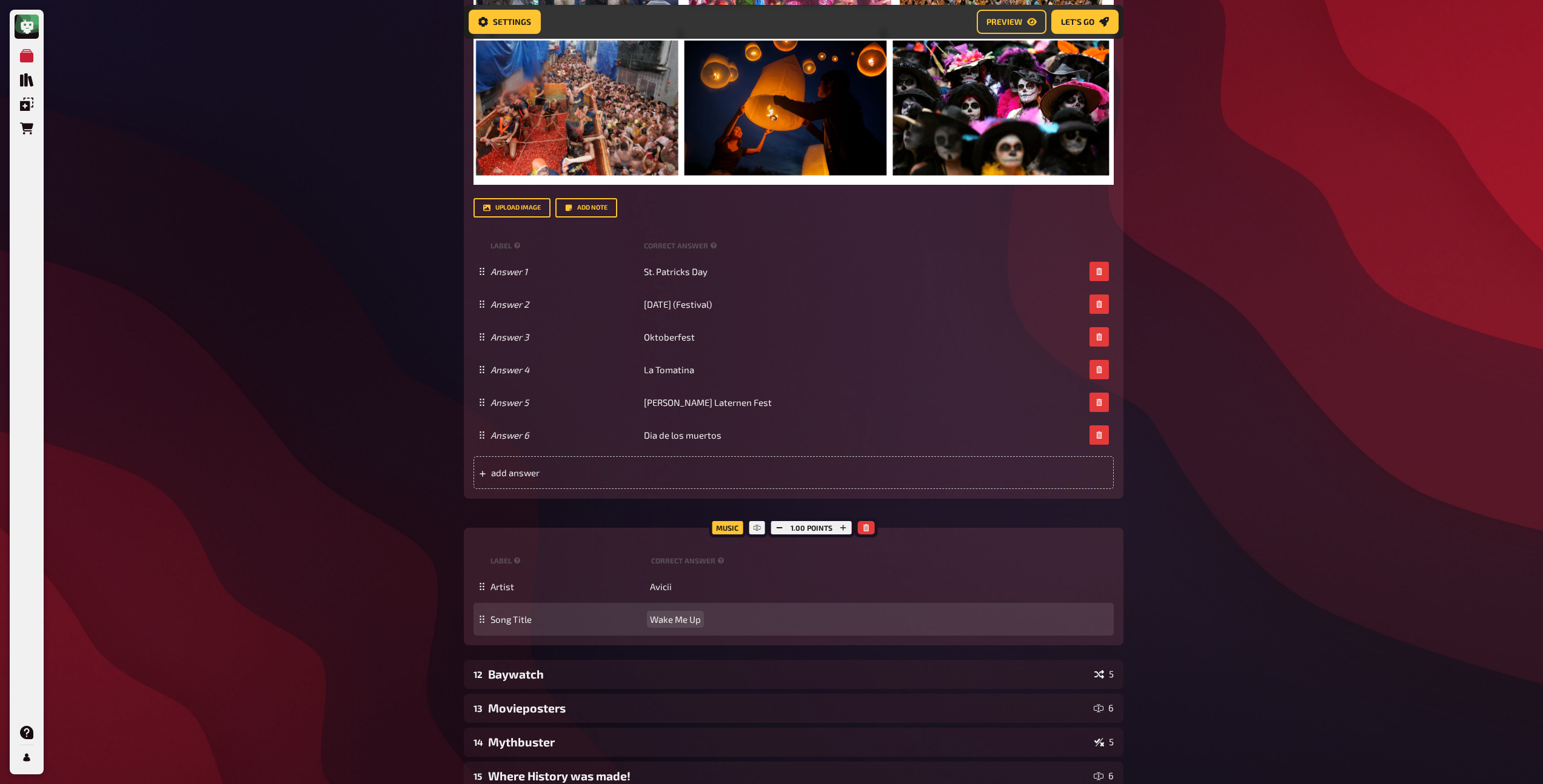
scroll to position [2370, 0]
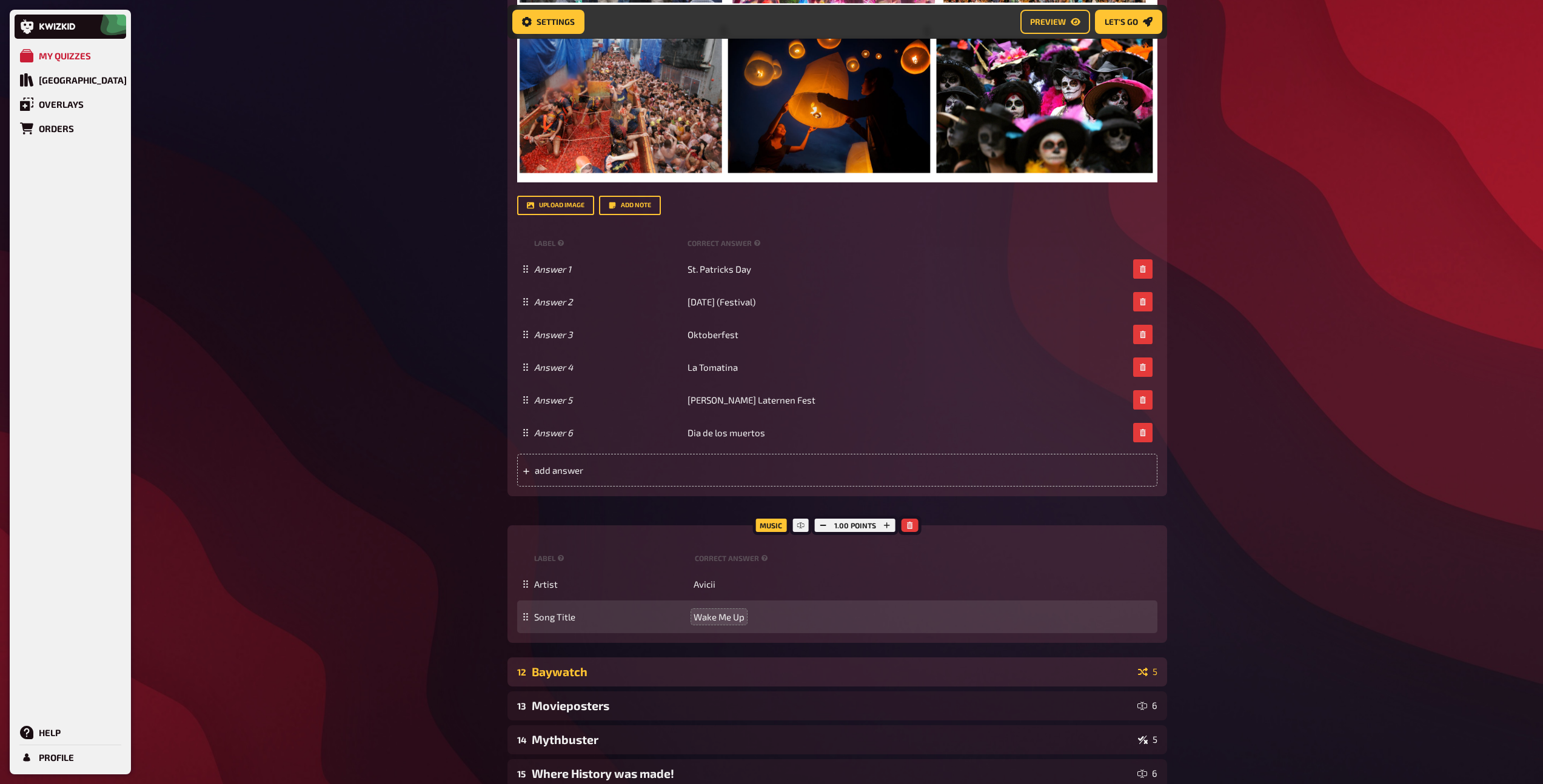
click at [595, 678] on div "Baywatch" at bounding box center [832, 671] width 601 height 14
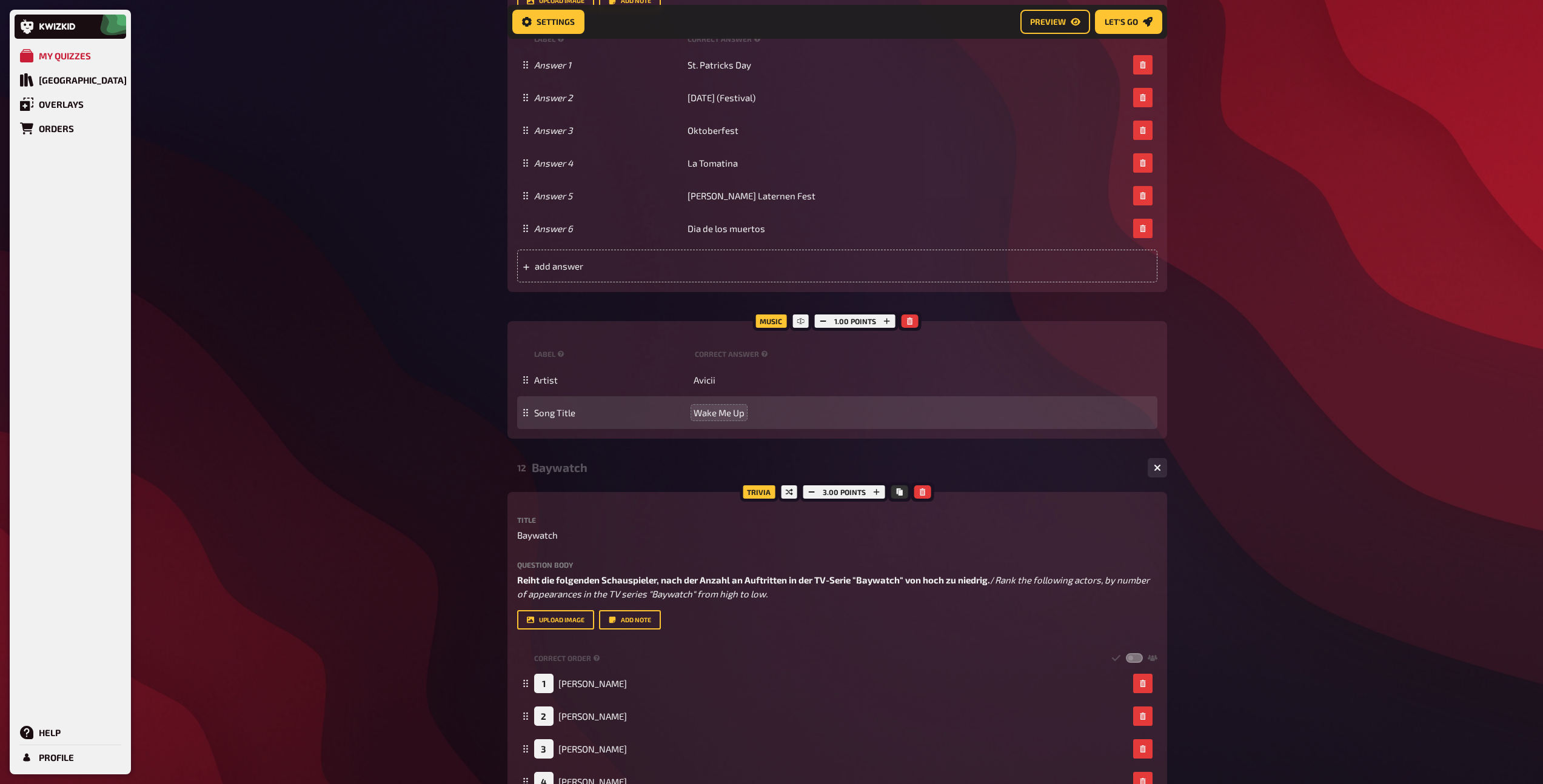
scroll to position [2892, 0]
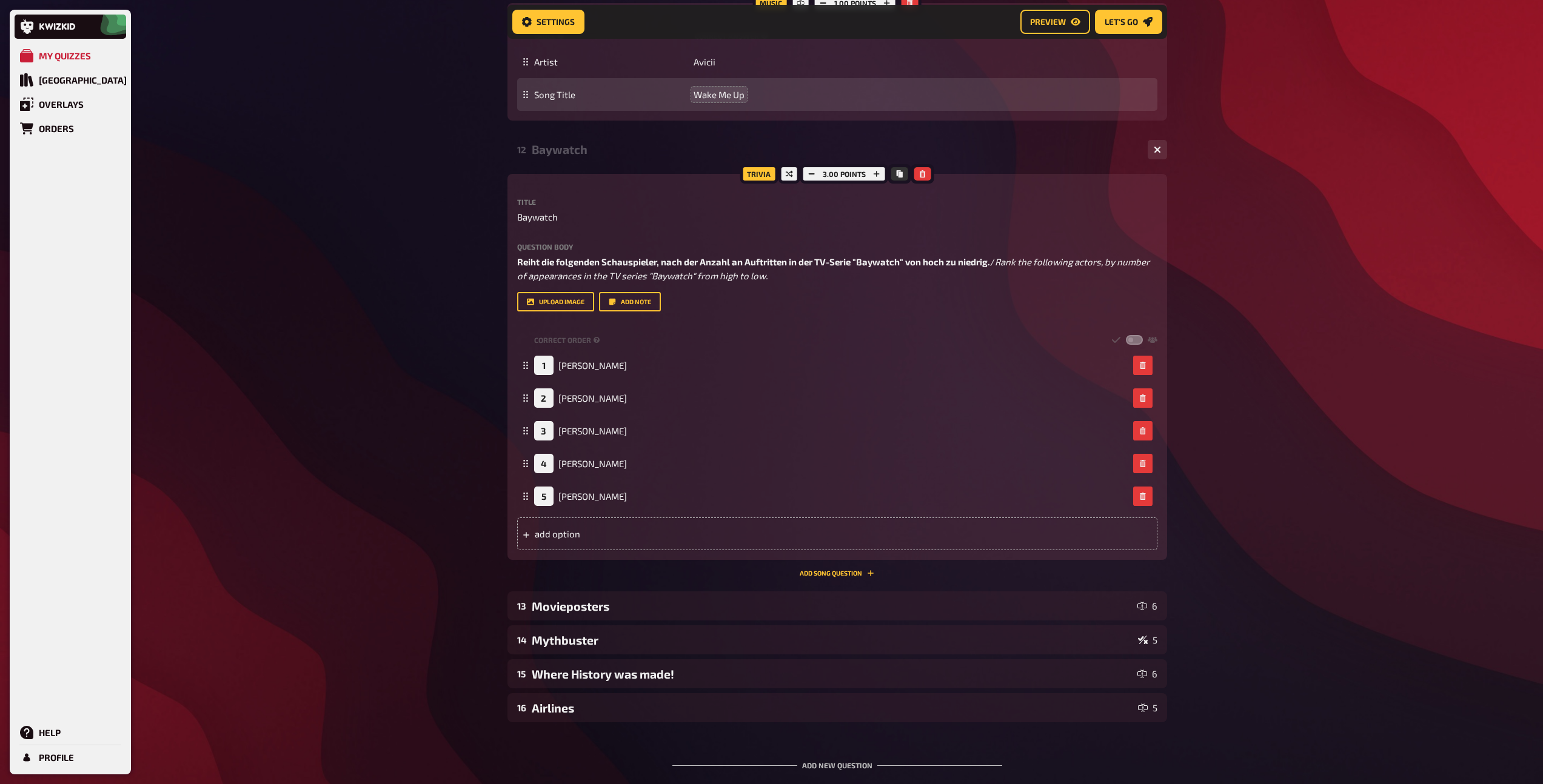
click at [833, 578] on div "Trivia 3.00 points Title Baywatch Question body Reiht die folgenden Schauspiele…" at bounding box center [837, 376] width 660 height 404
click at [821, 577] on button "Add Song question" at bounding box center [837, 573] width 75 height 7
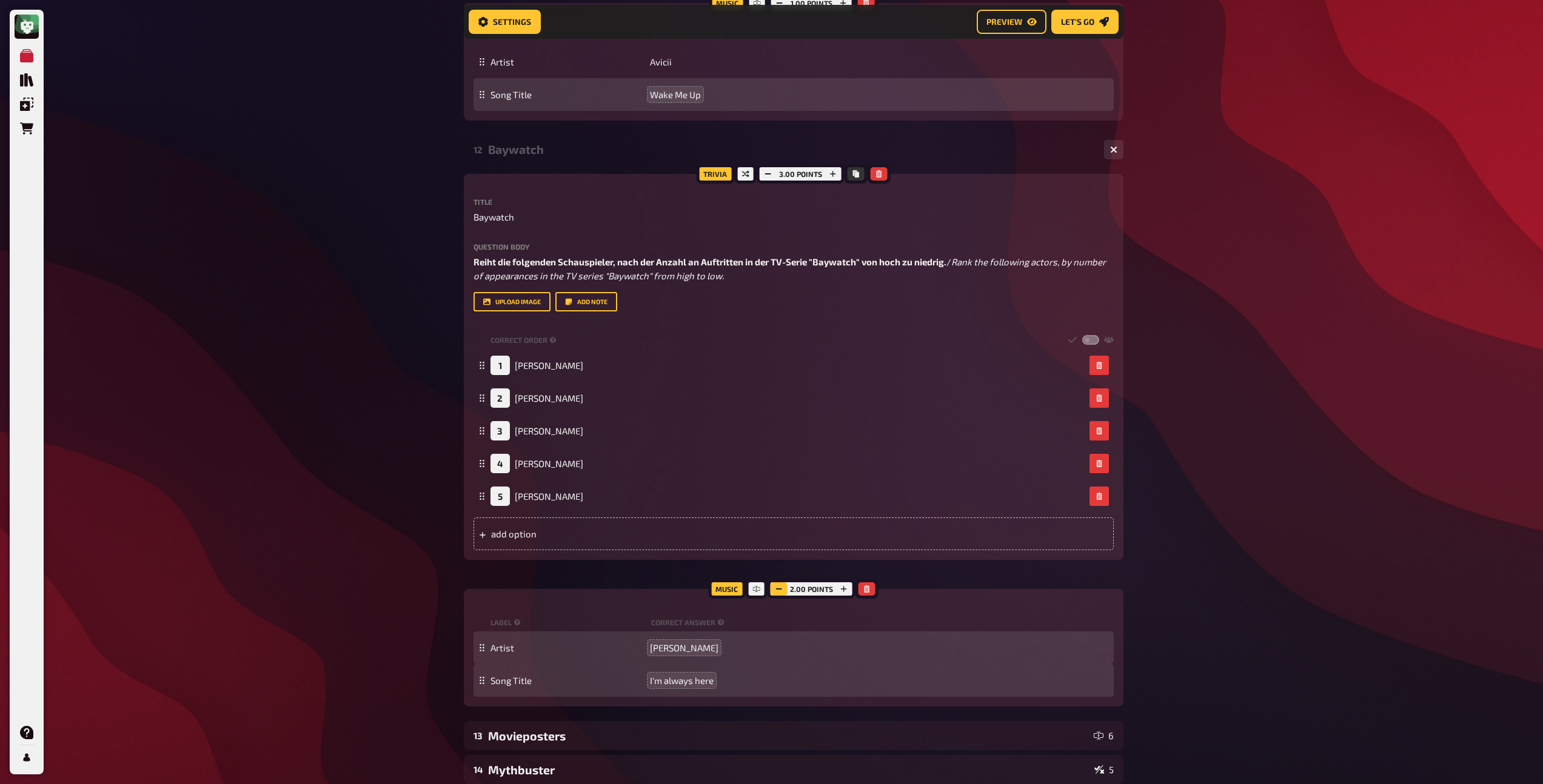
click at [777, 593] on icon "button" at bounding box center [779, 589] width 7 height 7
click at [522, 156] on div "Baywatch" at bounding box center [791, 149] width 606 height 14
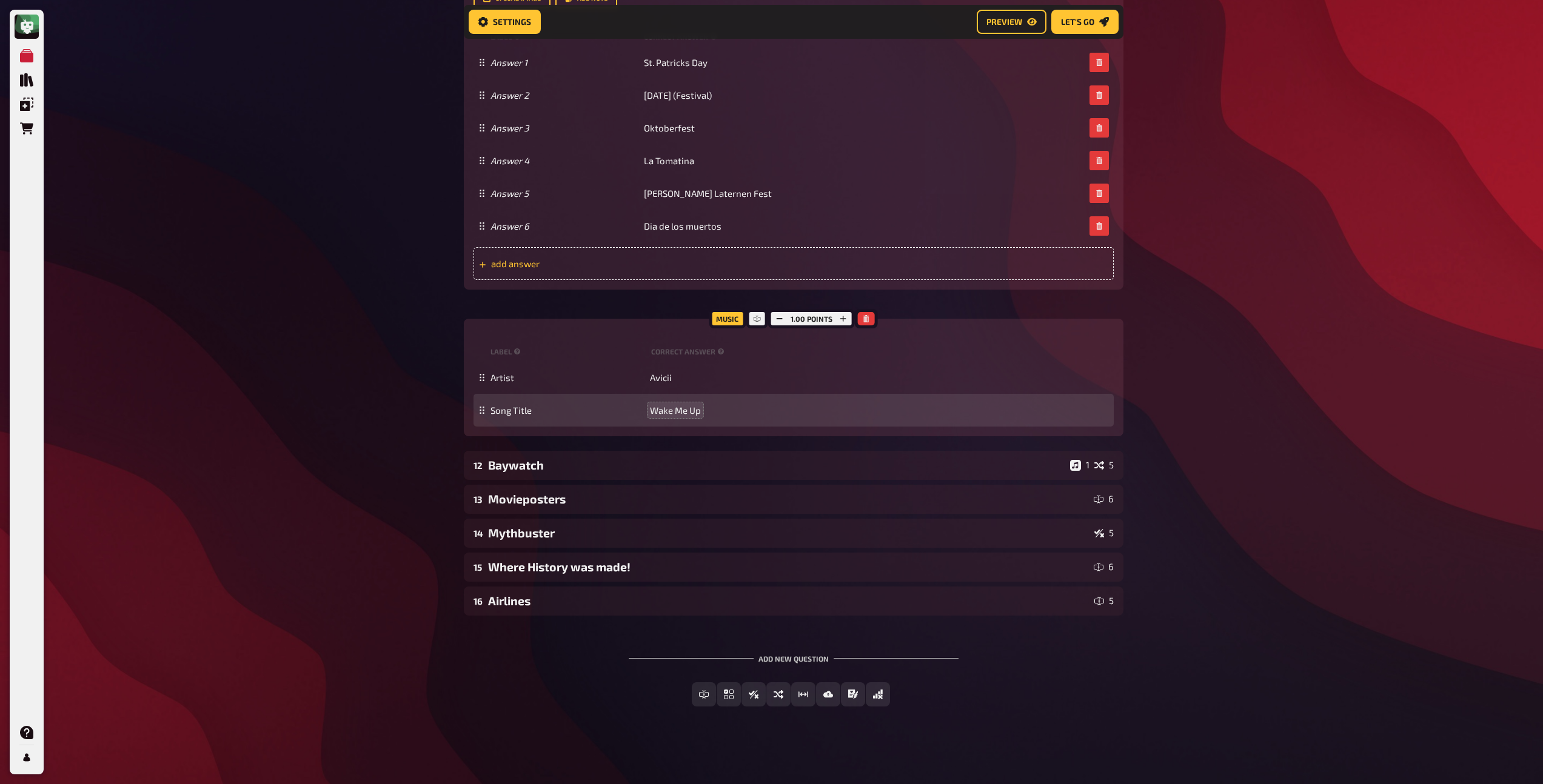
scroll to position [2590, 0]
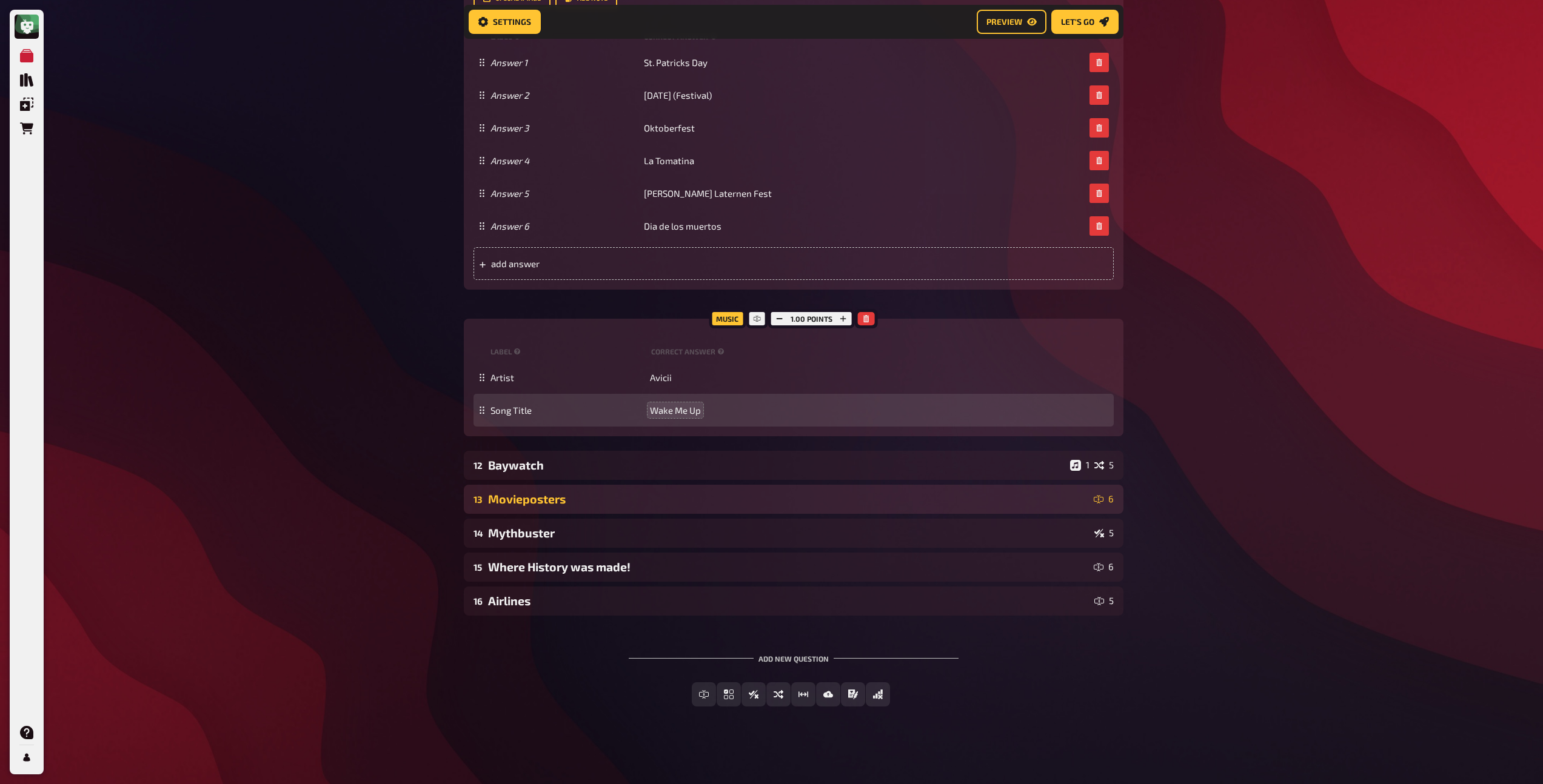
click at [521, 502] on div "Movieposters" at bounding box center [788, 498] width 600 height 14
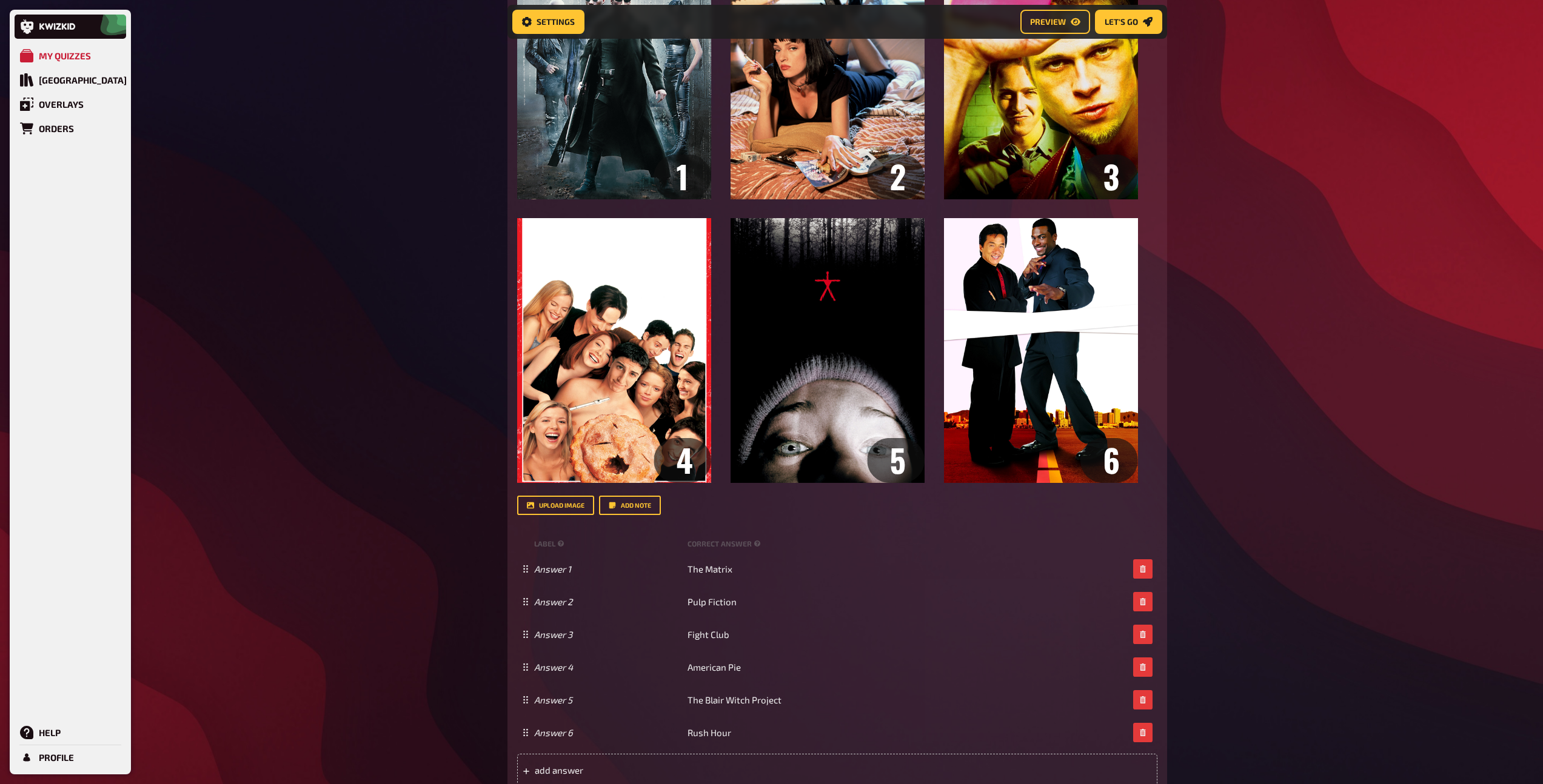
scroll to position [3593, 0]
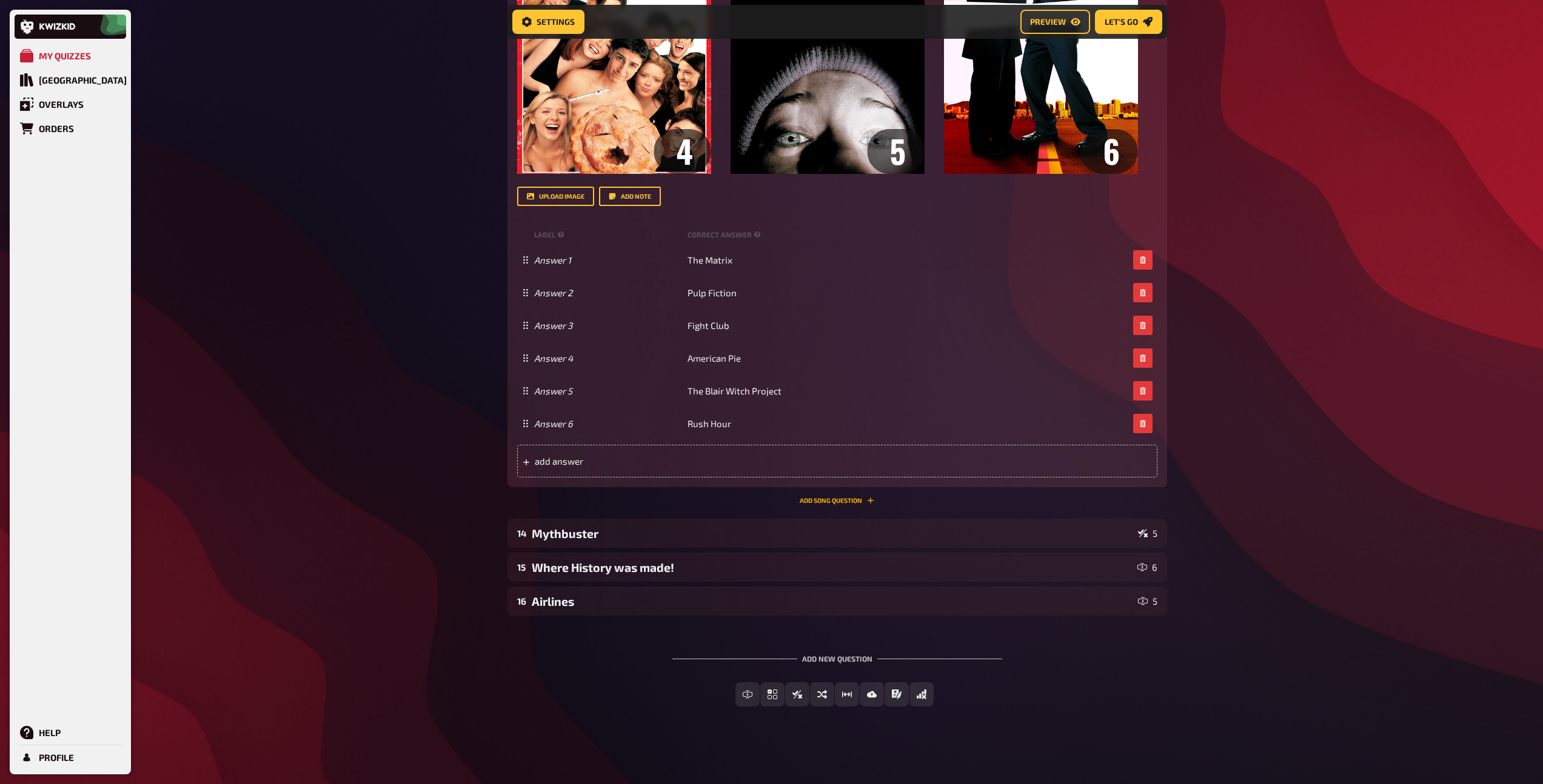
click at [830, 499] on button "Add Song question" at bounding box center [837, 500] width 75 height 7
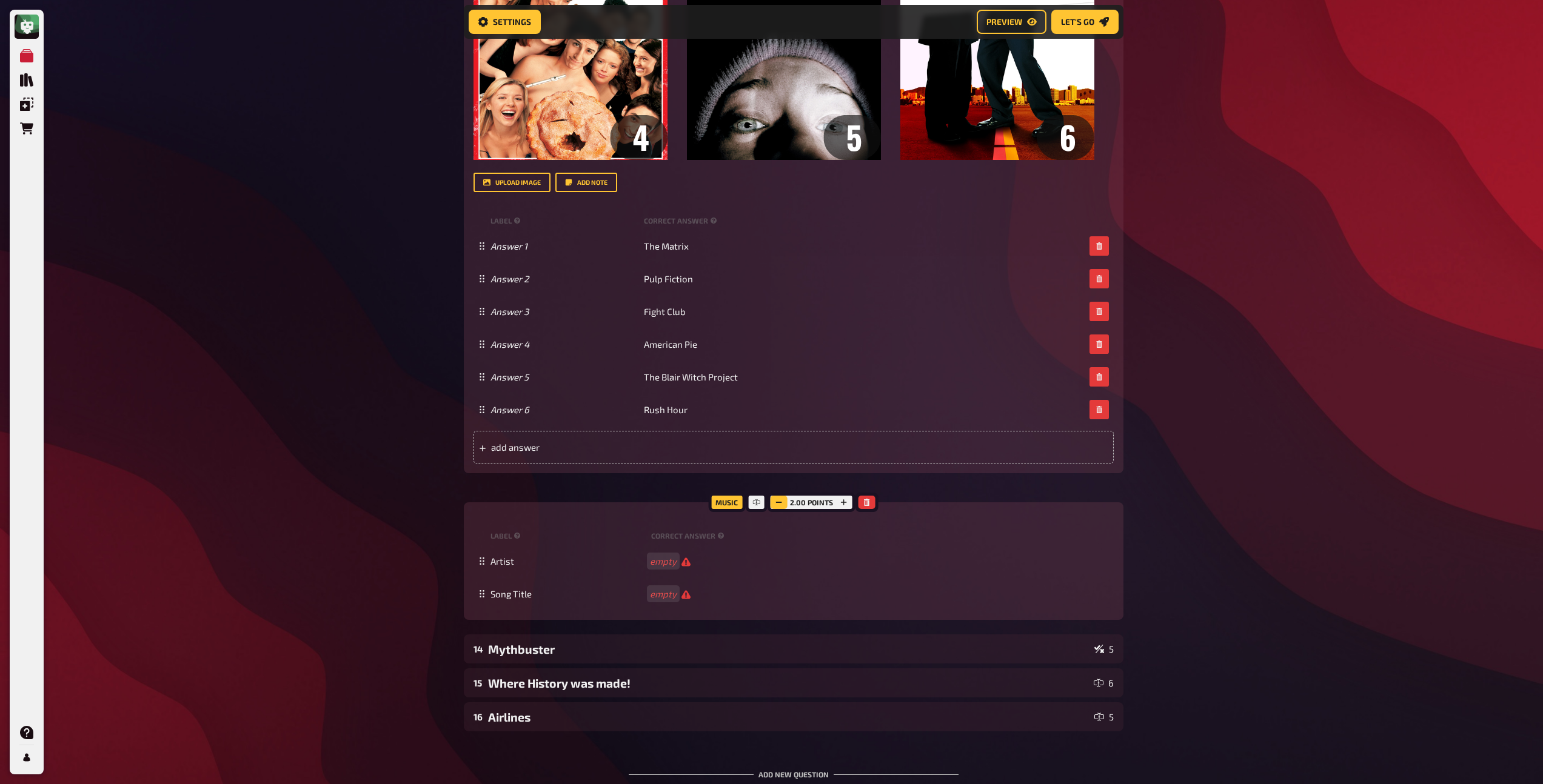
click at [822, 512] on div "2.00 points" at bounding box center [812, 502] width 88 height 19
click at [781, 506] on icon "button" at bounding box center [779, 502] width 7 height 7
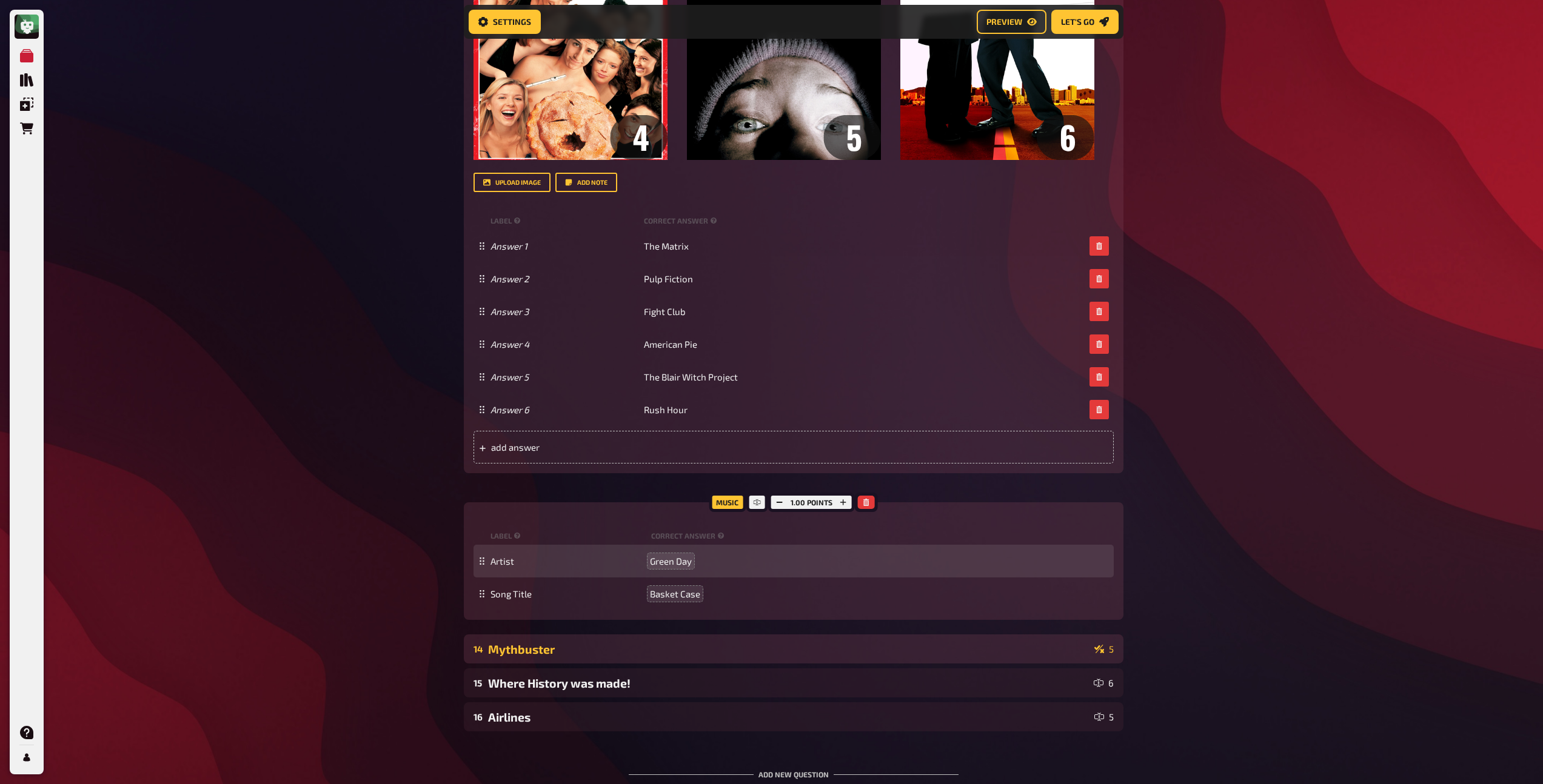
click at [631, 664] on div "14 Mythbuster 5" at bounding box center [793, 649] width 660 height 29
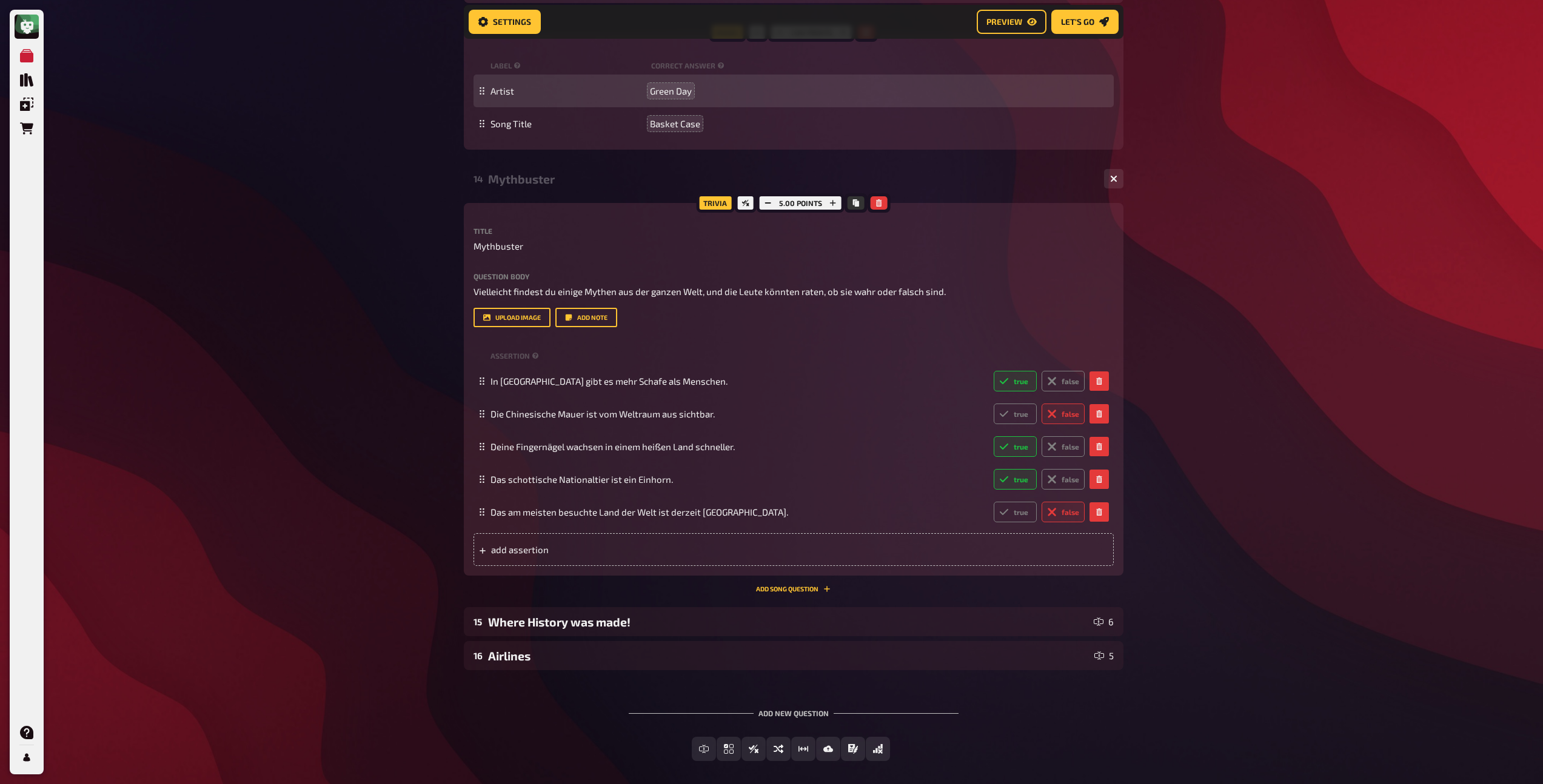
scroll to position [4065, 0]
click at [766, 592] on button "Add Song question" at bounding box center [793, 588] width 75 height 7
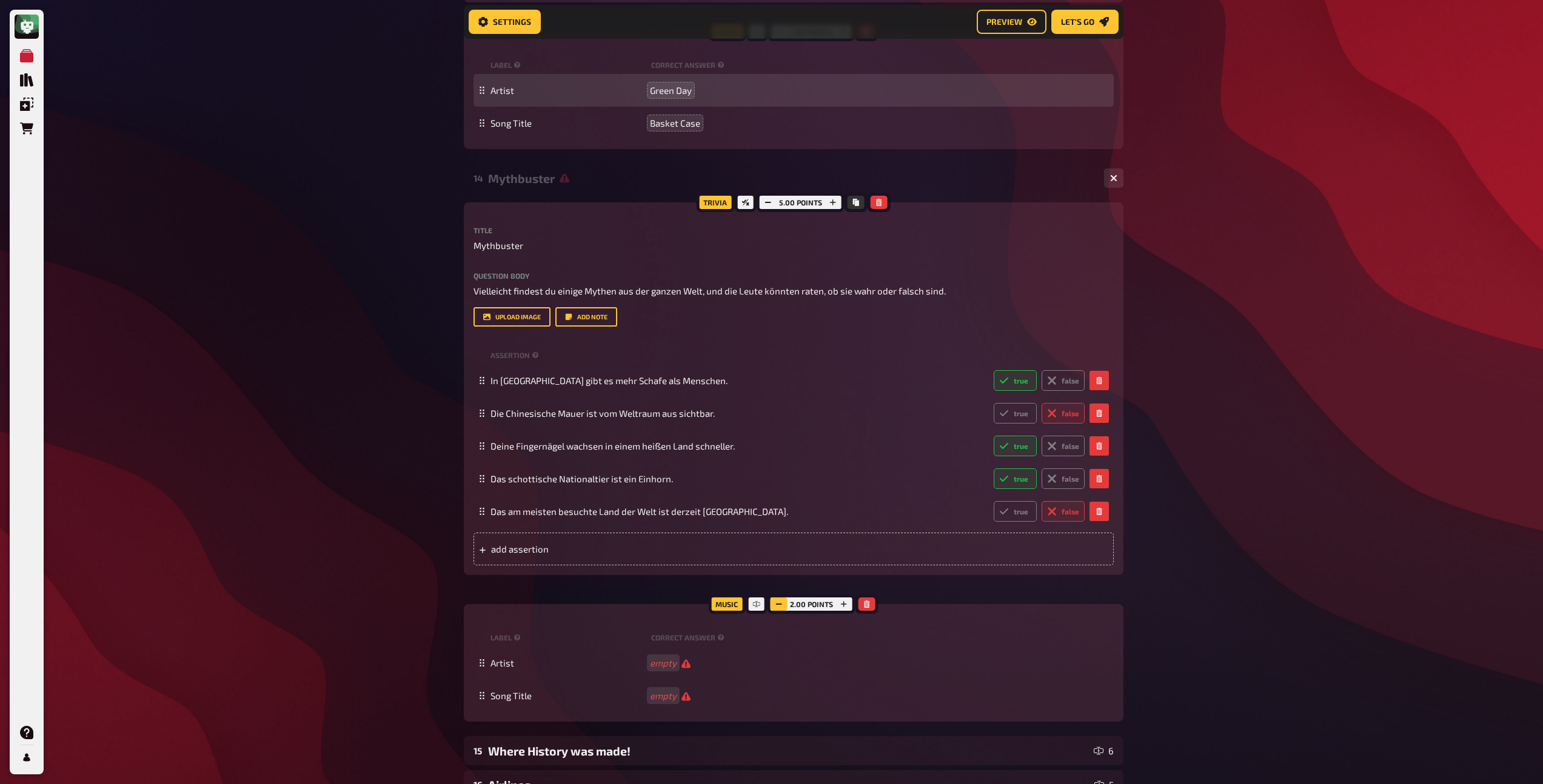
click at [782, 608] on icon "button" at bounding box center [779, 604] width 7 height 7
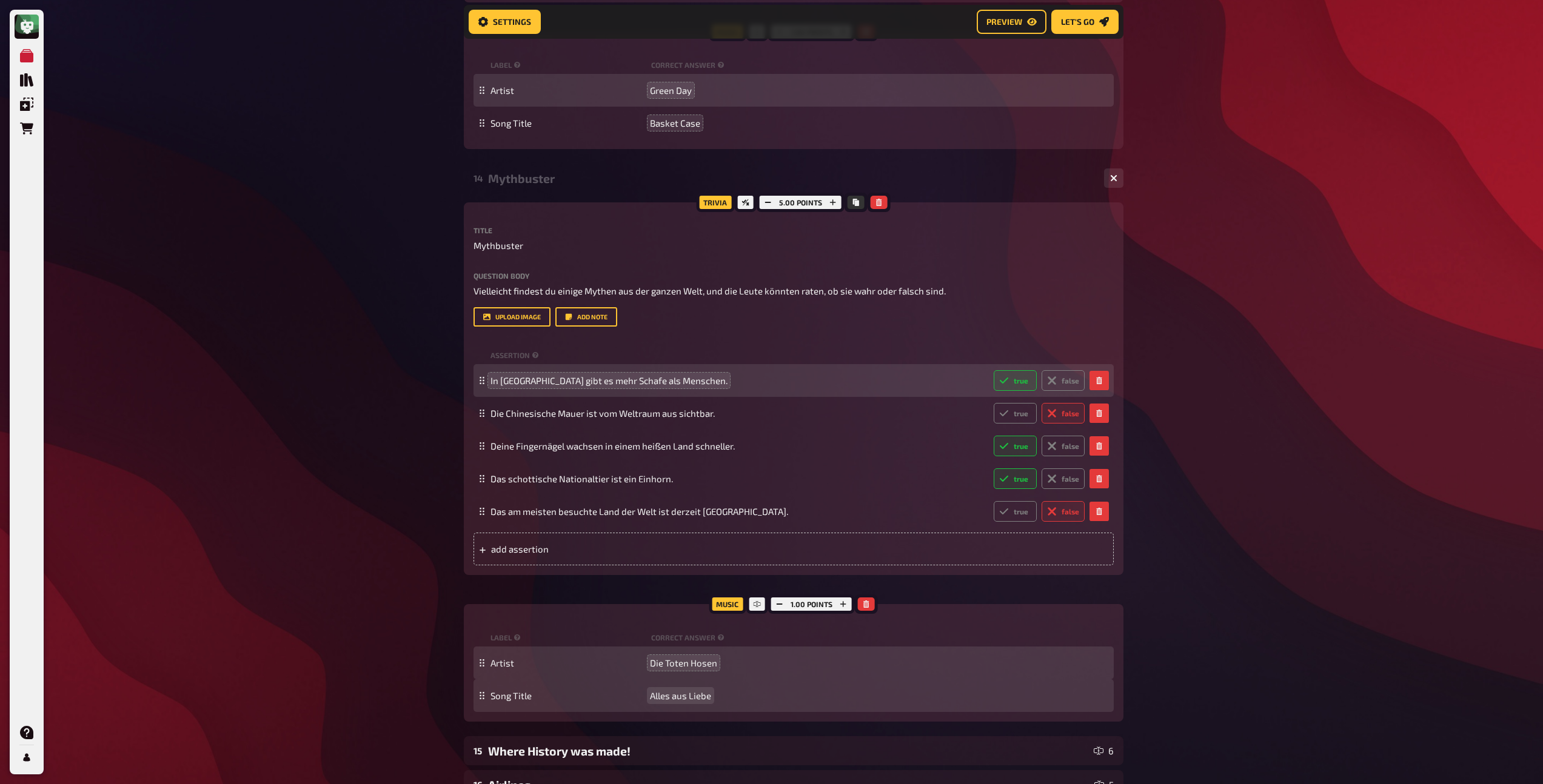
scroll to position [4237, 0]
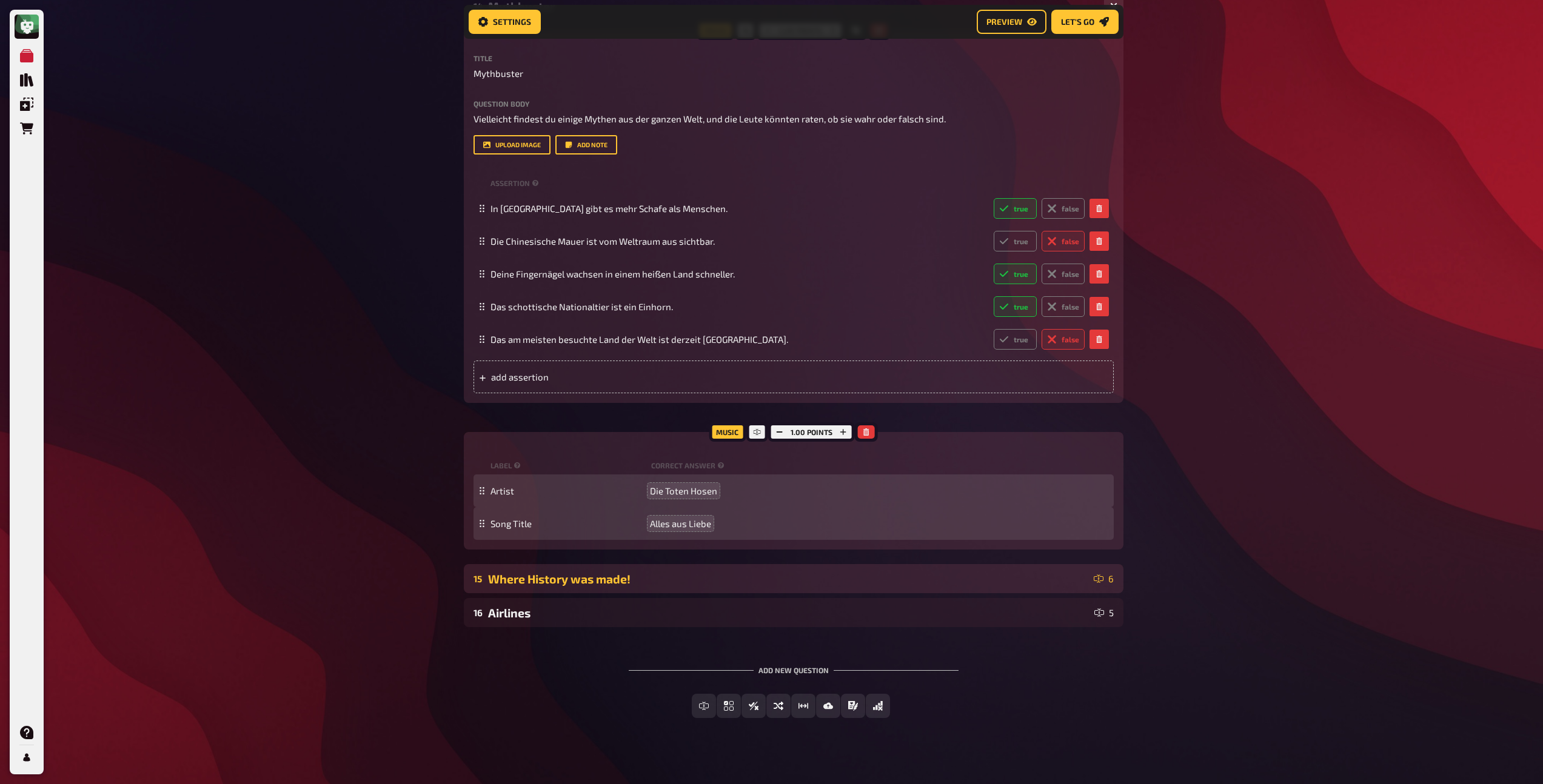
click at [568, 586] on div "Where History was made!" at bounding box center [788, 578] width 600 height 14
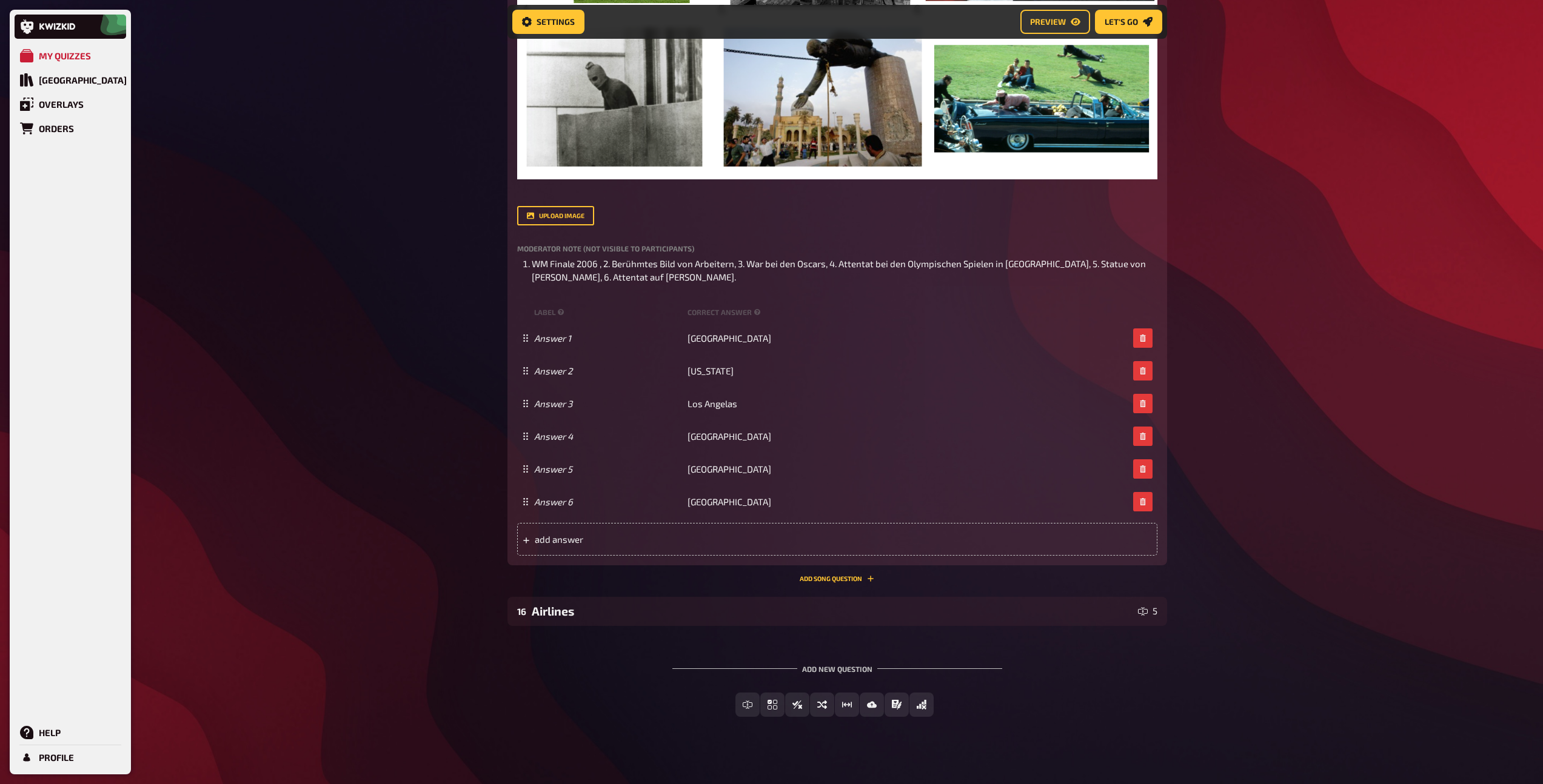
scroll to position [5126, 0]
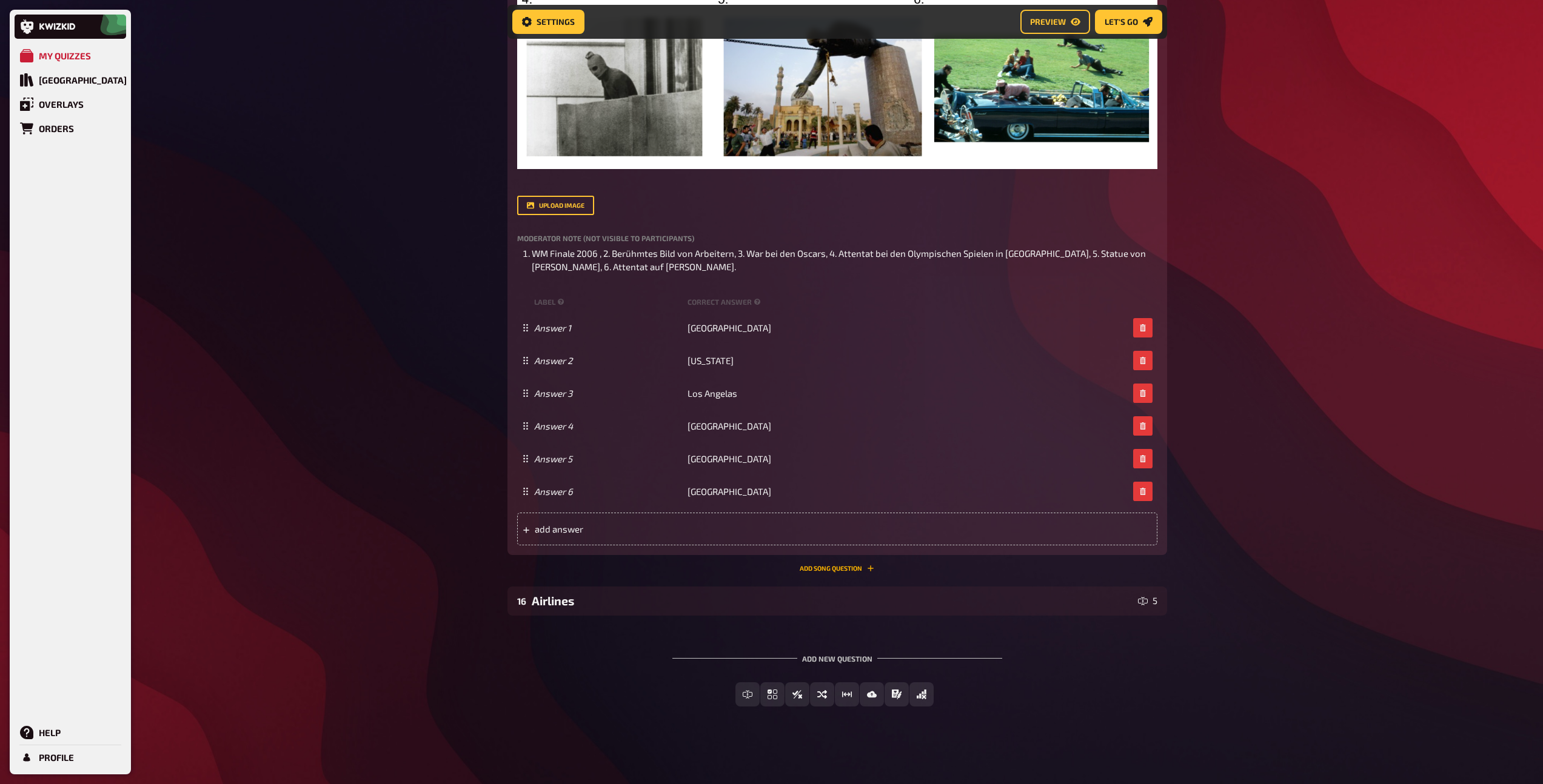
click at [812, 568] on button "Add Song question" at bounding box center [837, 568] width 75 height 7
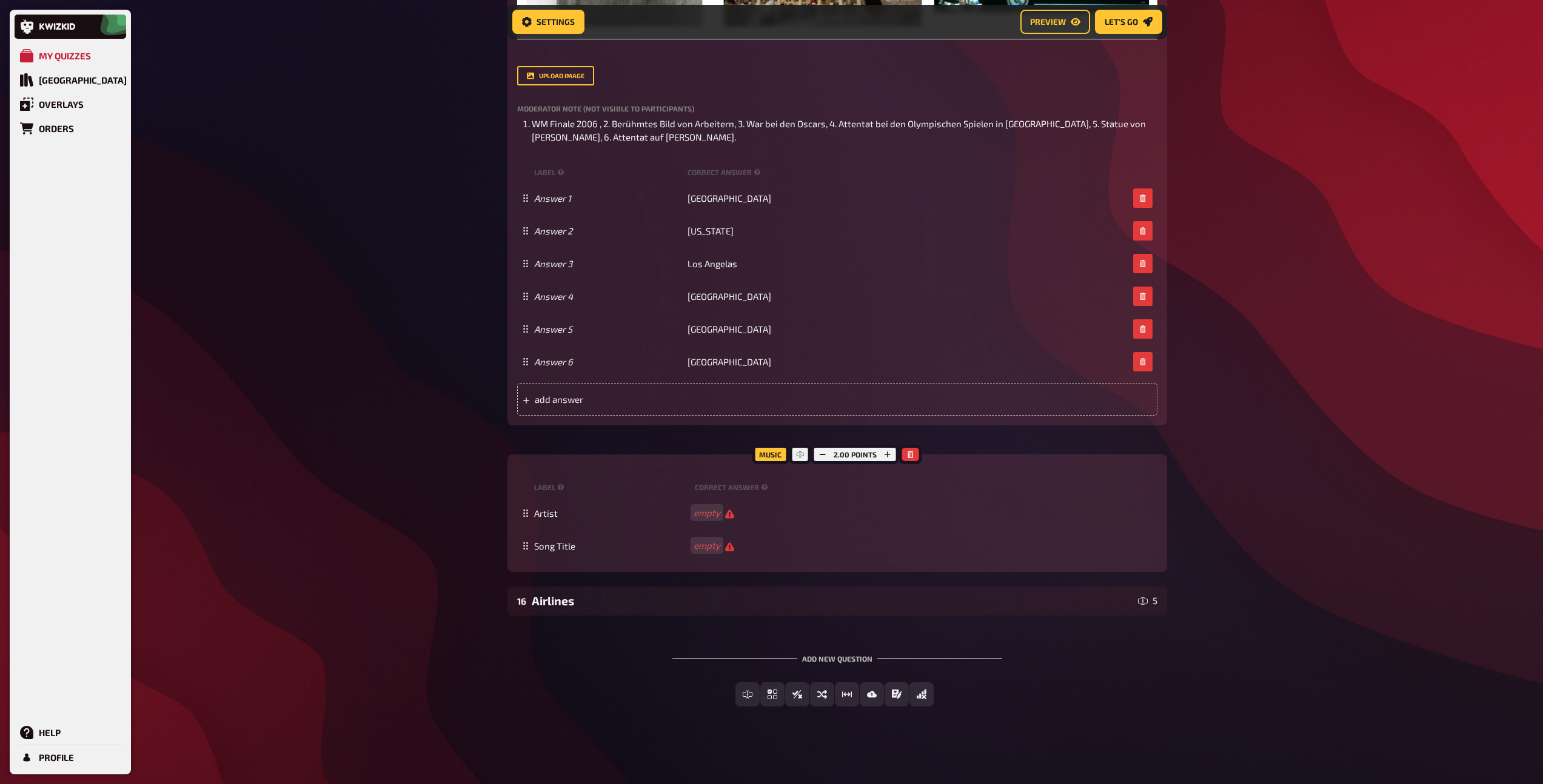
scroll to position [5256, 0]
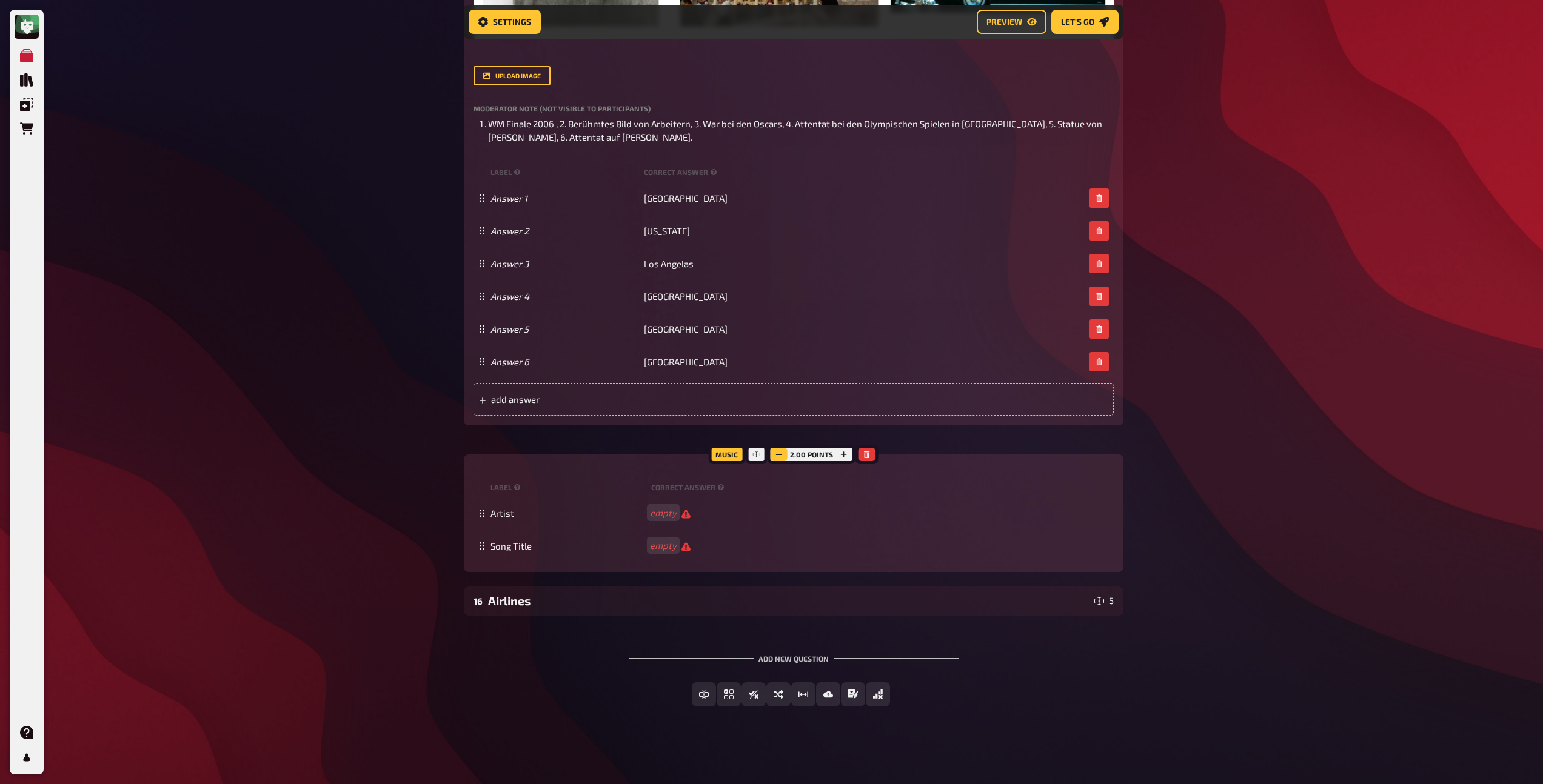
click at [780, 457] on icon "button" at bounding box center [779, 455] width 7 height 7
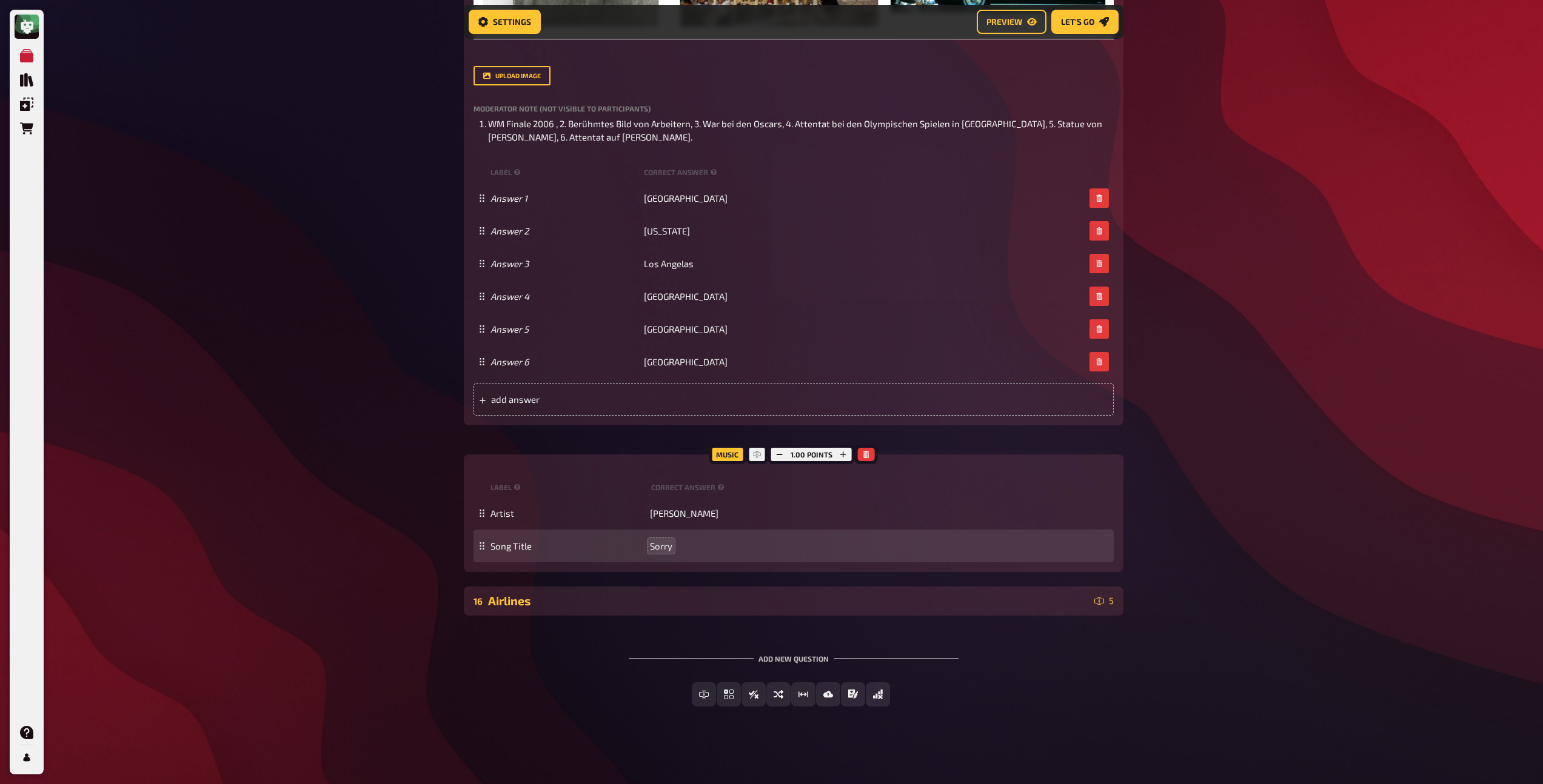
click at [553, 610] on div "16 Airlines 5" at bounding box center [793, 601] width 660 height 29
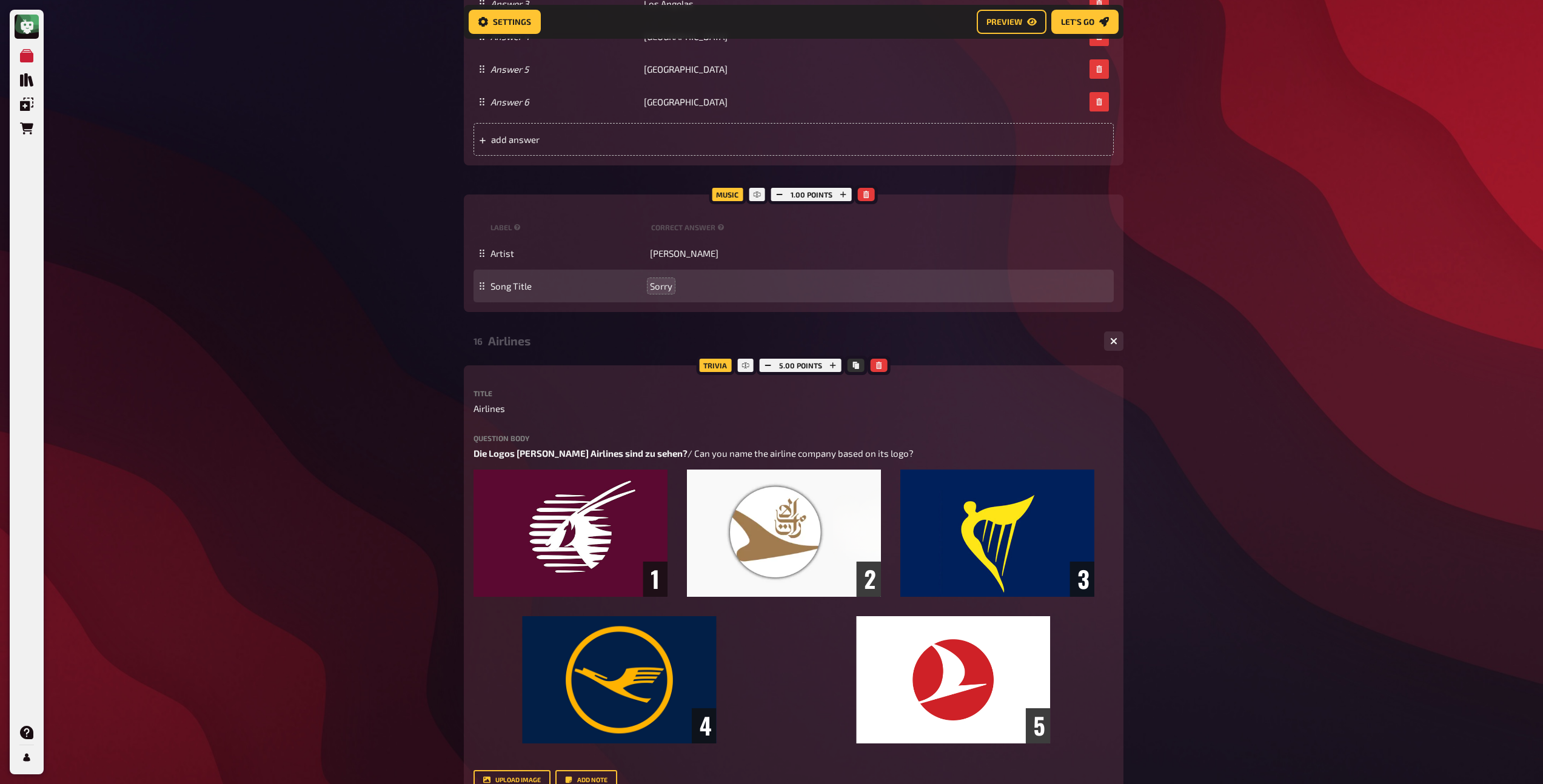
scroll to position [5917, 0]
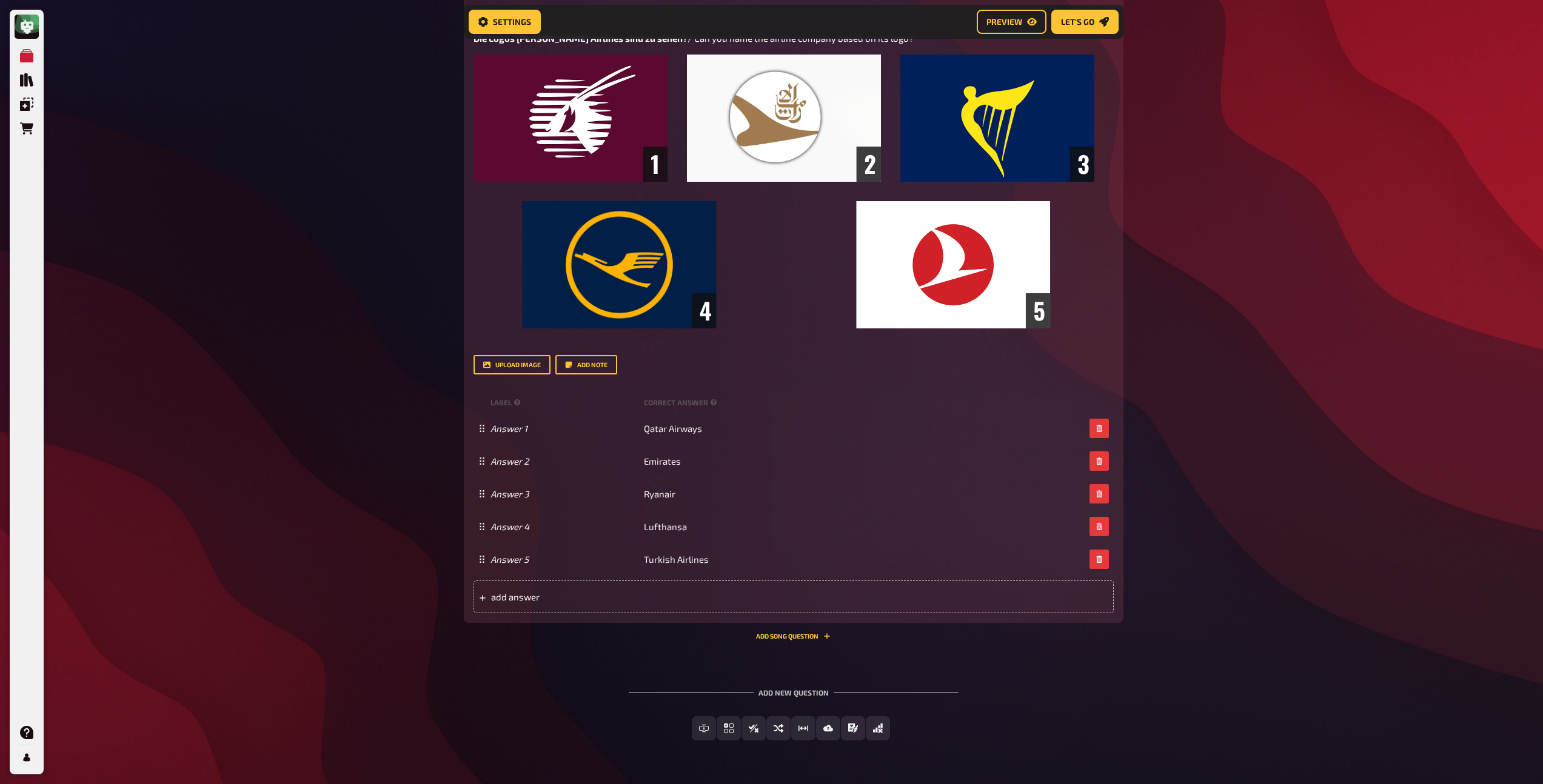
click at [762, 640] on div "Trivia 5.00 points Title Airlines Question body Die Logos [PERSON_NAME] Airline…" at bounding box center [793, 295] width 660 height 689
click at [765, 640] on button "Add Song question" at bounding box center [793, 637] width 75 height 7
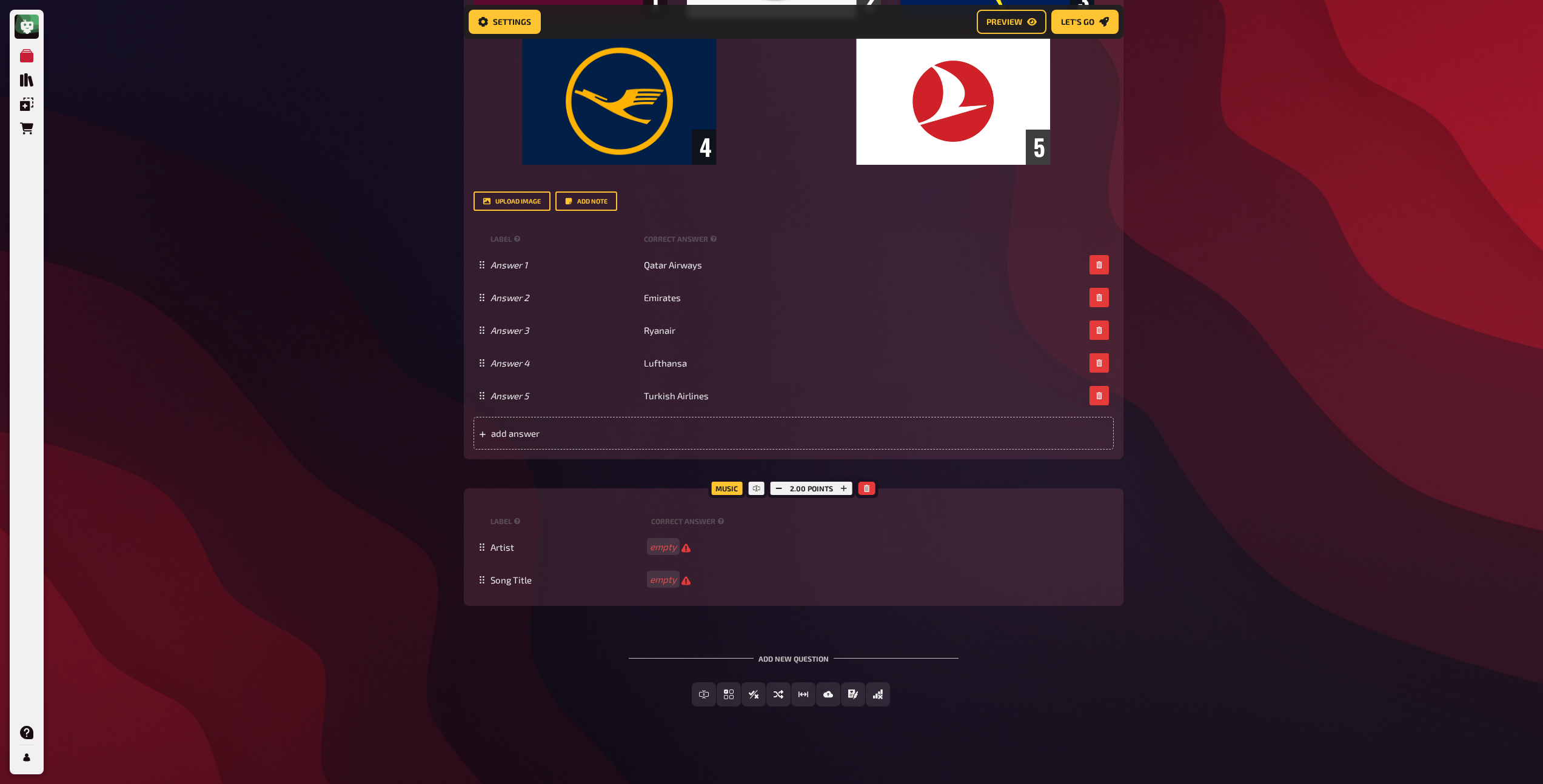
scroll to position [6095, 0]
click at [782, 485] on icon "button" at bounding box center [779, 488] width 7 height 7
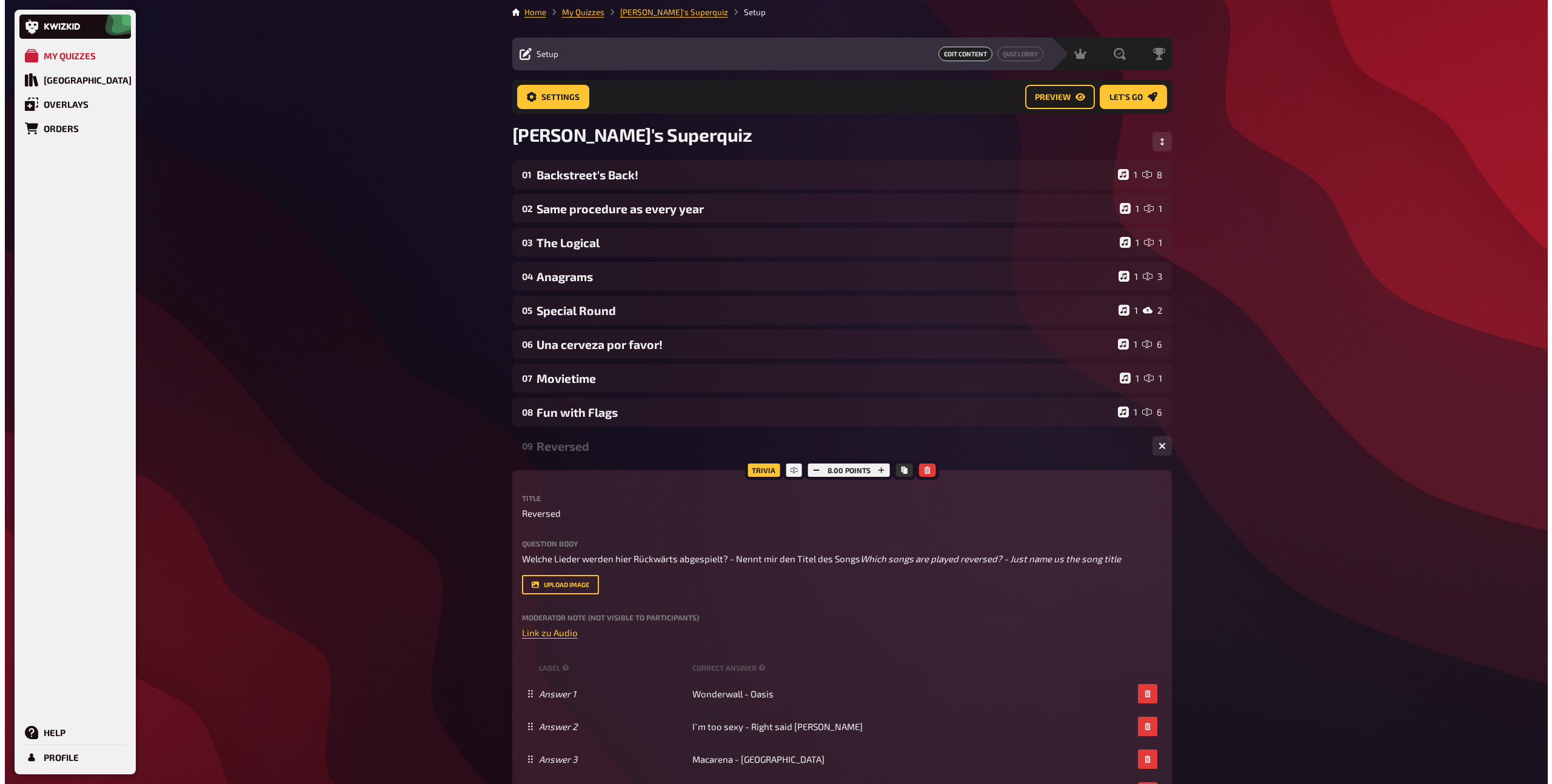
scroll to position [0, 0]
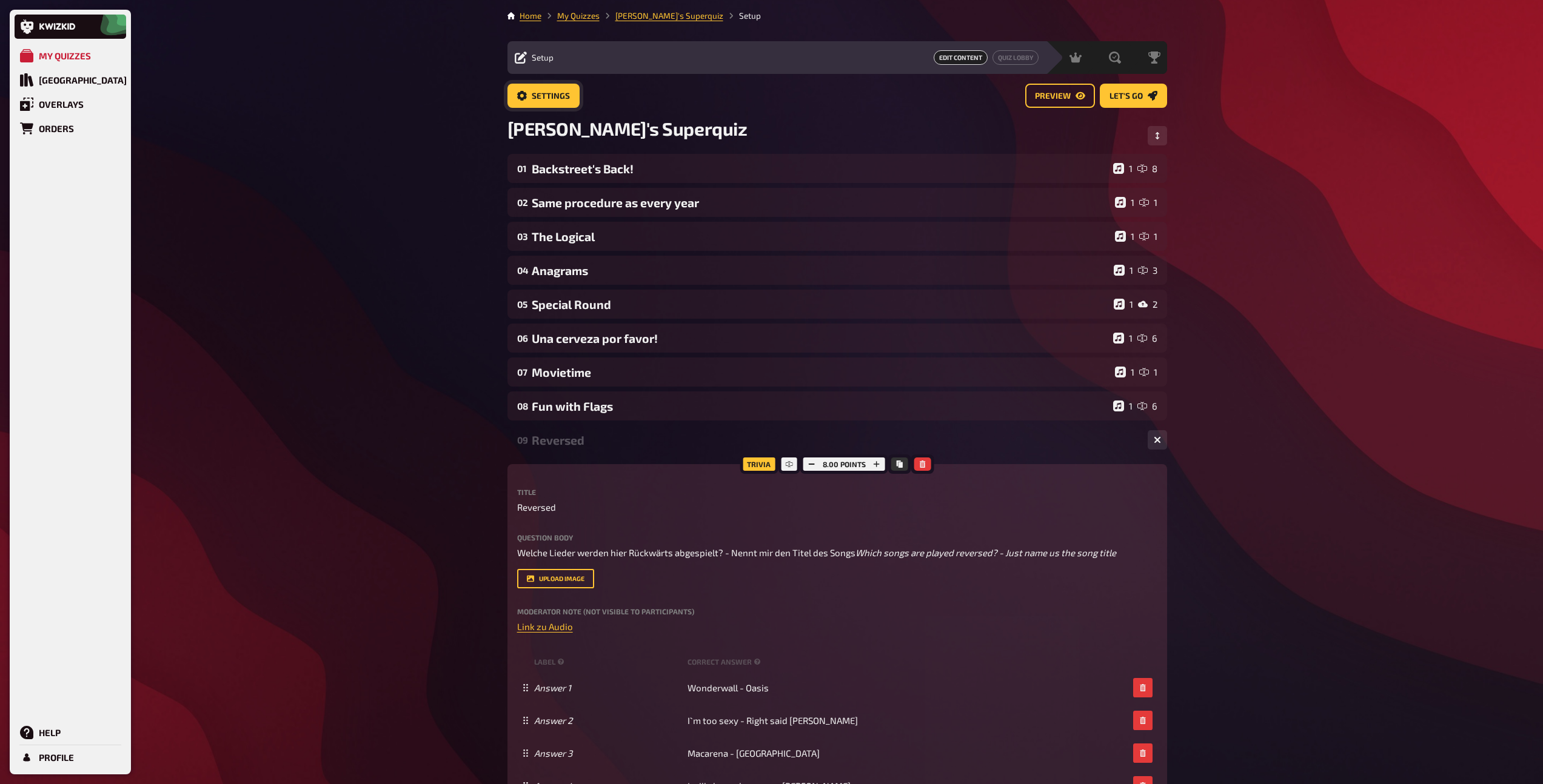
click at [555, 99] on span "Settings" at bounding box center [550, 95] width 38 height 8
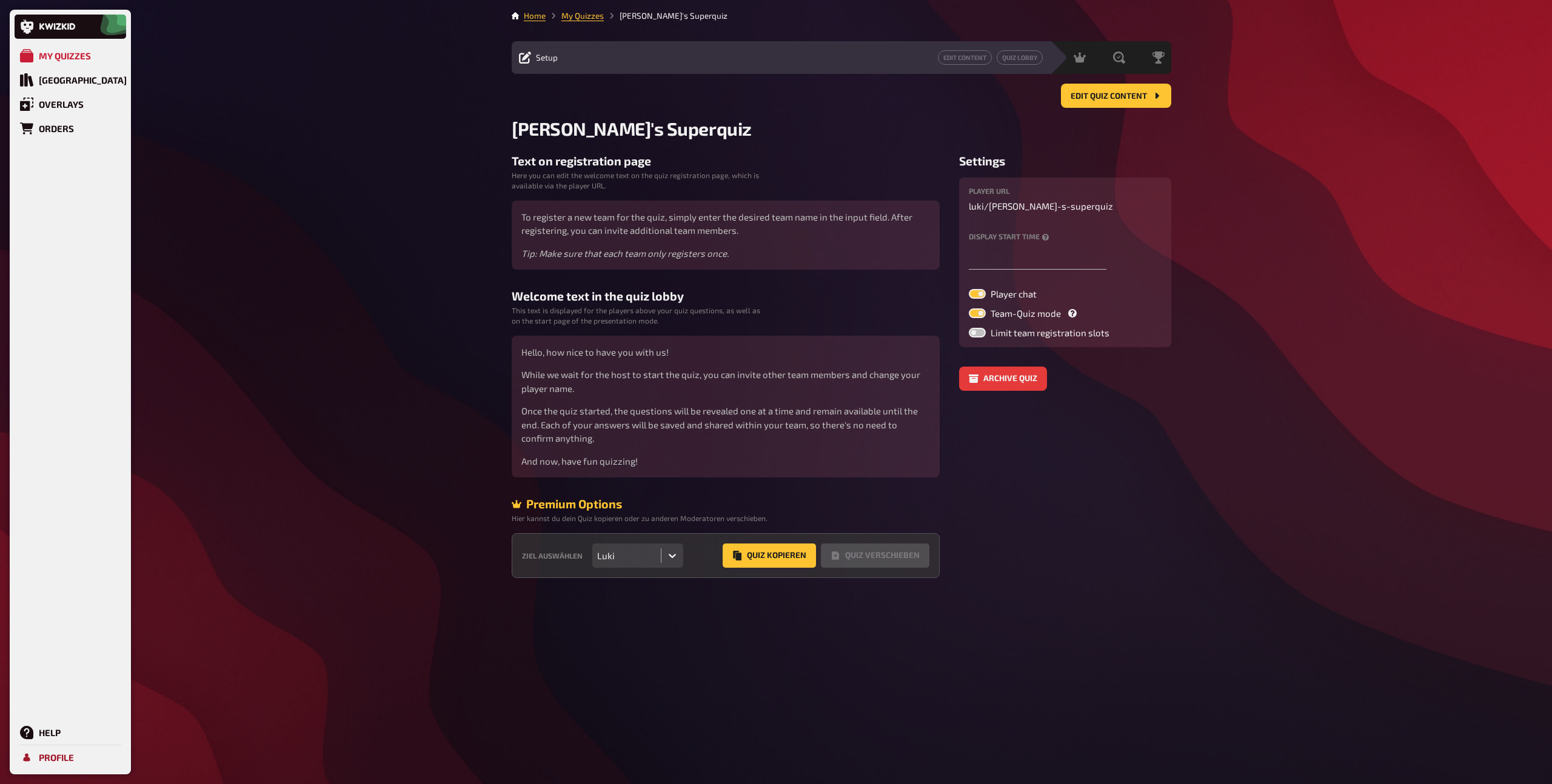
click at [52, 759] on div "Profile" at bounding box center [56, 758] width 35 height 11
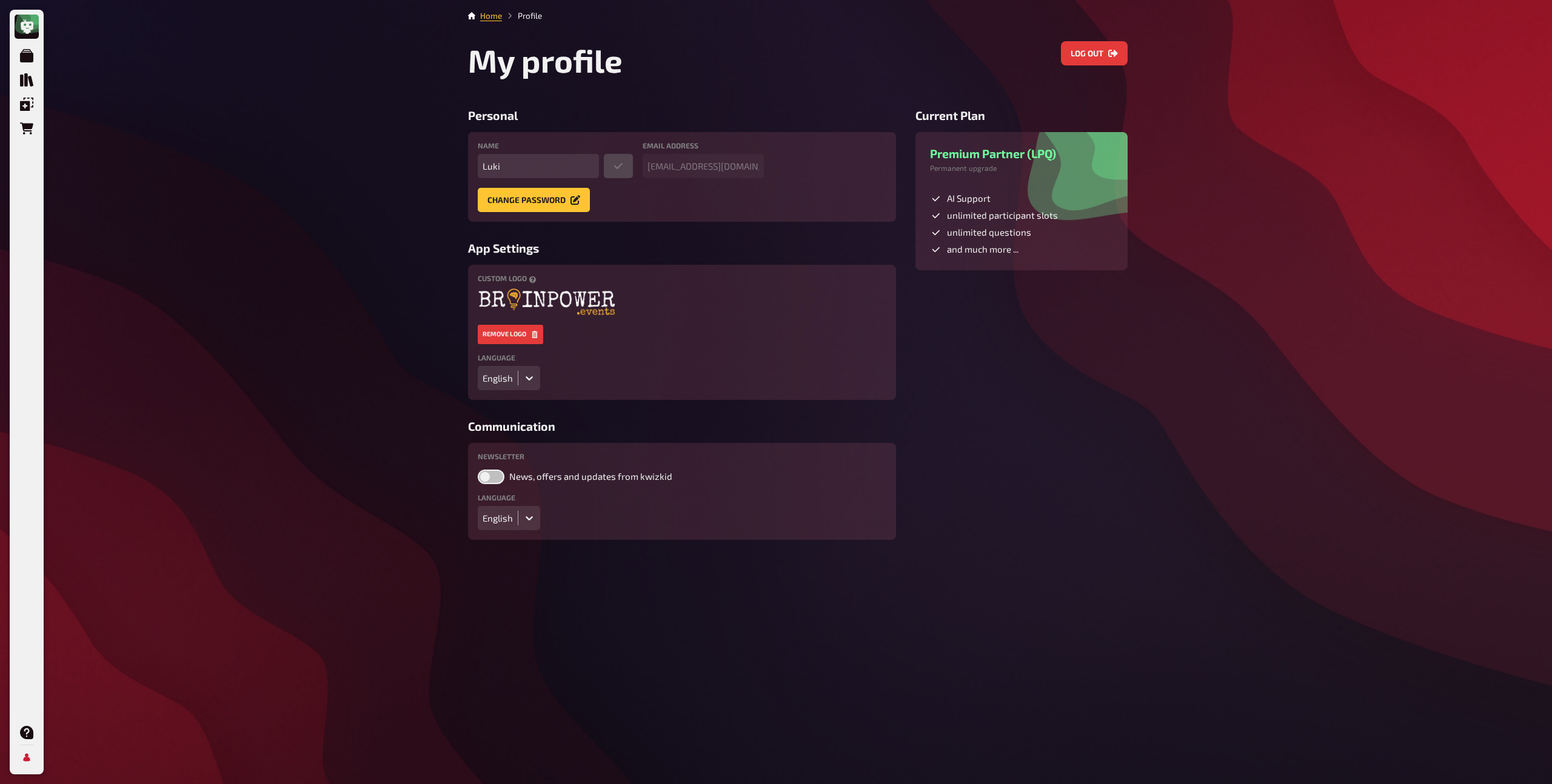
click at [525, 520] on icon at bounding box center [529, 518] width 12 height 12
click at [510, 549] on div "Deutsch" at bounding box center [509, 543] width 63 height 21
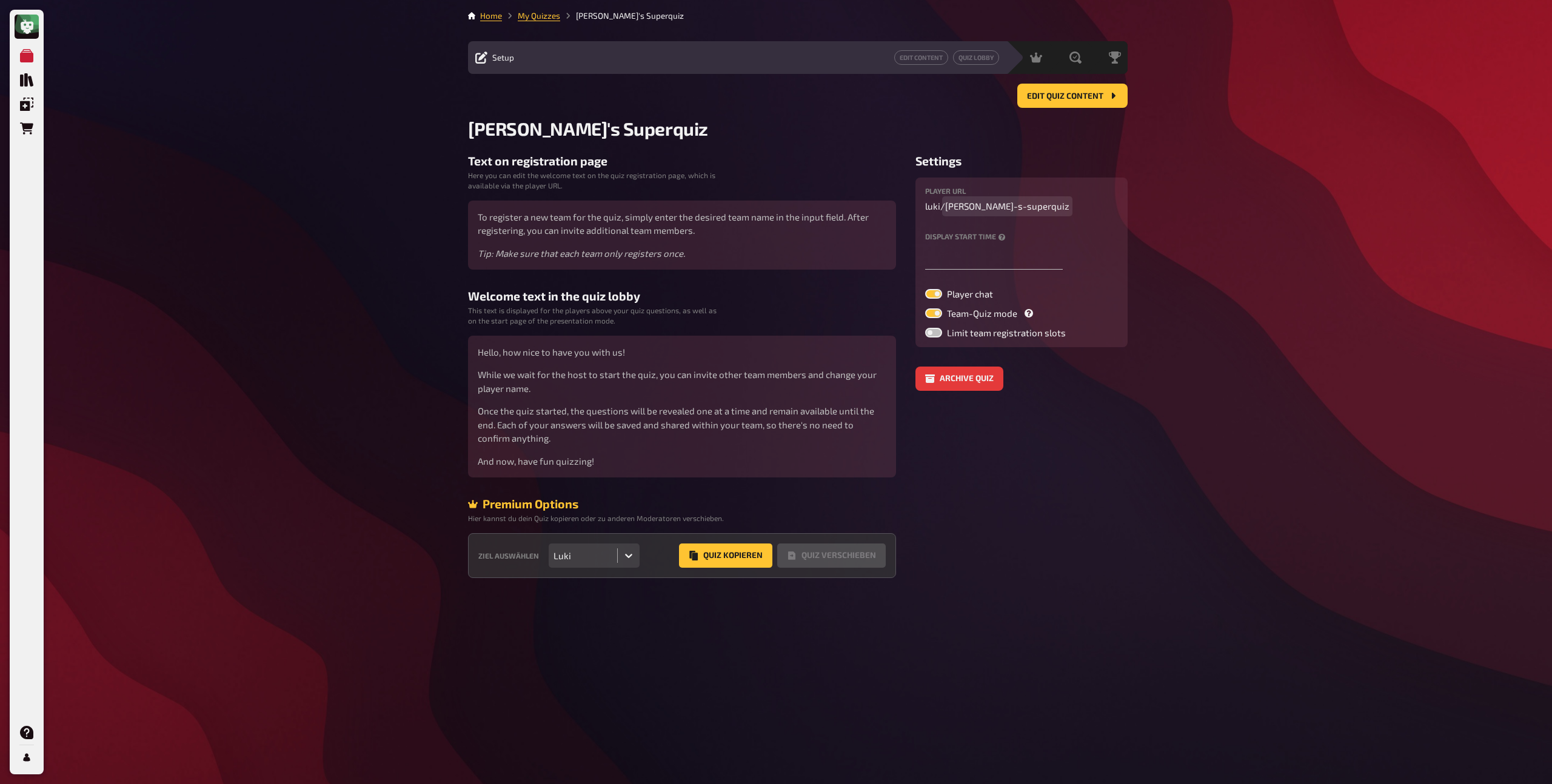
click at [1029, 205] on span "[PERSON_NAME]-s-superquiz" at bounding box center [1007, 206] width 125 height 14
click at [985, 206] on span "[PERSON_NAME]-s-superquiz" at bounding box center [1007, 206] width 125 height 14
click at [979, 253] on input "text" at bounding box center [993, 257] width 137 height 25
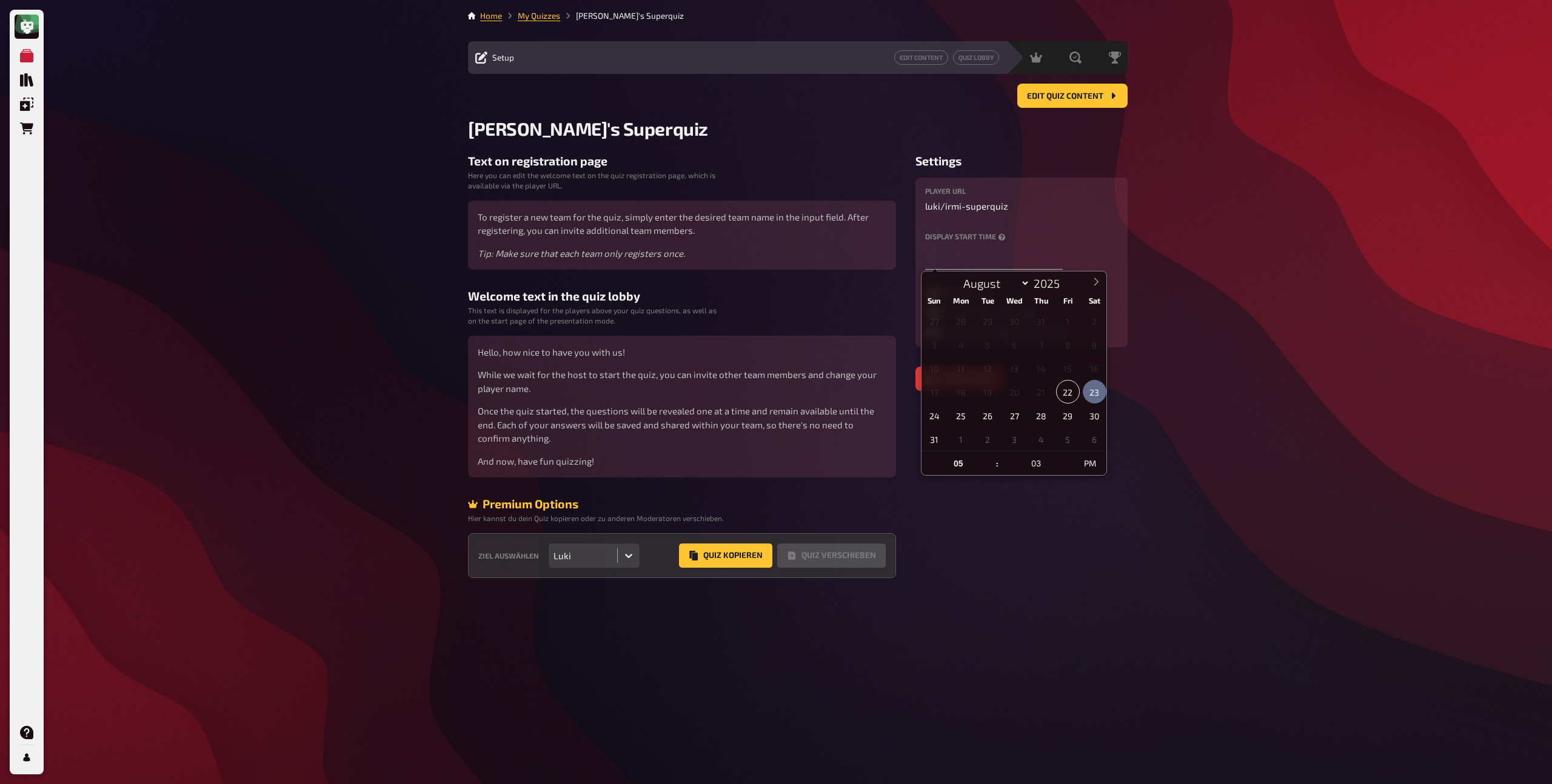
click at [1094, 390] on span "23" at bounding box center [1094, 392] width 24 height 24
type input "[DATE] 5:03 PM"
click at [991, 457] on span at bounding box center [991, 457] width 8 height 12
type input "06"
type input "[DATE] 6:03 PM"
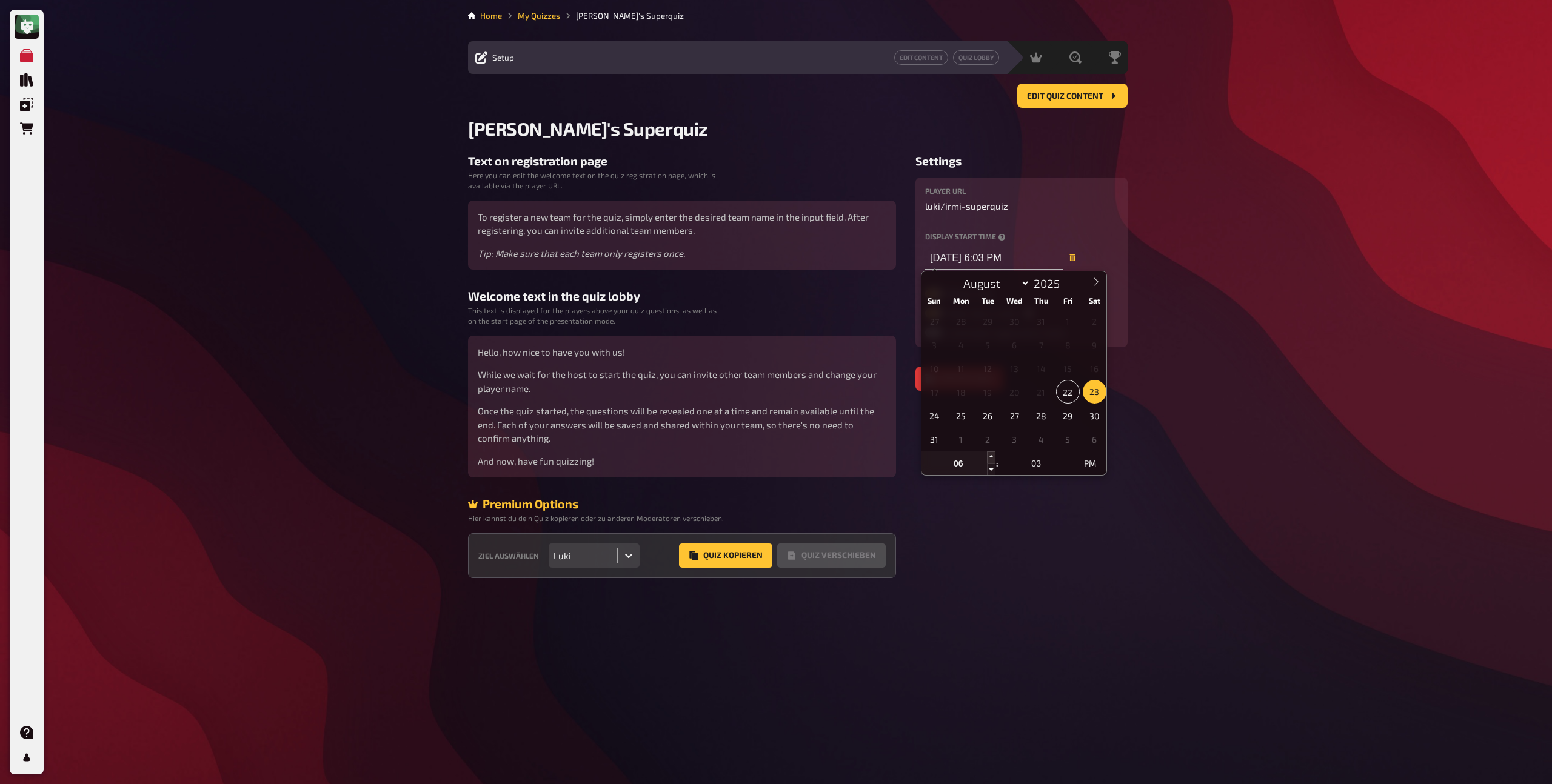
click at [991, 457] on span at bounding box center [991, 457] width 8 height 12
type input "07"
type input "[DATE] 7:03 PM"
click at [991, 457] on span at bounding box center [991, 457] width 8 height 12
type input "08"
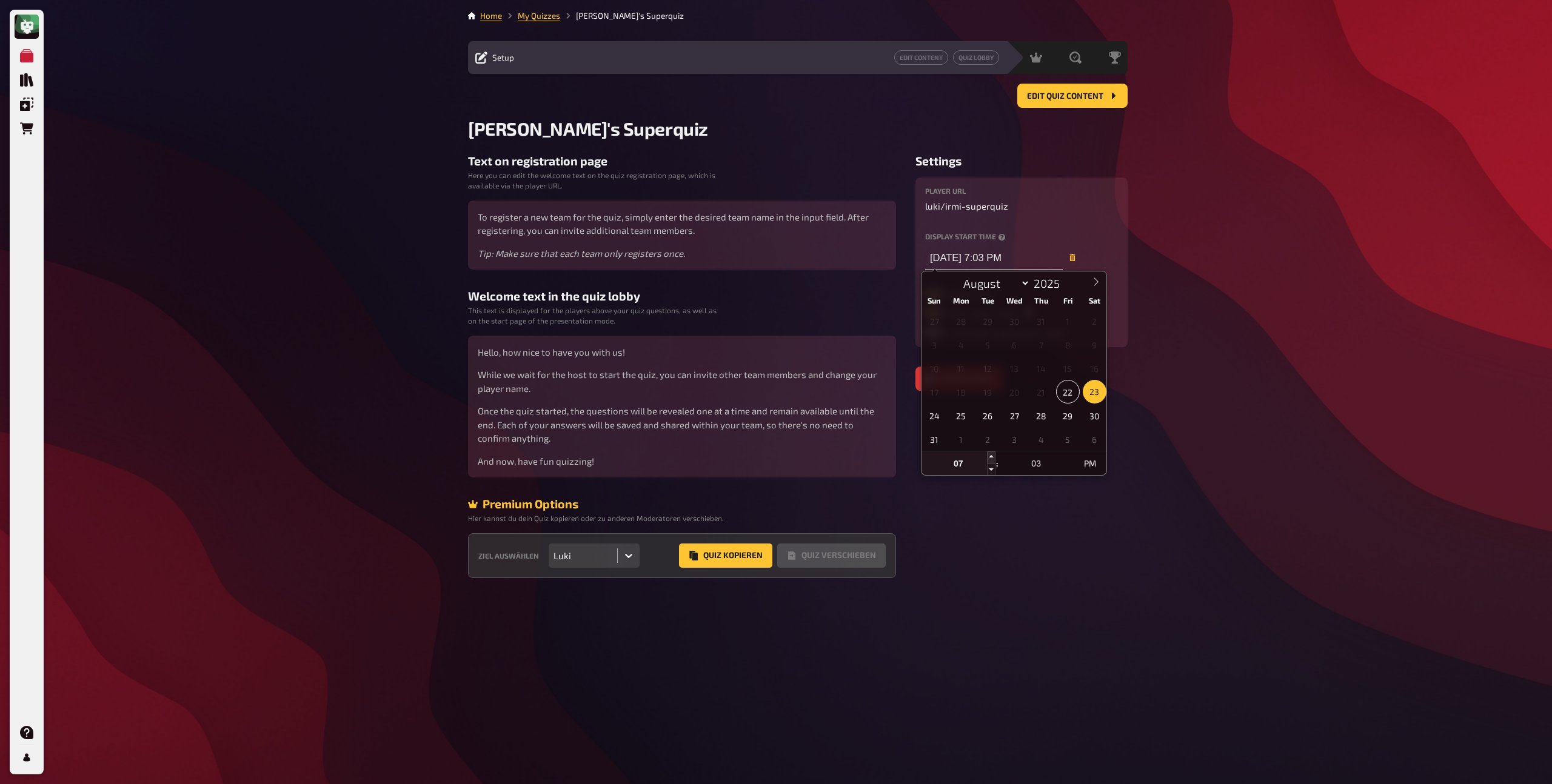
type input "[DATE] 8:03 PM"
click at [991, 457] on span at bounding box center [991, 457] width 8 height 12
type input "09"
type input "[DATE] 9:03 PM"
click at [1069, 469] on span at bounding box center [1068, 469] width 8 height 12
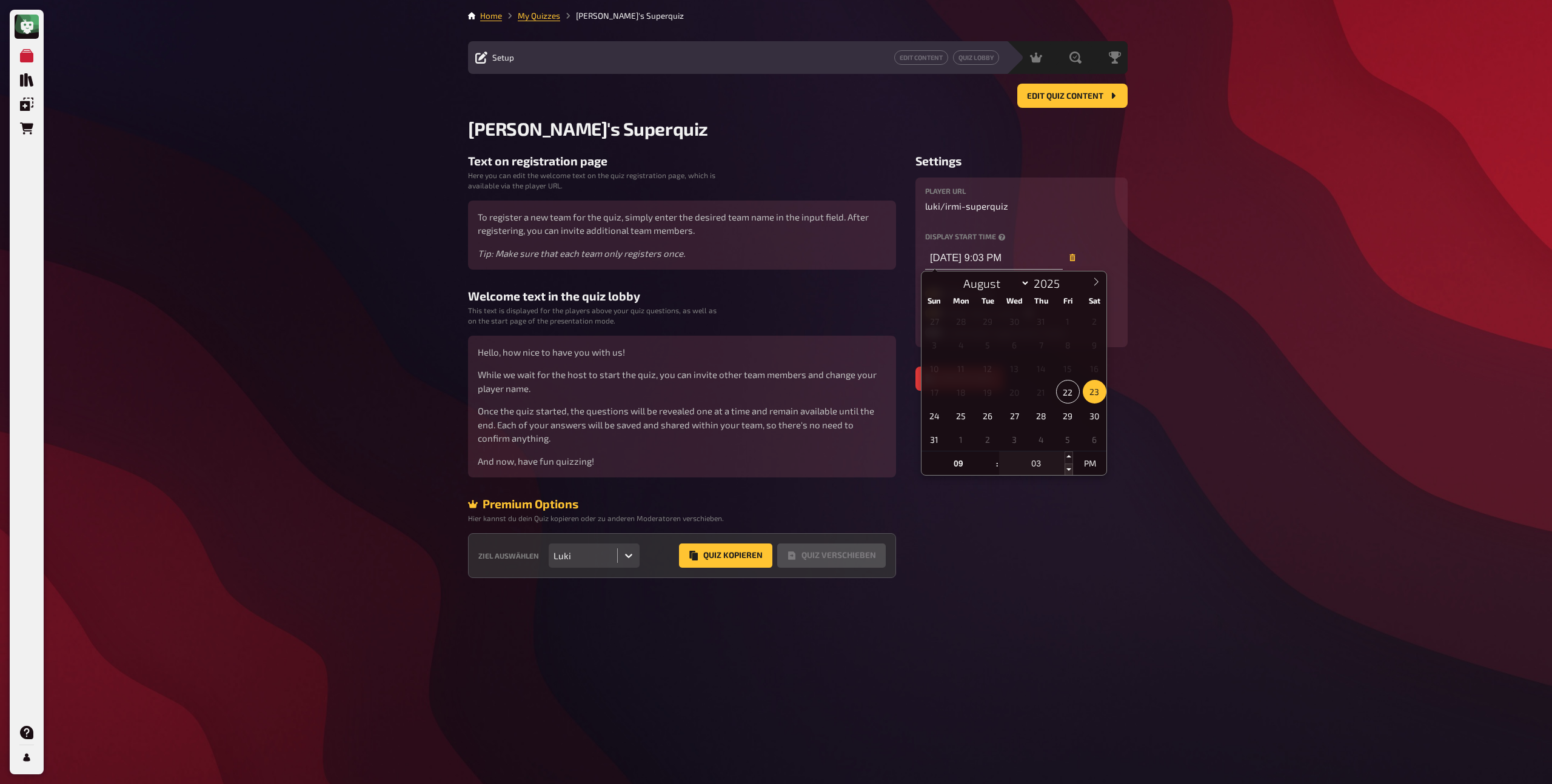
type input "08"
type input "58"
type input "[DATE] 8:58 PM"
click at [1069, 469] on span at bounding box center [1068, 469] width 8 height 12
type input "53"
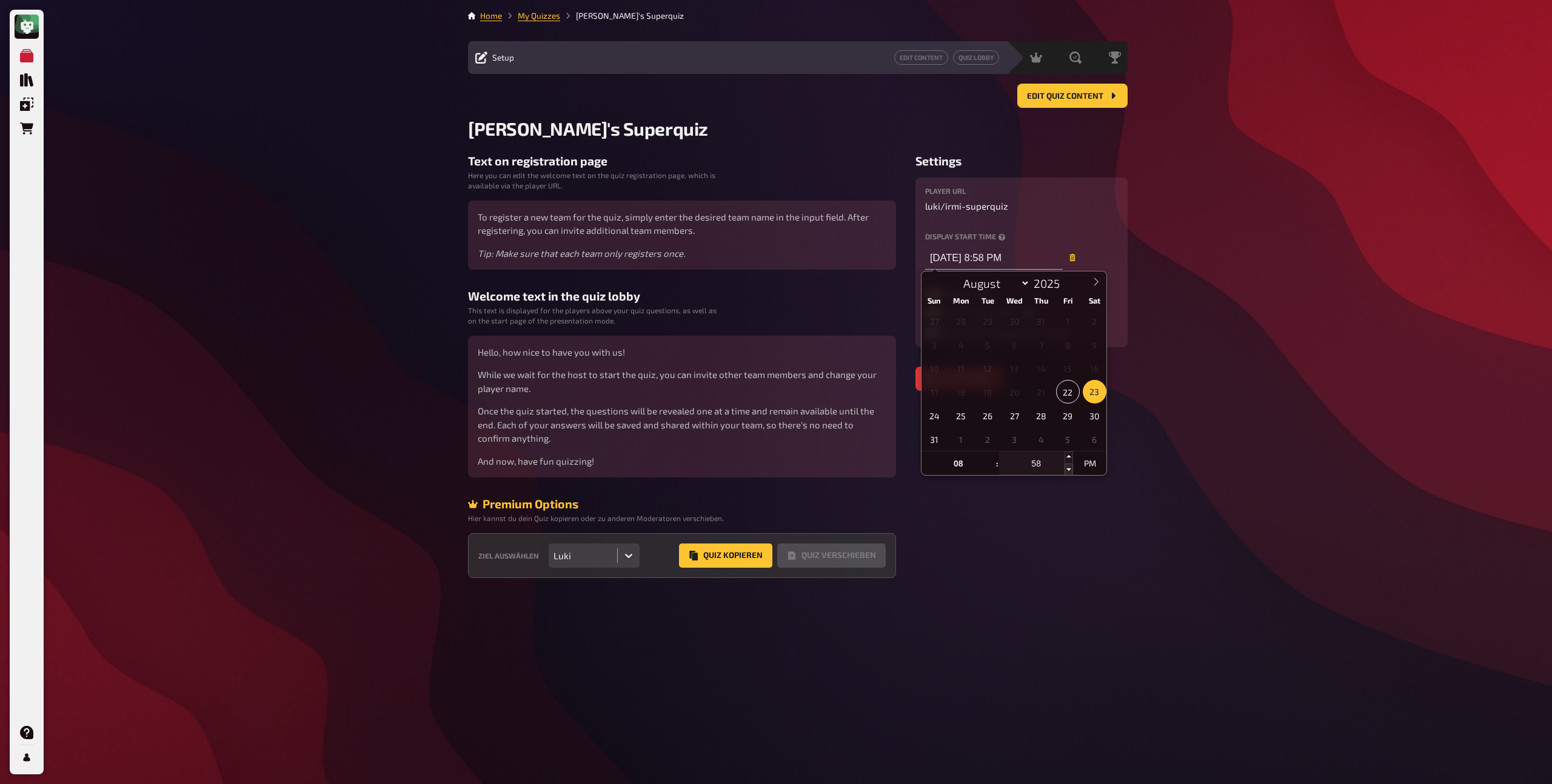
type input "[DATE] 8:53 PM"
click at [1069, 469] on span at bounding box center [1068, 469] width 8 height 12
type input "48"
type input "[DATE] 8:48 PM"
click at [962, 467] on input "08" at bounding box center [958, 463] width 74 height 25
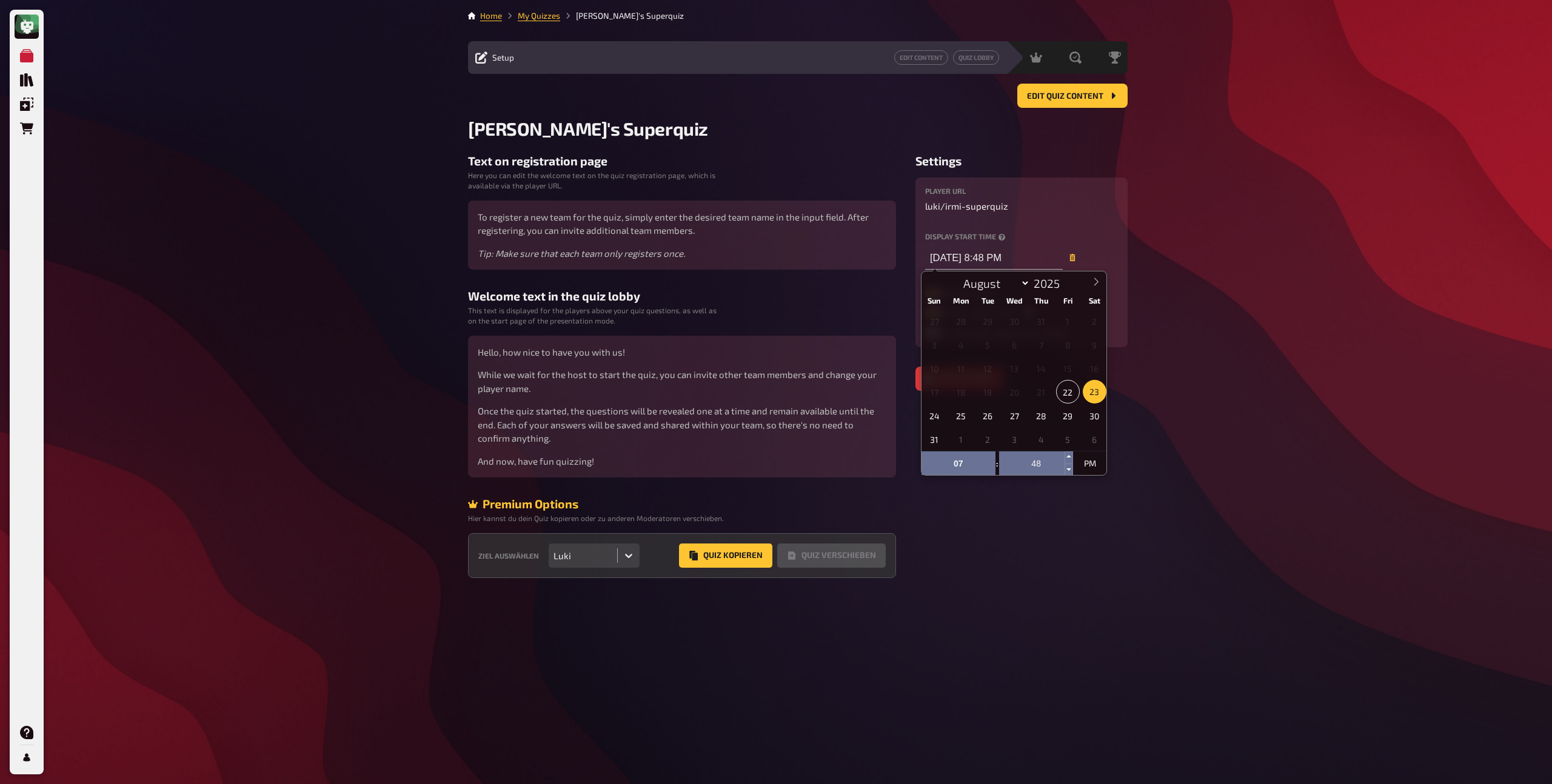
type input "07"
type input "[DATE] 7:48 PM"
click at [1020, 466] on input "48" at bounding box center [1035, 463] width 74 height 25
type input "00"
type input "[DATE] 7:00 PM"
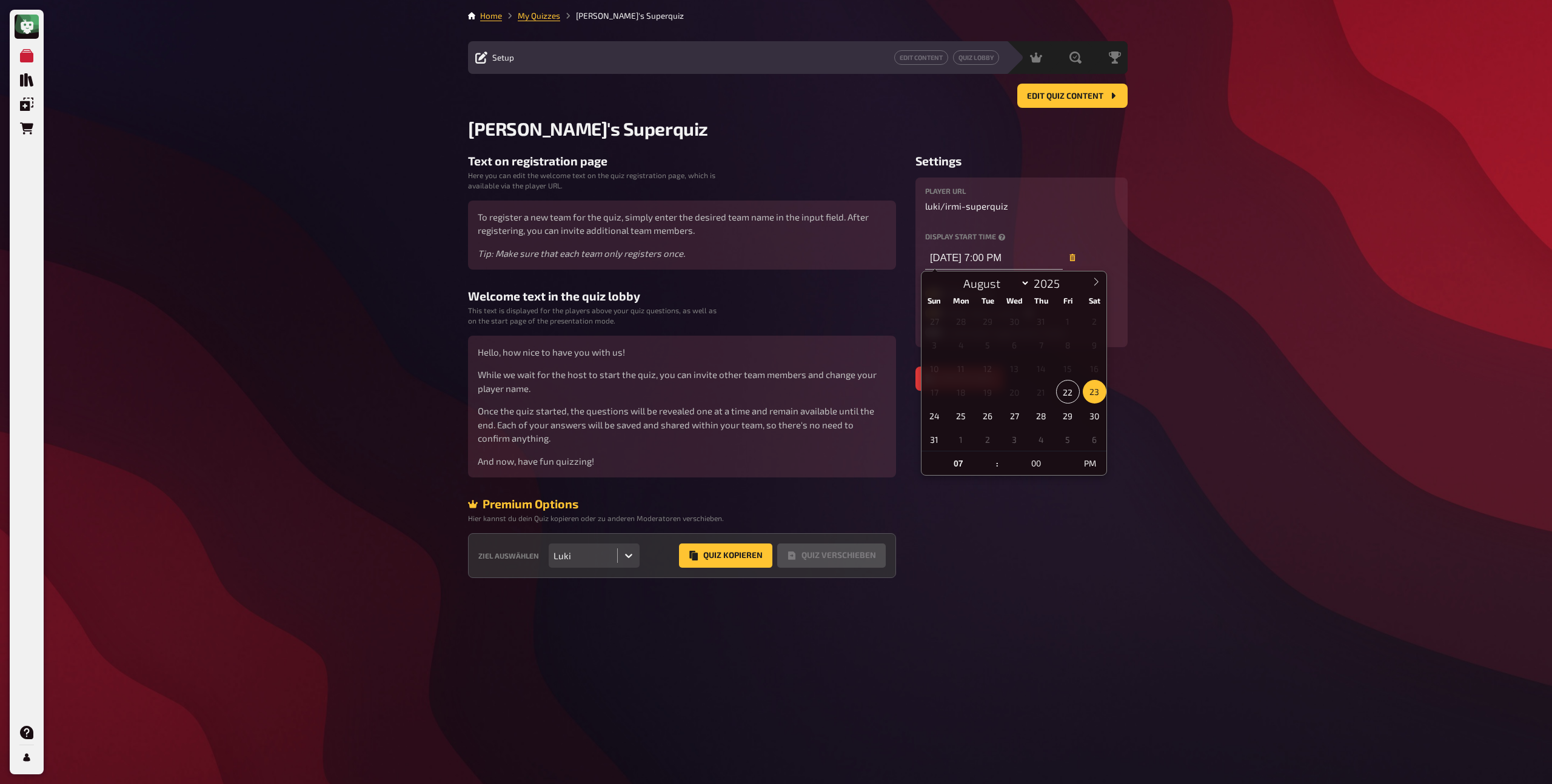
click at [1040, 546] on aside "Settings player URL luki / irmi-superquiz Display start time [DATE] 7:00 PM Pla…" at bounding box center [1021, 366] width 212 height 424
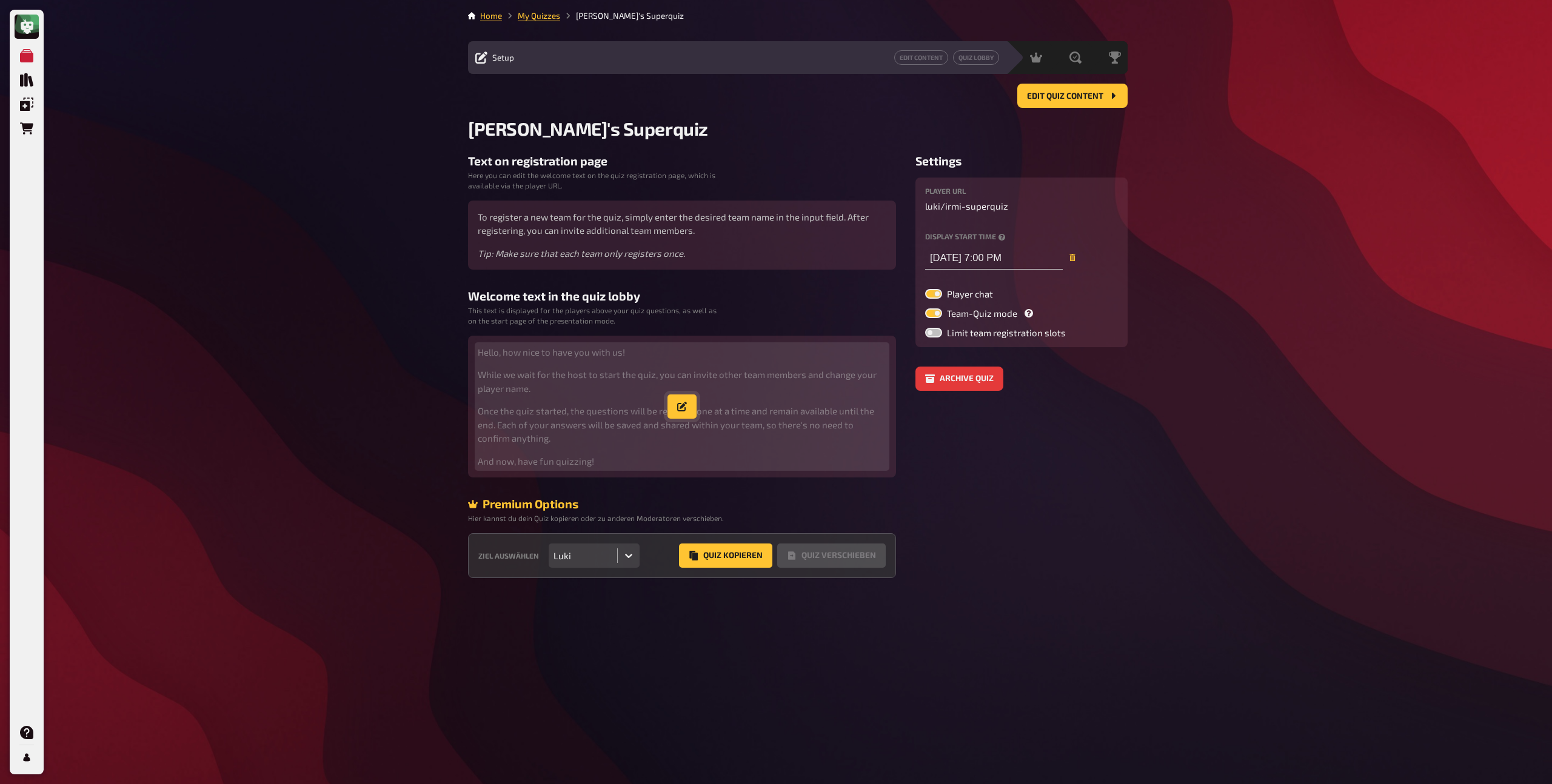
click at [687, 412] on button "button" at bounding box center [682, 407] width 29 height 25
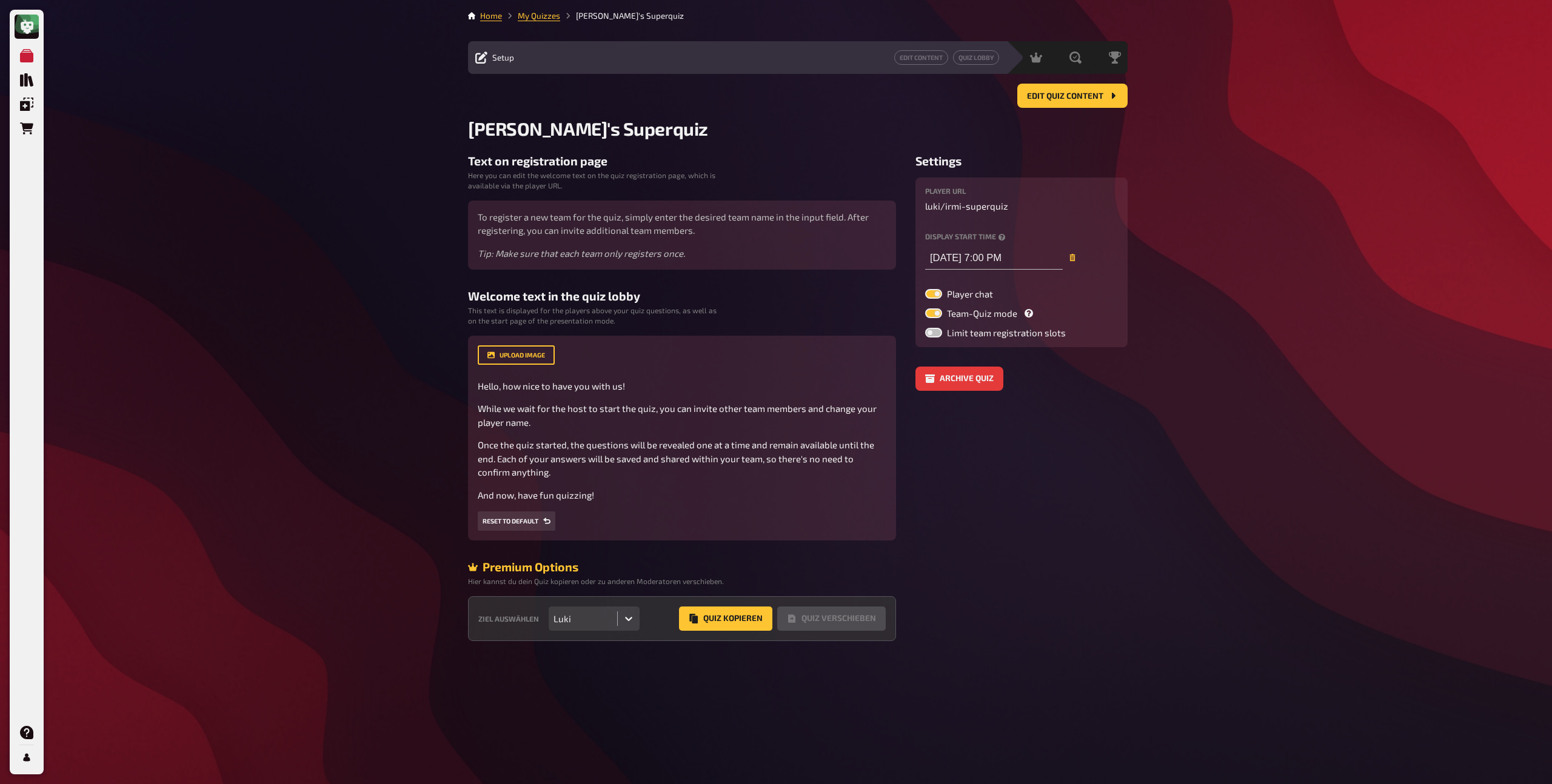
click at [960, 463] on aside "Settings player URL luki / irmi-superquiz Display start time [DATE] 7:00 PM Pla…" at bounding box center [1021, 397] width 212 height 487
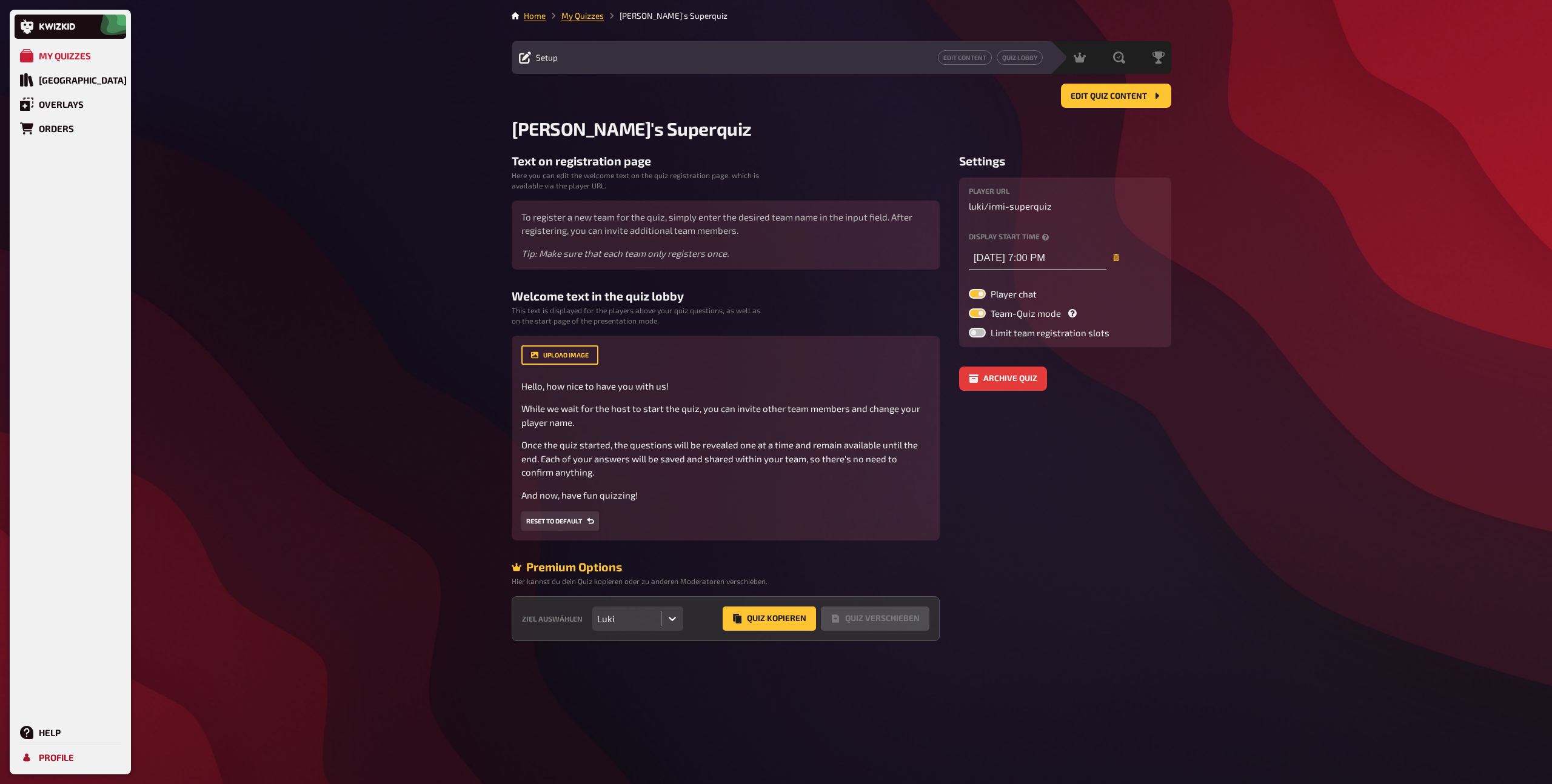
click at [35, 764] on link "Profile" at bounding box center [70, 758] width 112 height 25
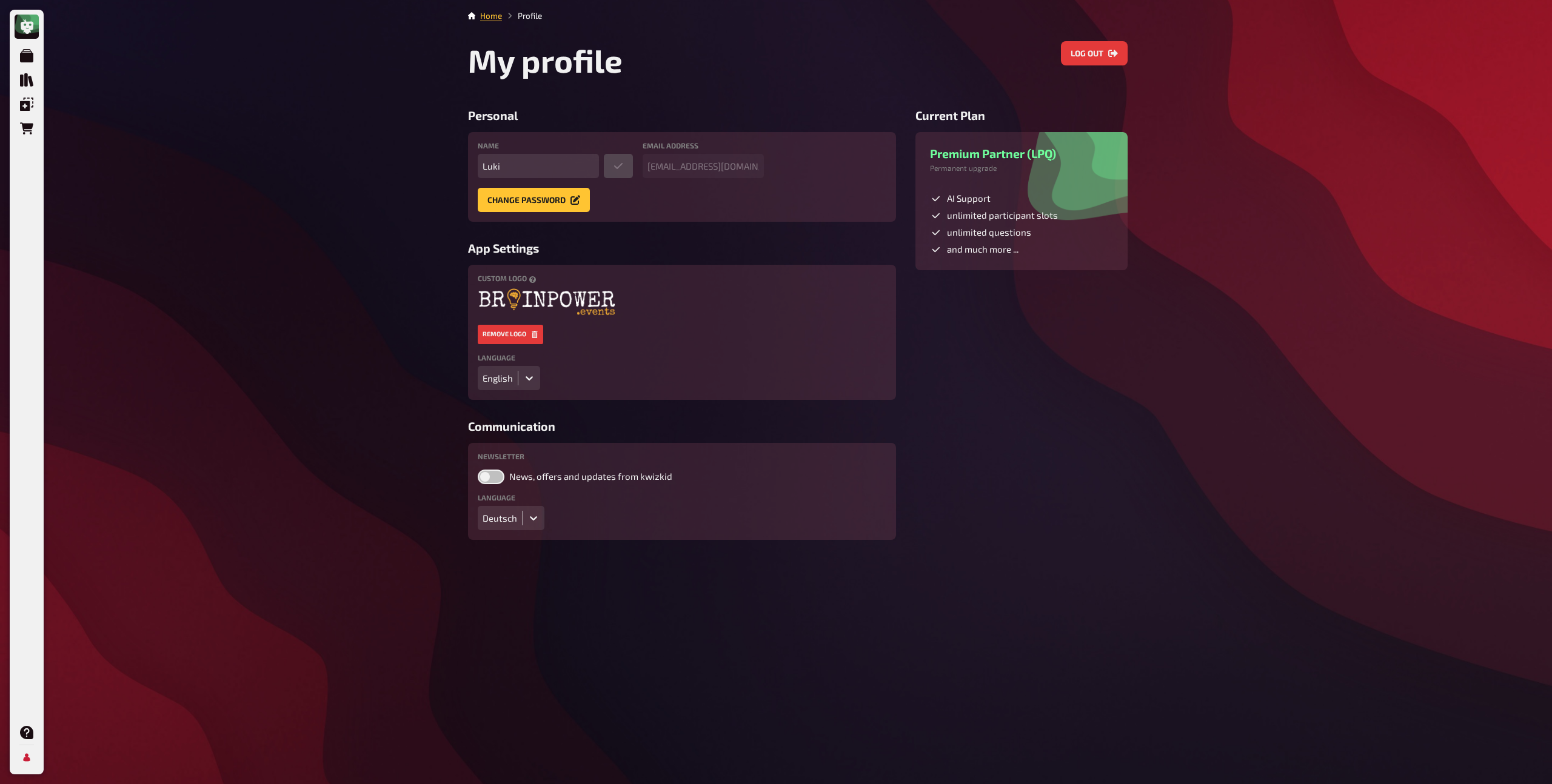
click at [610, 515] on fieldset "Language Deutsch" at bounding box center [681, 512] width 408 height 36
click at [530, 377] on icon at bounding box center [529, 378] width 7 height 5
click at [516, 406] on div "Deutsch" at bounding box center [509, 403] width 63 height 21
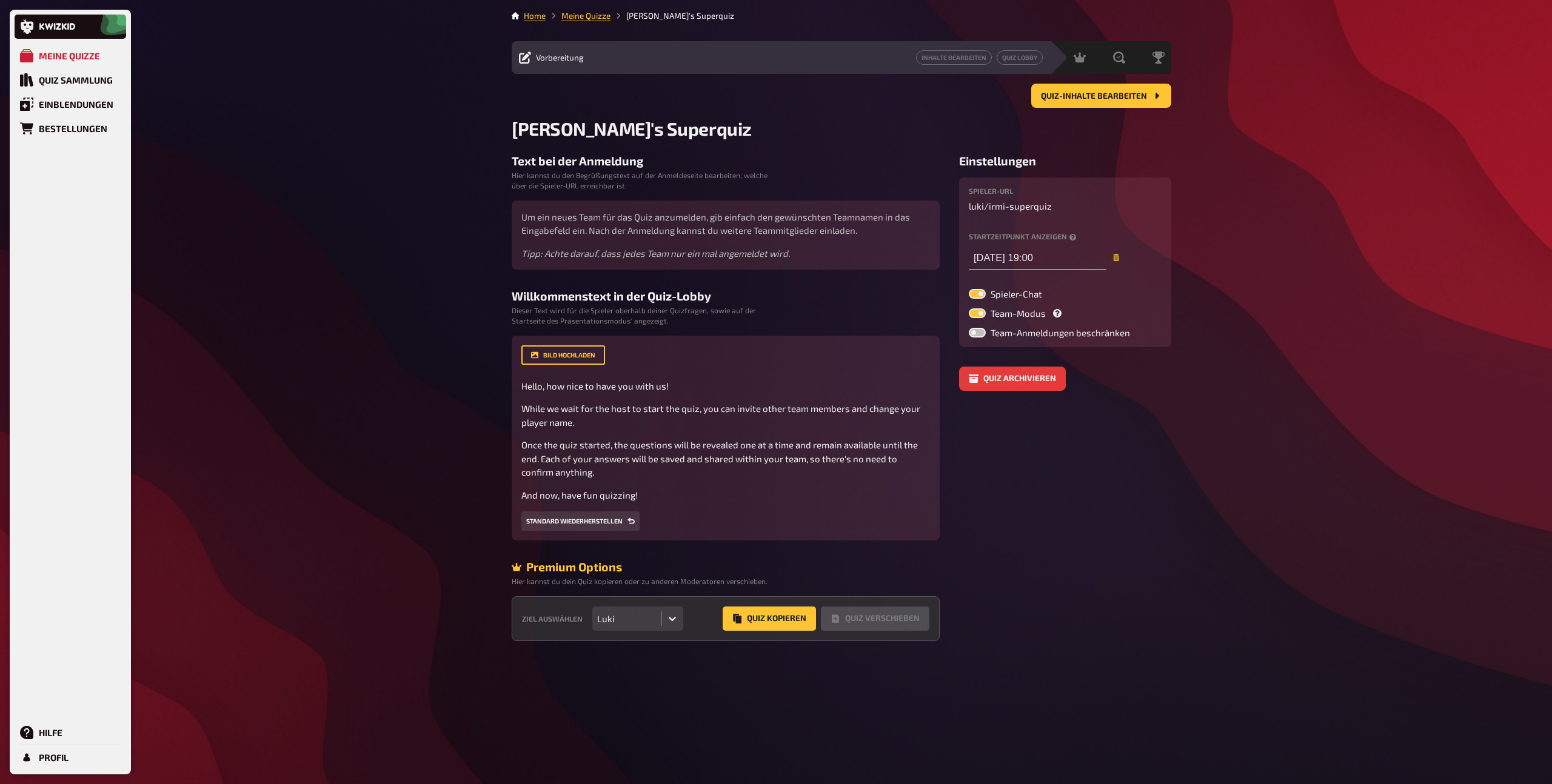
click at [397, 266] on div "Meine Quizze Quiz Sammlung Einblendungen Bestellungen Hilfe Profil Home Meine Q…" at bounding box center [776, 392] width 1552 height 784
click at [627, 517] on button "Standard wiederherstellen" at bounding box center [580, 520] width 118 height 19
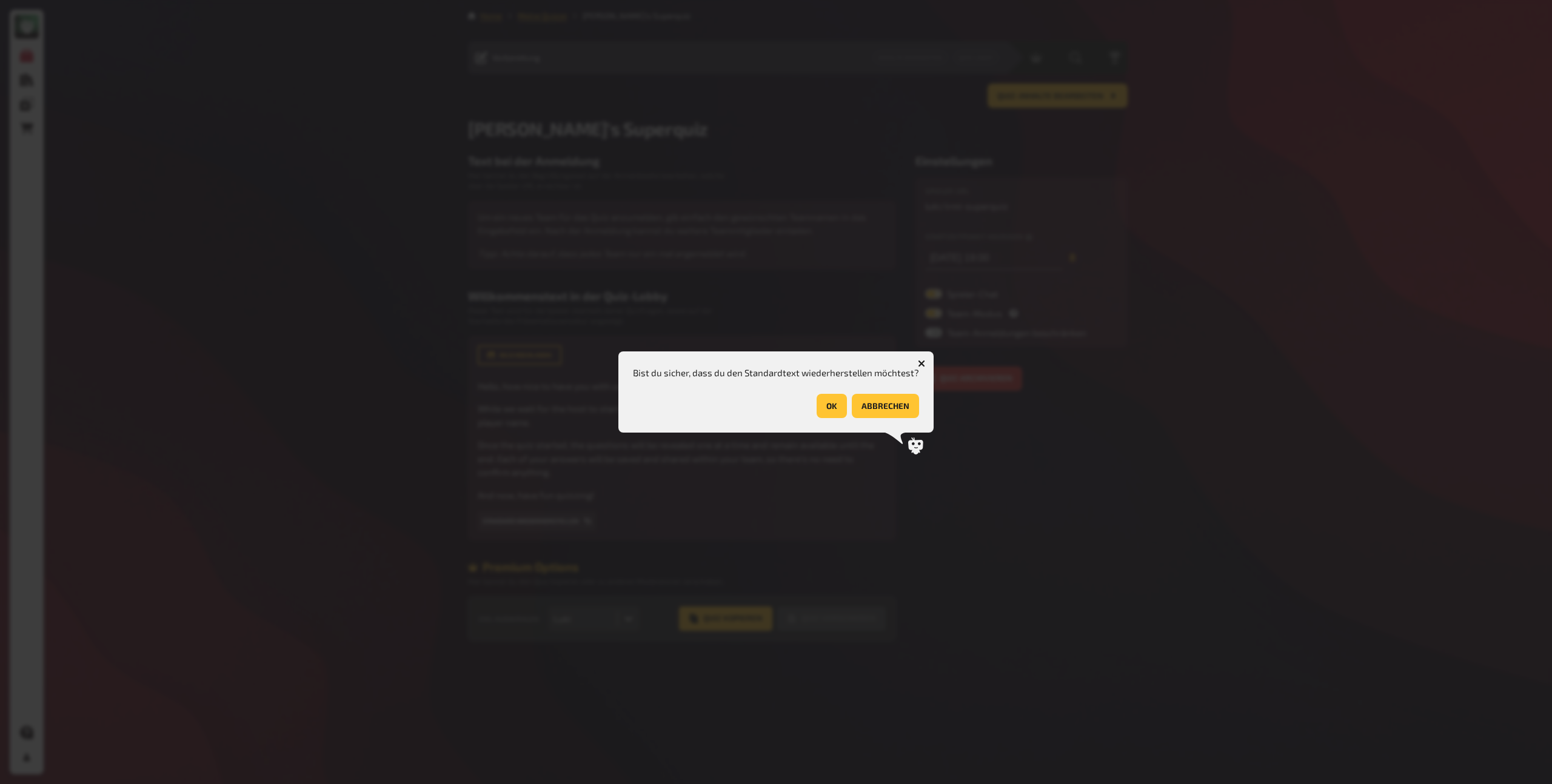
click at [831, 404] on button "OK" at bounding box center [831, 406] width 30 height 25
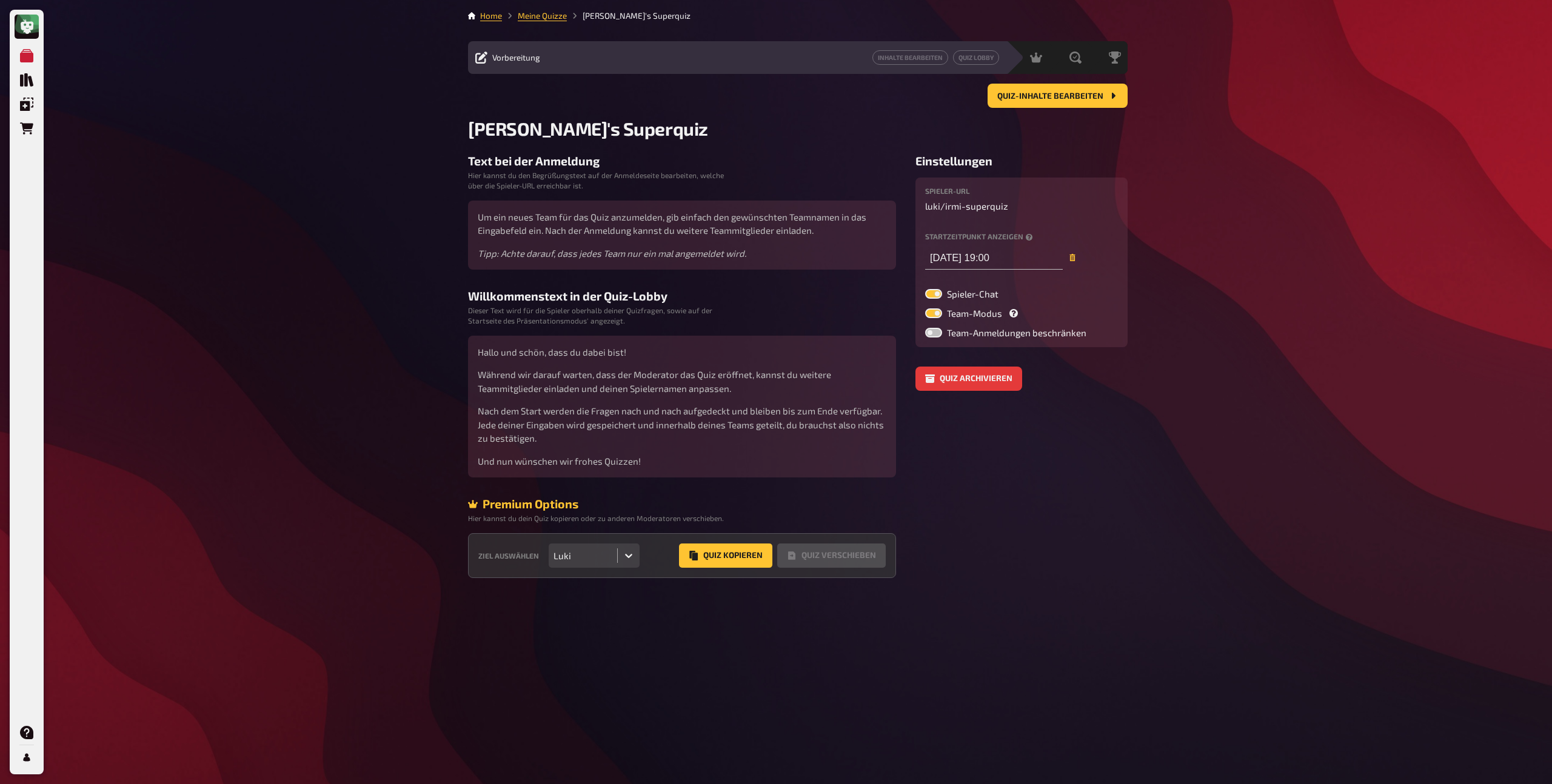
click at [956, 477] on aside "Einstellungen Spieler-URL luki / irmi-superquiz Startzeitpunkt anzeigen [DATE] …" at bounding box center [1021, 366] width 212 height 424
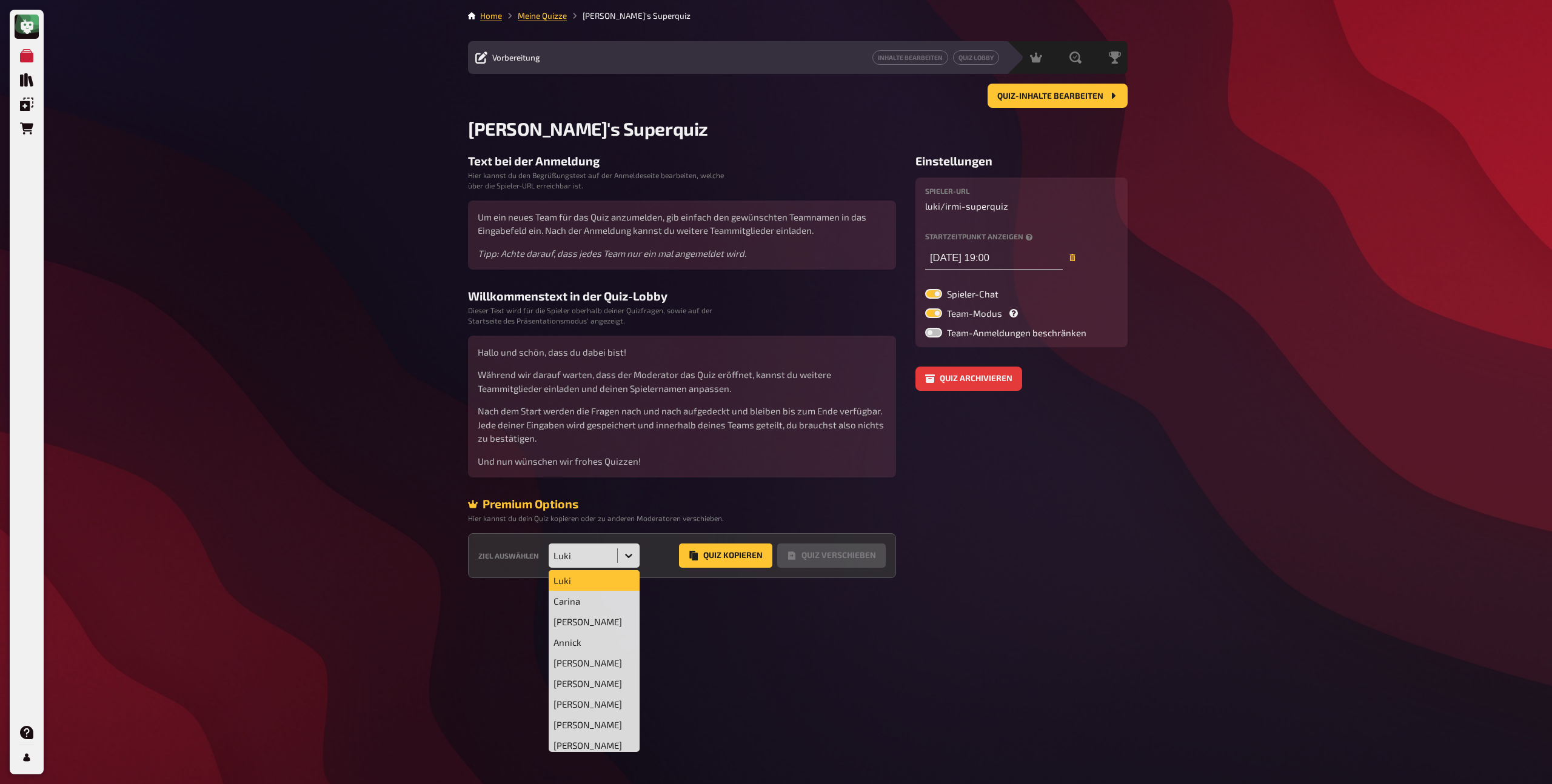
click at [628, 558] on icon at bounding box center [628, 555] width 12 height 12
click at [586, 728] on div "[PERSON_NAME]" at bounding box center [594, 729] width 91 height 21
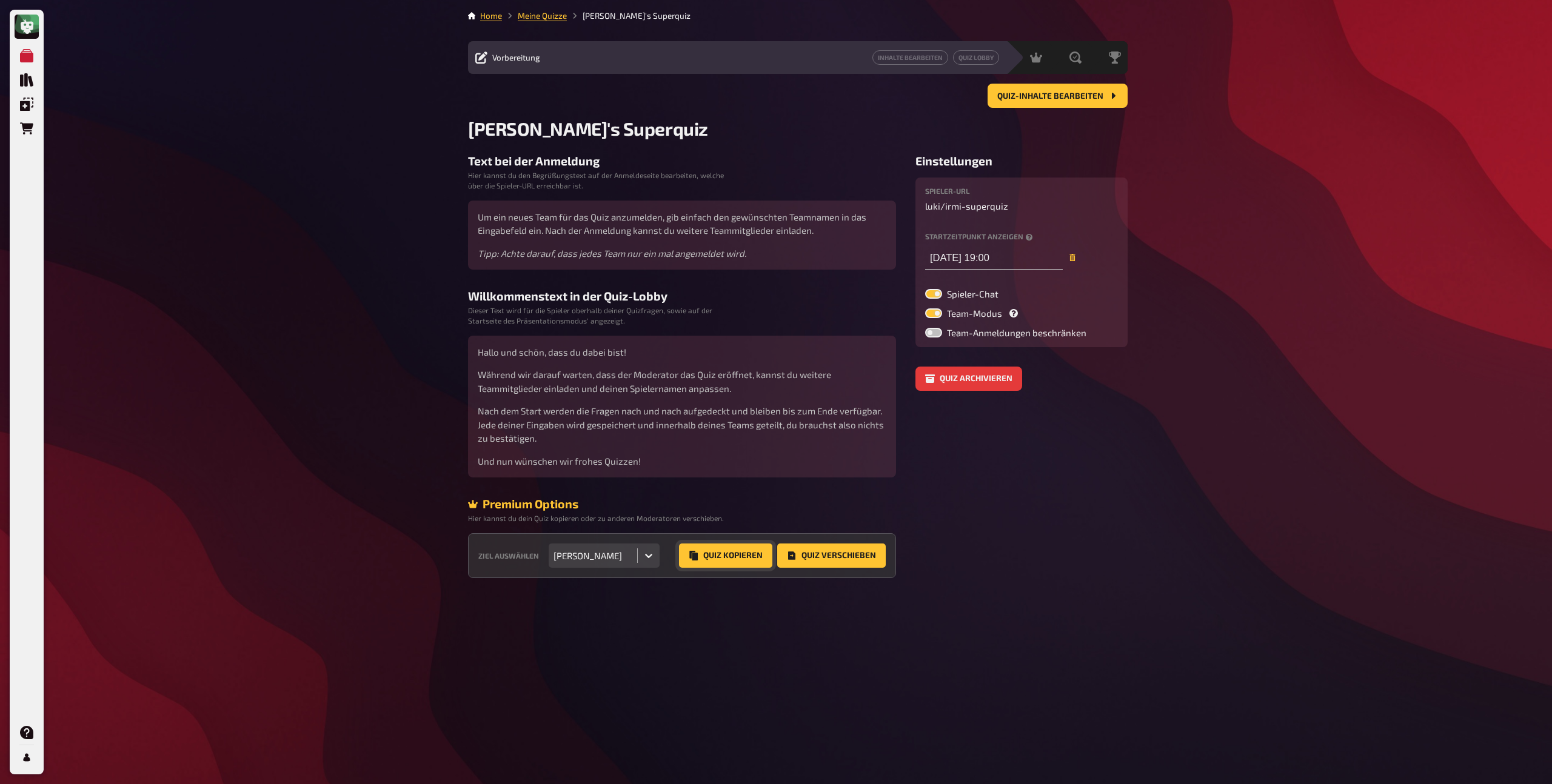
click at [733, 562] on button "Quiz Kopieren" at bounding box center [725, 556] width 94 height 25
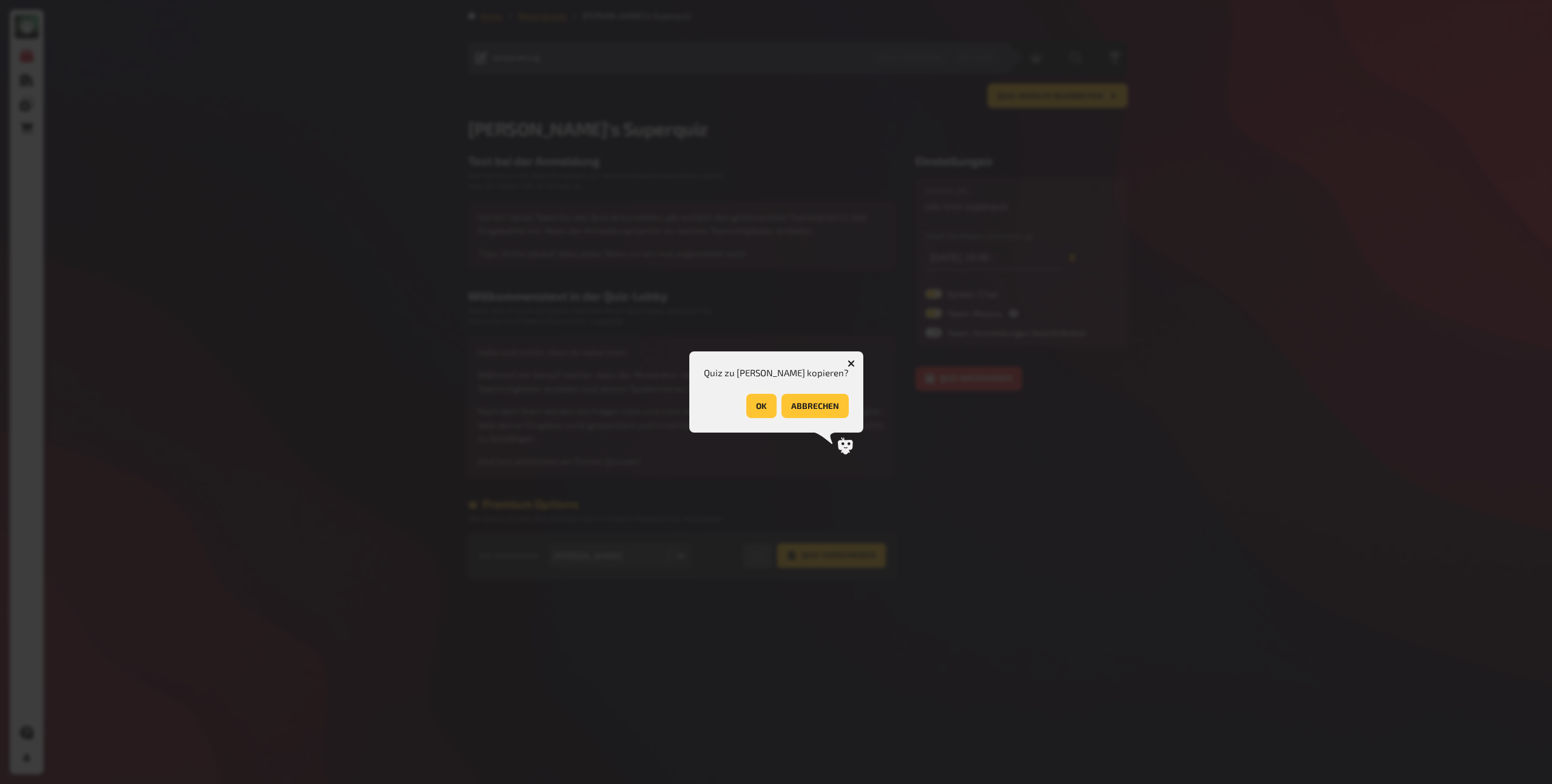
click at [749, 408] on button "OK" at bounding box center [761, 406] width 30 height 25
click at [825, 402] on button "OK" at bounding box center [821, 406] width 30 height 25
